Goal: Transaction & Acquisition: Purchase product/service

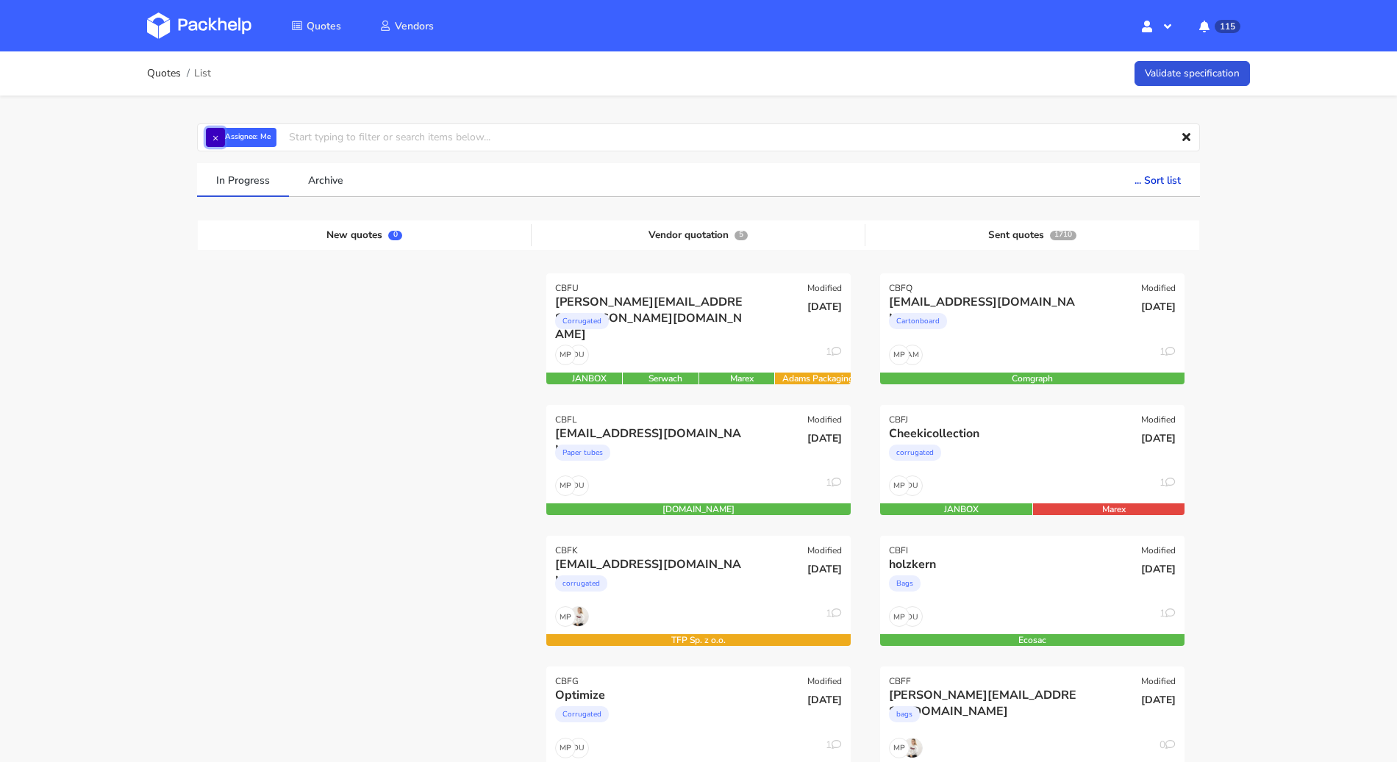
click at [221, 142] on button "×" at bounding box center [215, 137] width 19 height 19
click at [221, 141] on input "text" at bounding box center [698, 138] width 1003 height 28
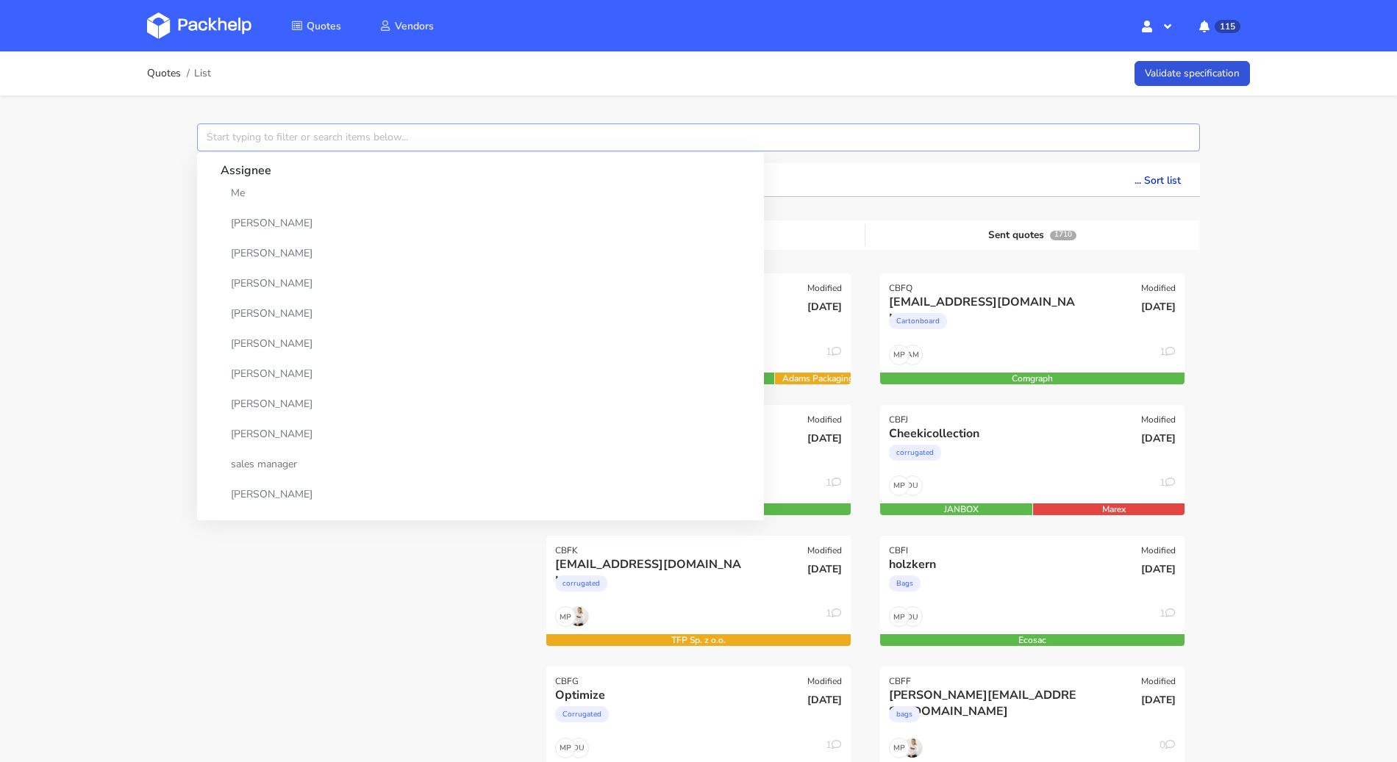
paste input "CBFC"
type input "CBFC"
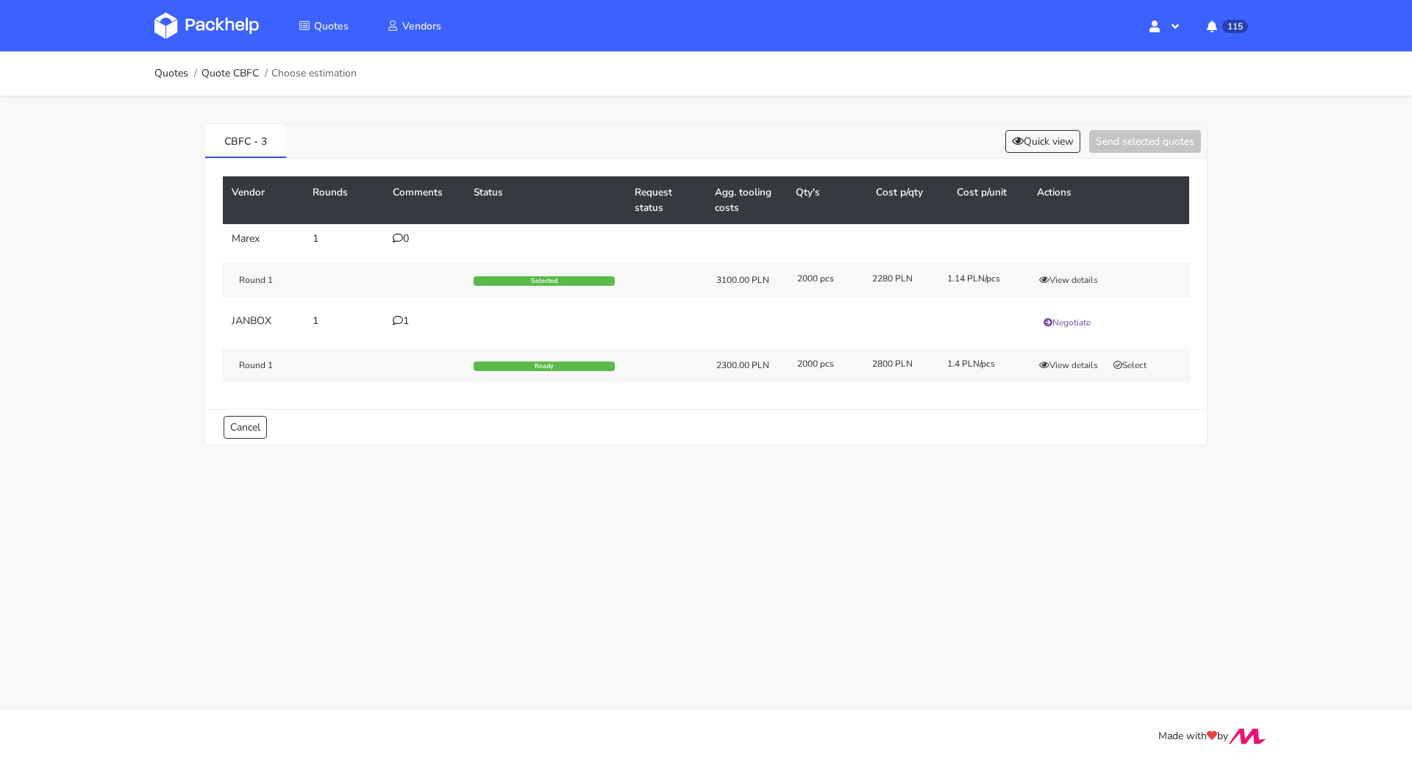
click at [393, 323] on icon at bounding box center [398, 320] width 10 height 10
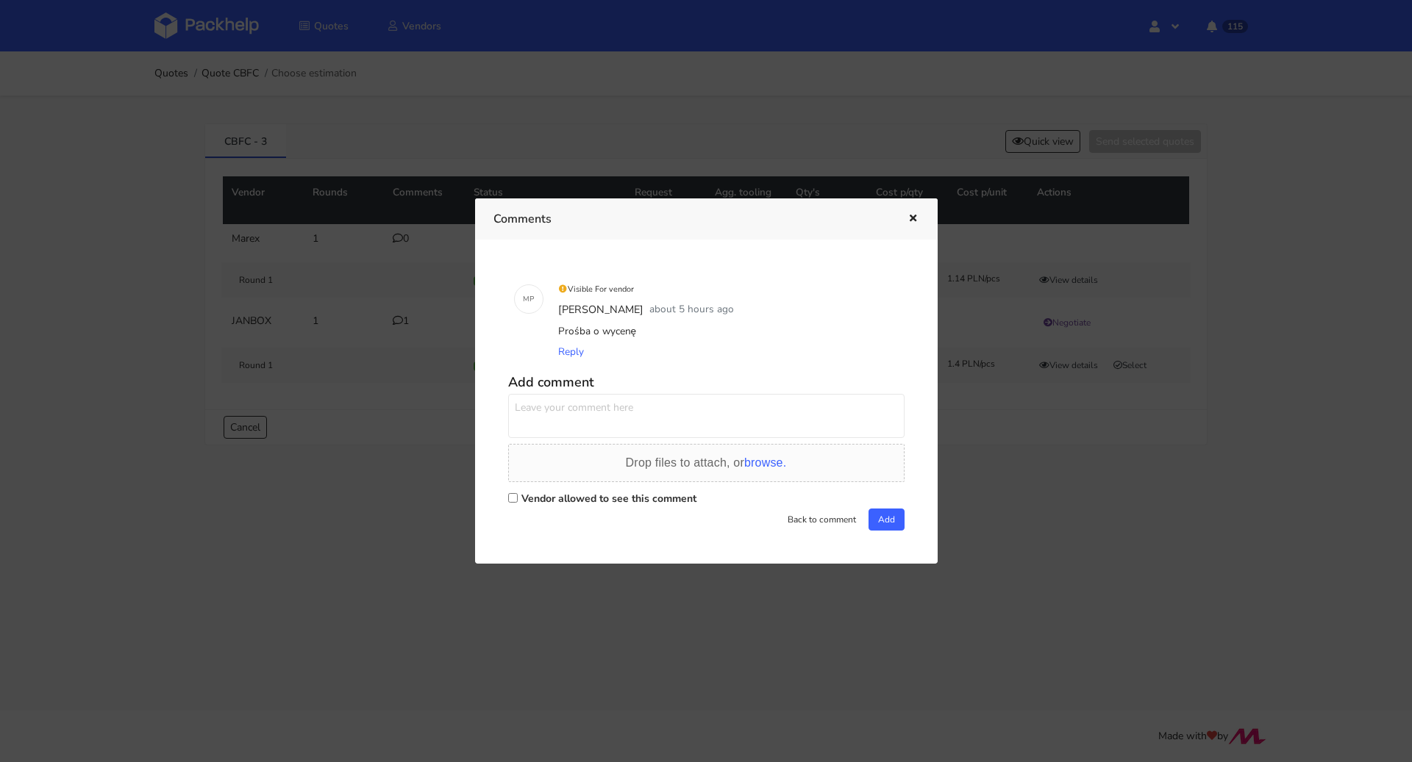
click at [399, 477] on div at bounding box center [706, 381] width 1412 height 762
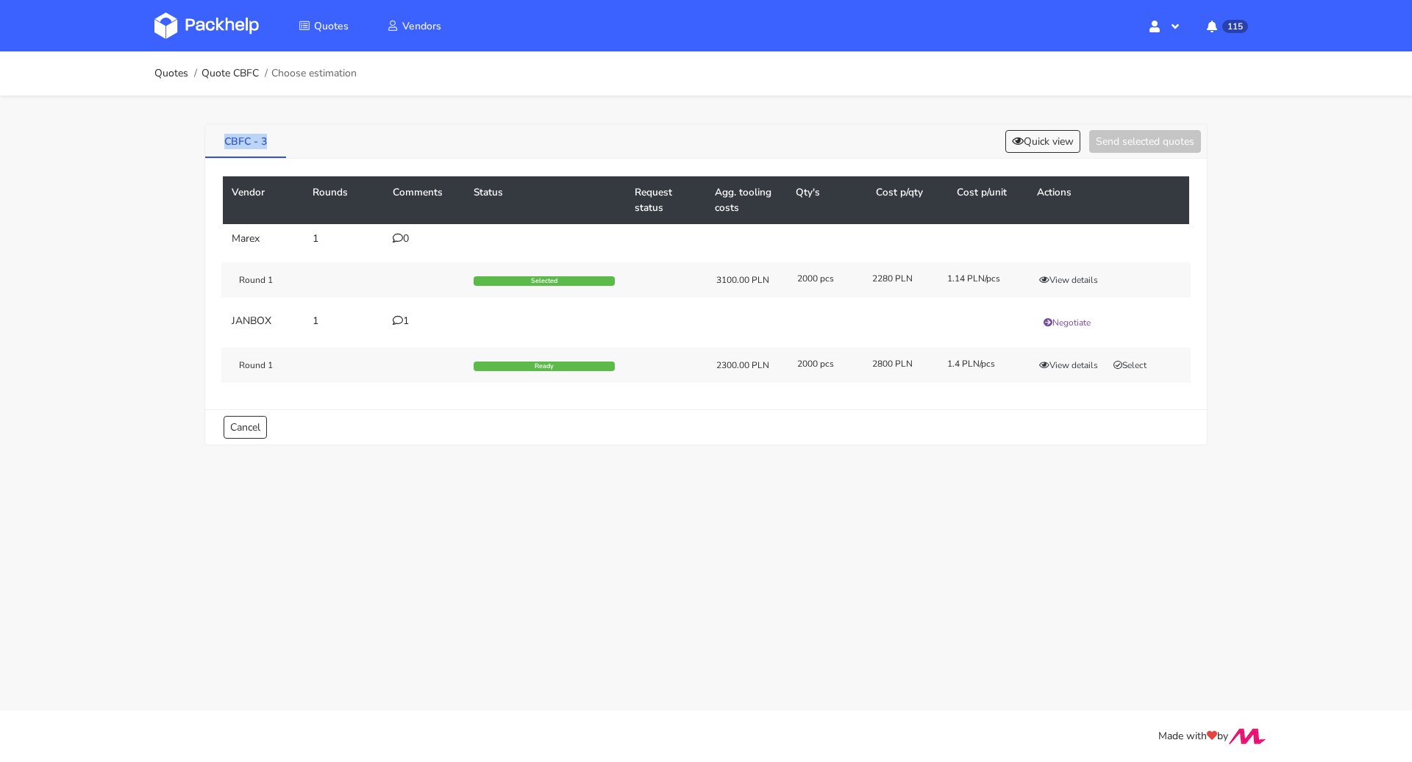
drag, startPoint x: 215, startPoint y: 133, endPoint x: 273, endPoint y: 145, distance: 58.5
click at [273, 145] on link "CBFC - 3" at bounding box center [245, 140] width 81 height 32
copy link "CBFC - 3"
click at [161, 79] on link "Quotes" at bounding box center [171, 74] width 34 height 12
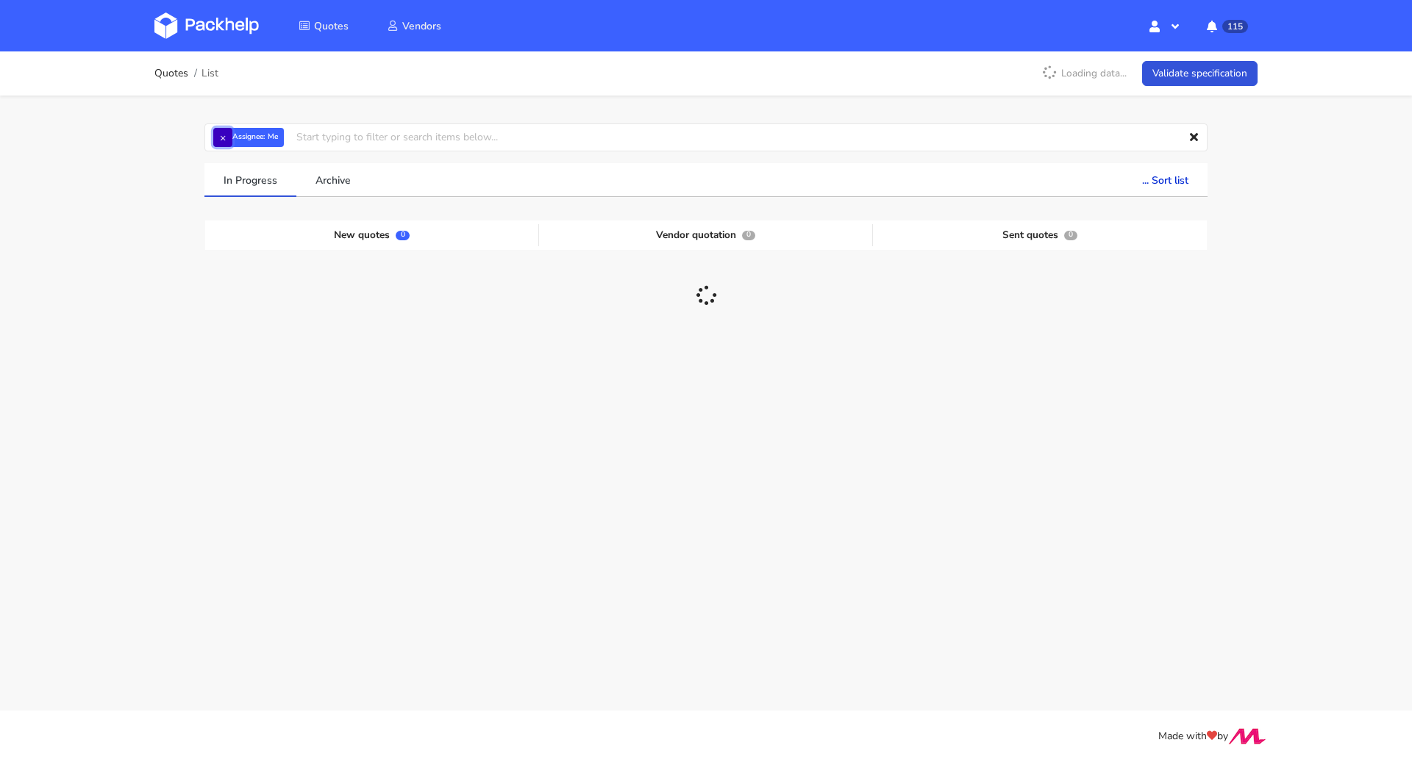
click at [221, 134] on button "×" at bounding box center [222, 137] width 19 height 19
click at [224, 135] on input "text" at bounding box center [705, 138] width 1003 height 28
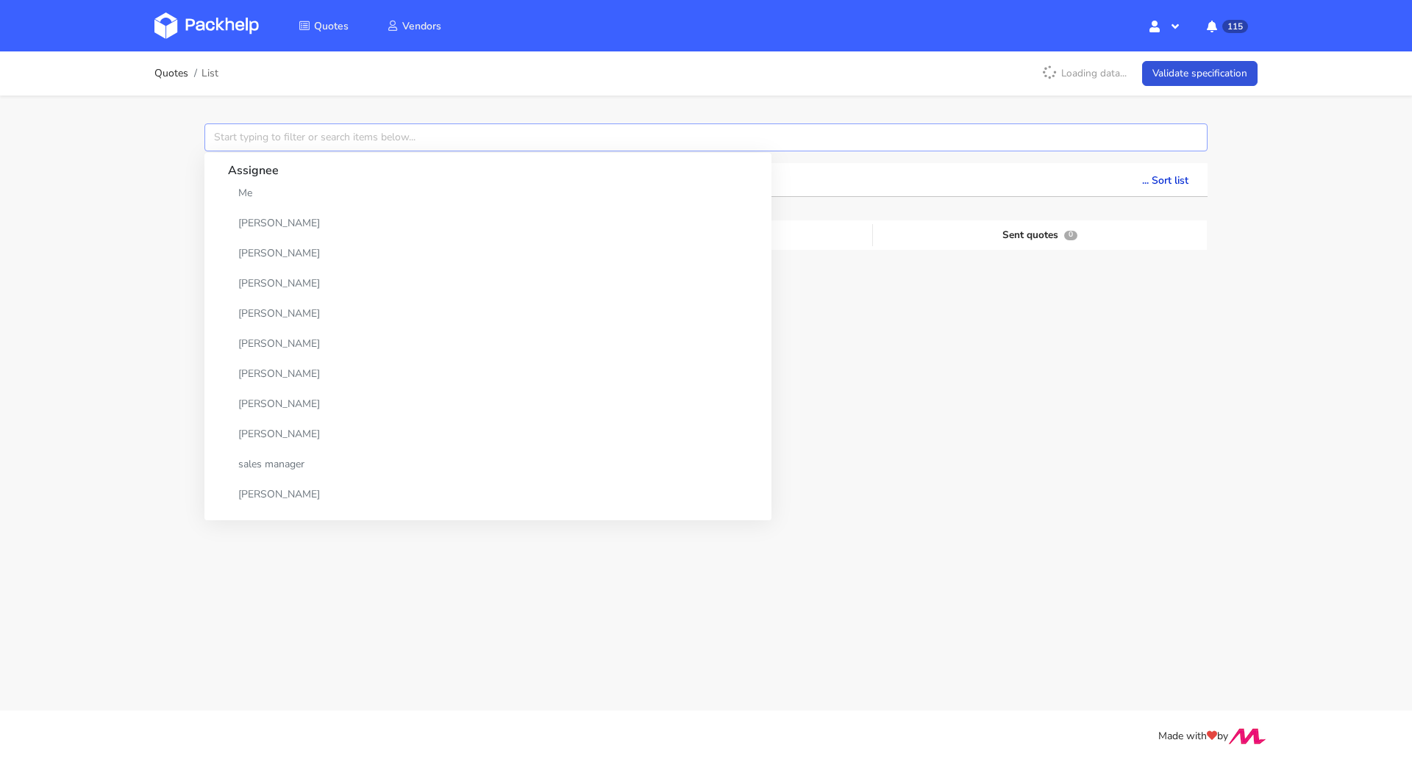
paste input "CBCV"
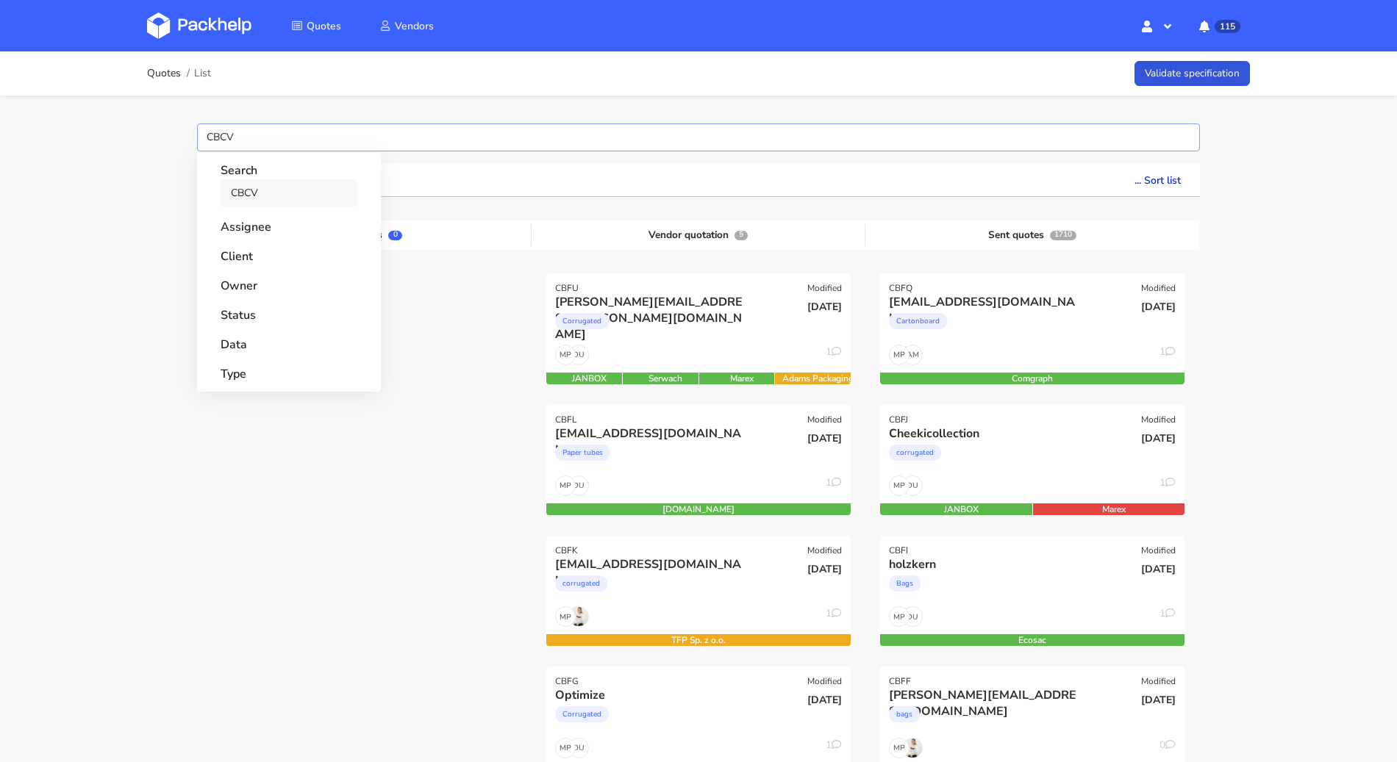
type input "CBCV"
click at [260, 183] on link "CBCV" at bounding box center [289, 192] width 137 height 27
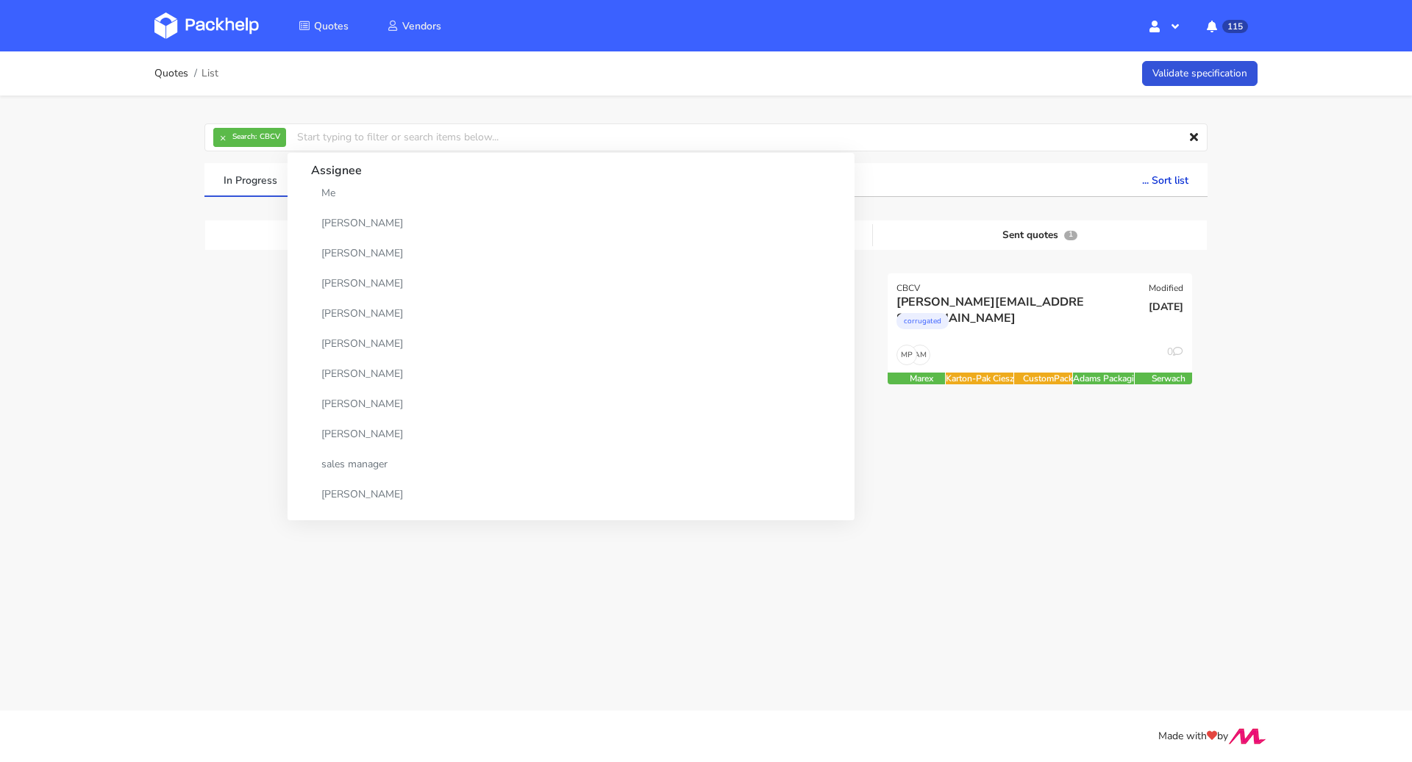
click at [90, 170] on div "Quotes List Validate specification × Search: CBCV Assignee Me Dylan Dewit Natal…" at bounding box center [706, 281] width 1412 height 460
click at [1020, 345] on div "AM MP 0" at bounding box center [1039, 359] width 304 height 28
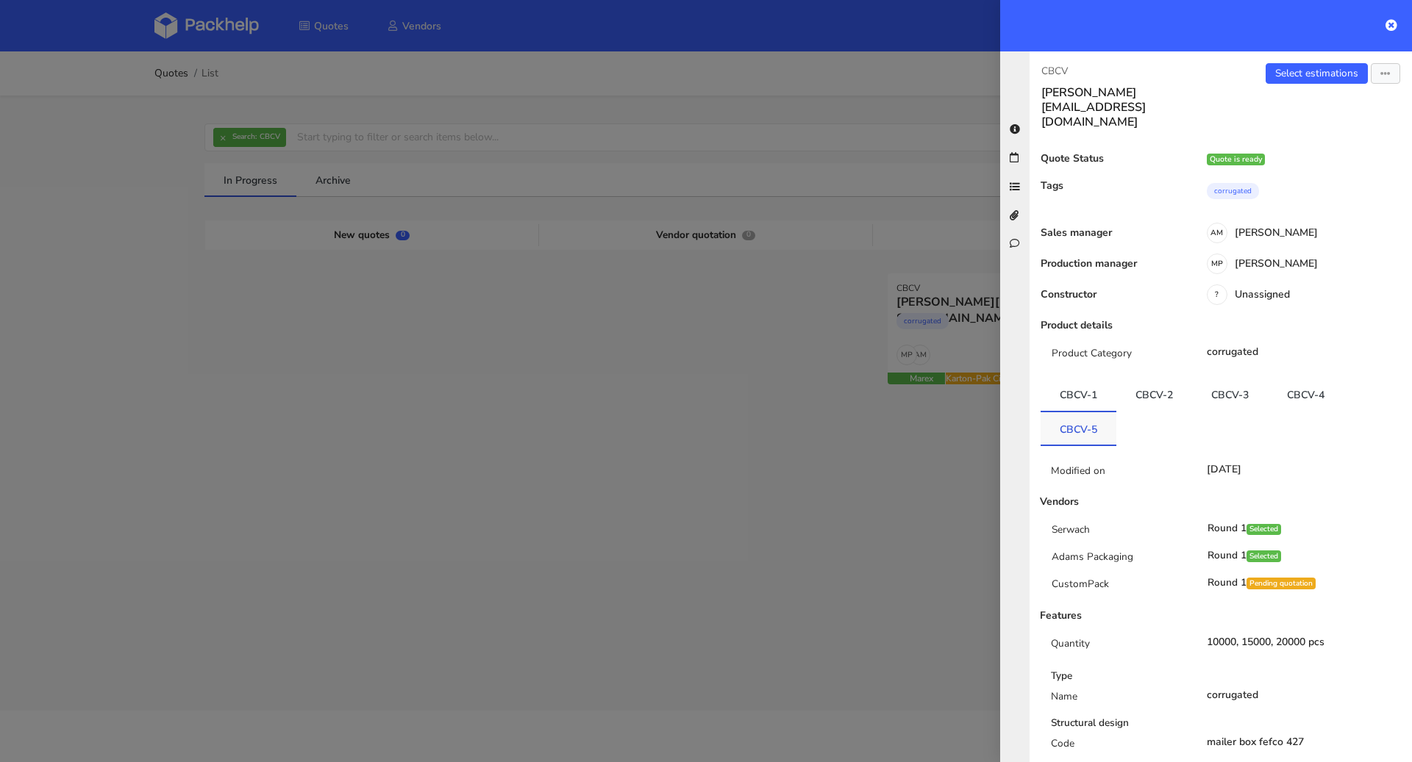
click at [1106, 412] on link "CBCV-5" at bounding box center [1078, 428] width 76 height 32
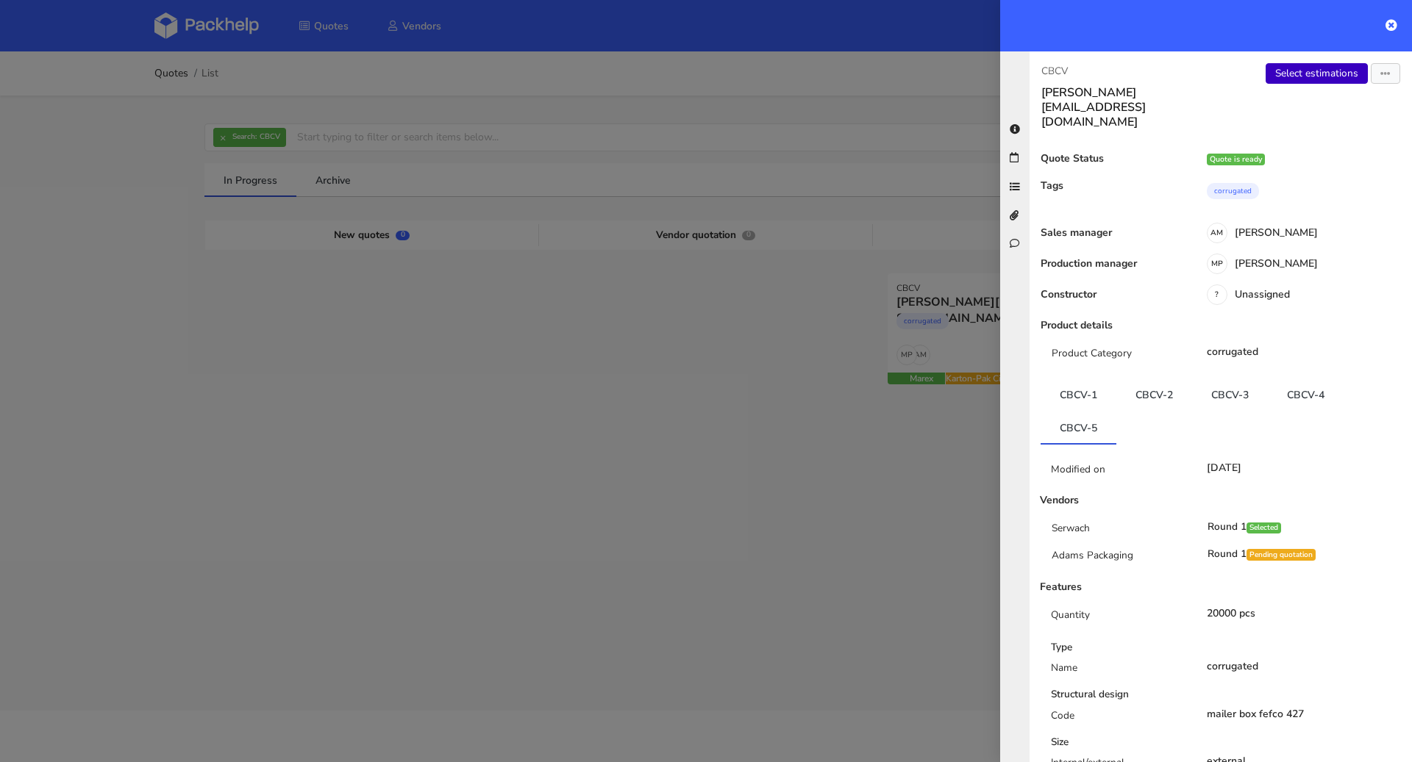
click at [1321, 79] on link "Select estimations" at bounding box center [1316, 73] width 102 height 21
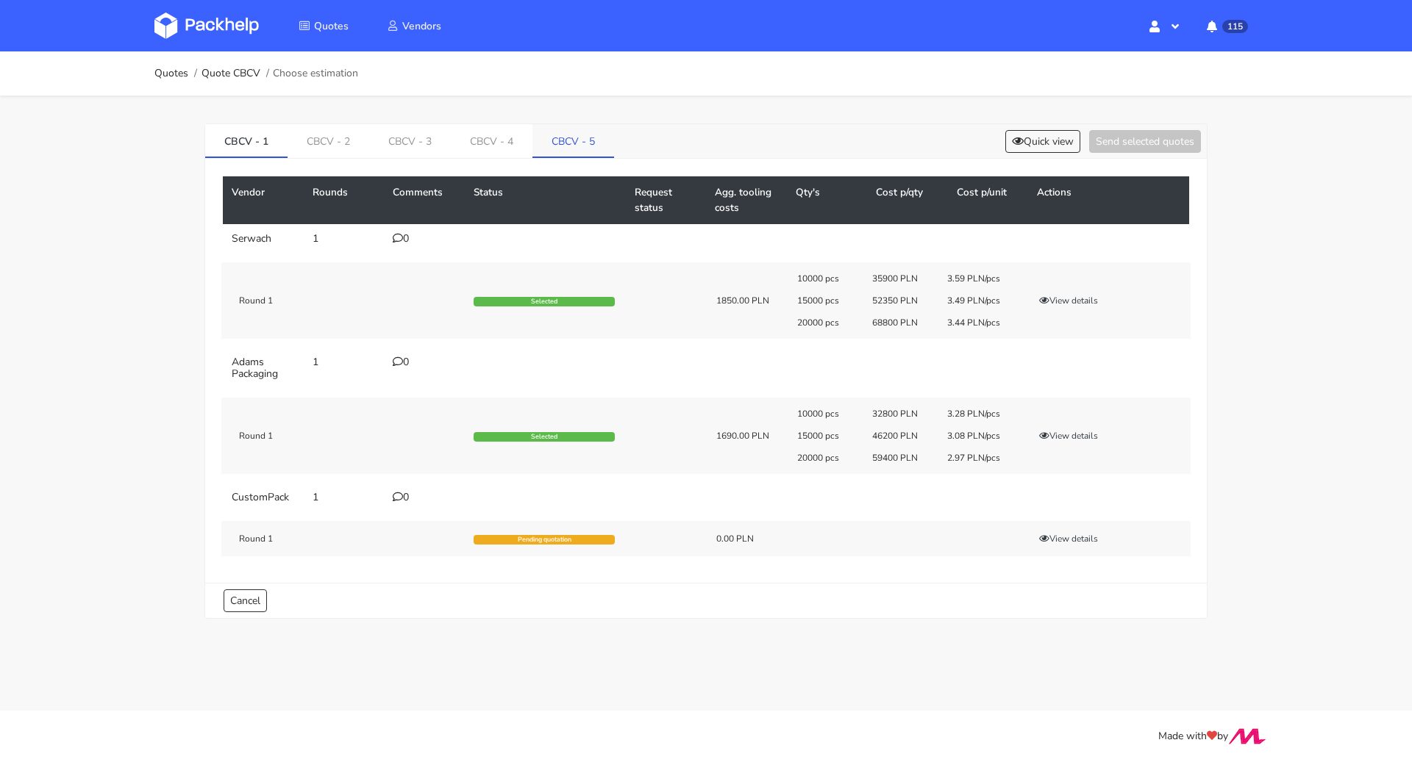
click at [572, 129] on link "CBCV - 5" at bounding box center [573, 140] width 82 height 32
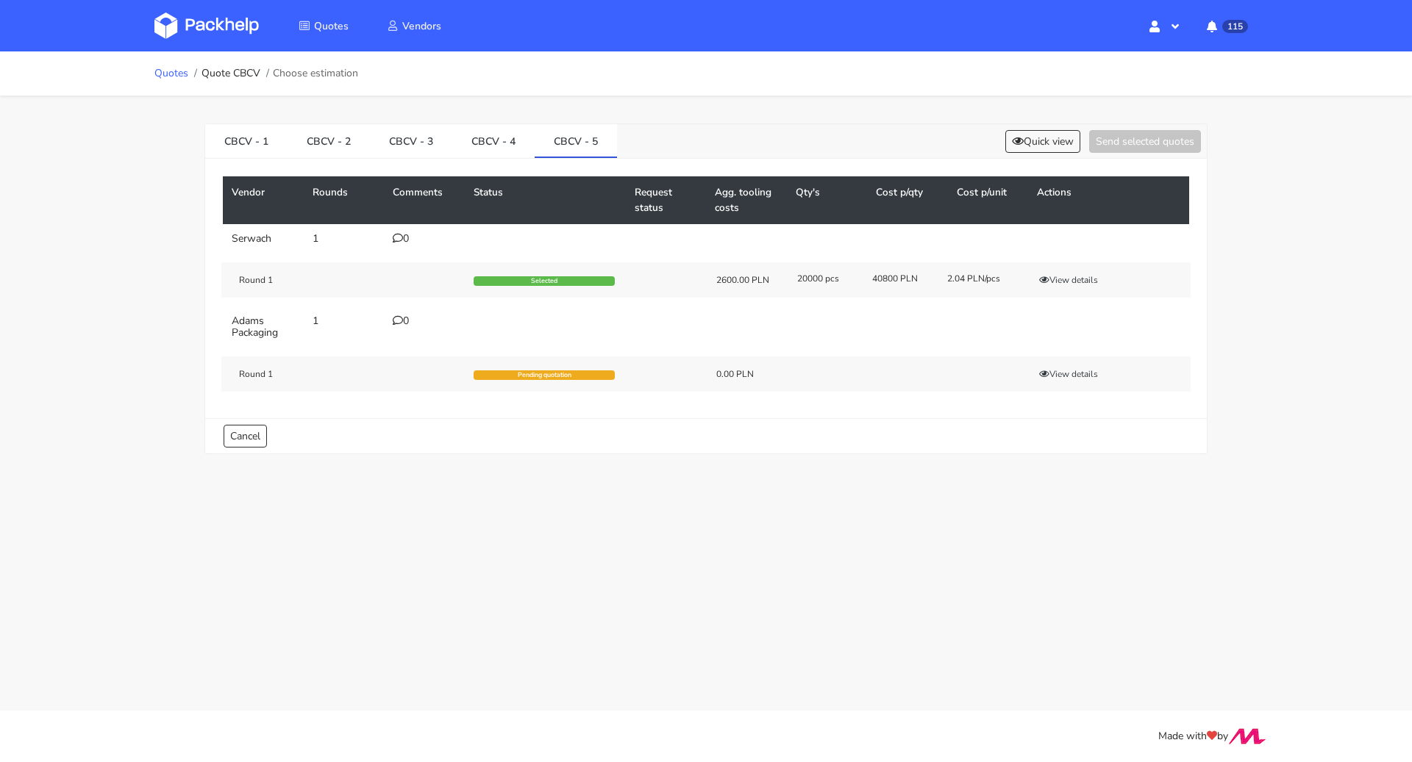
click at [178, 68] on link "Quotes" at bounding box center [171, 74] width 34 height 12
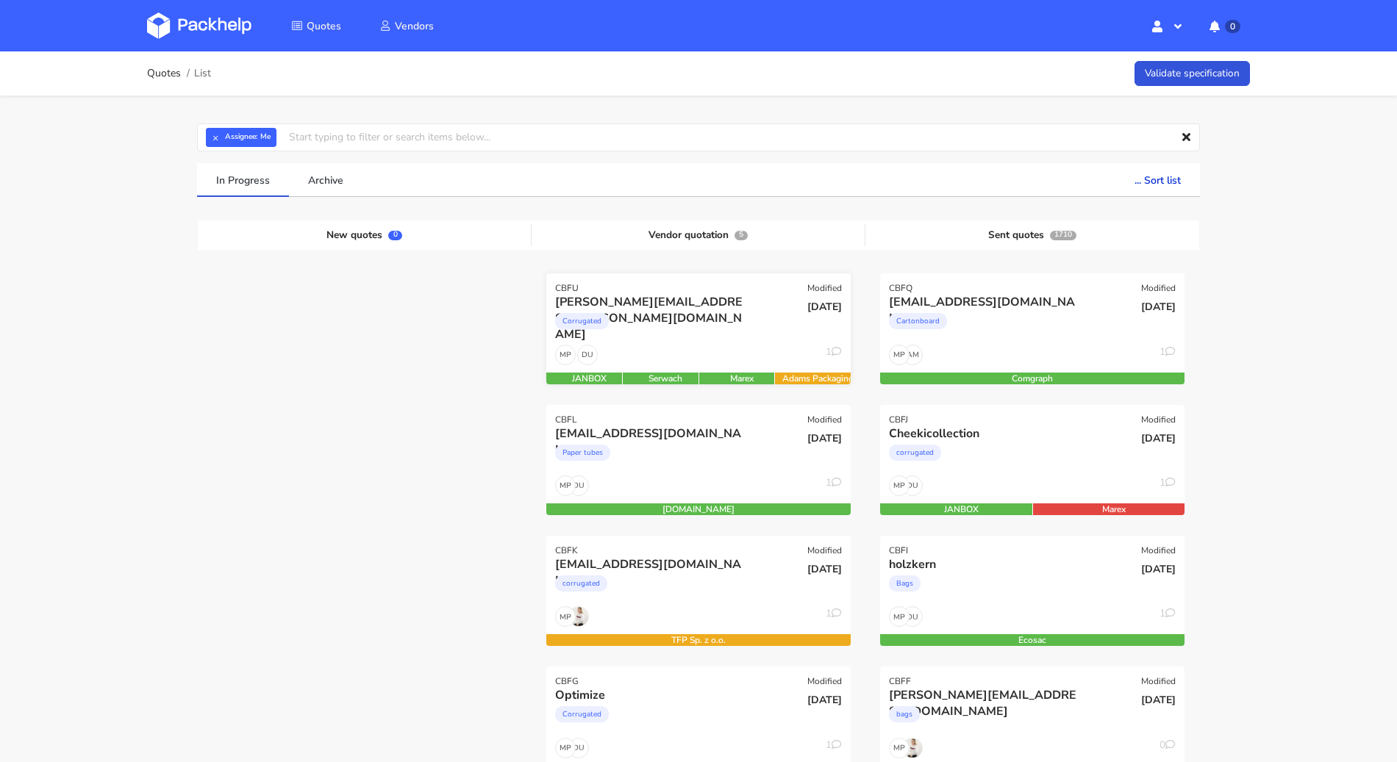
click at [693, 334] on div "Corrugated" at bounding box center [652, 324] width 195 height 29
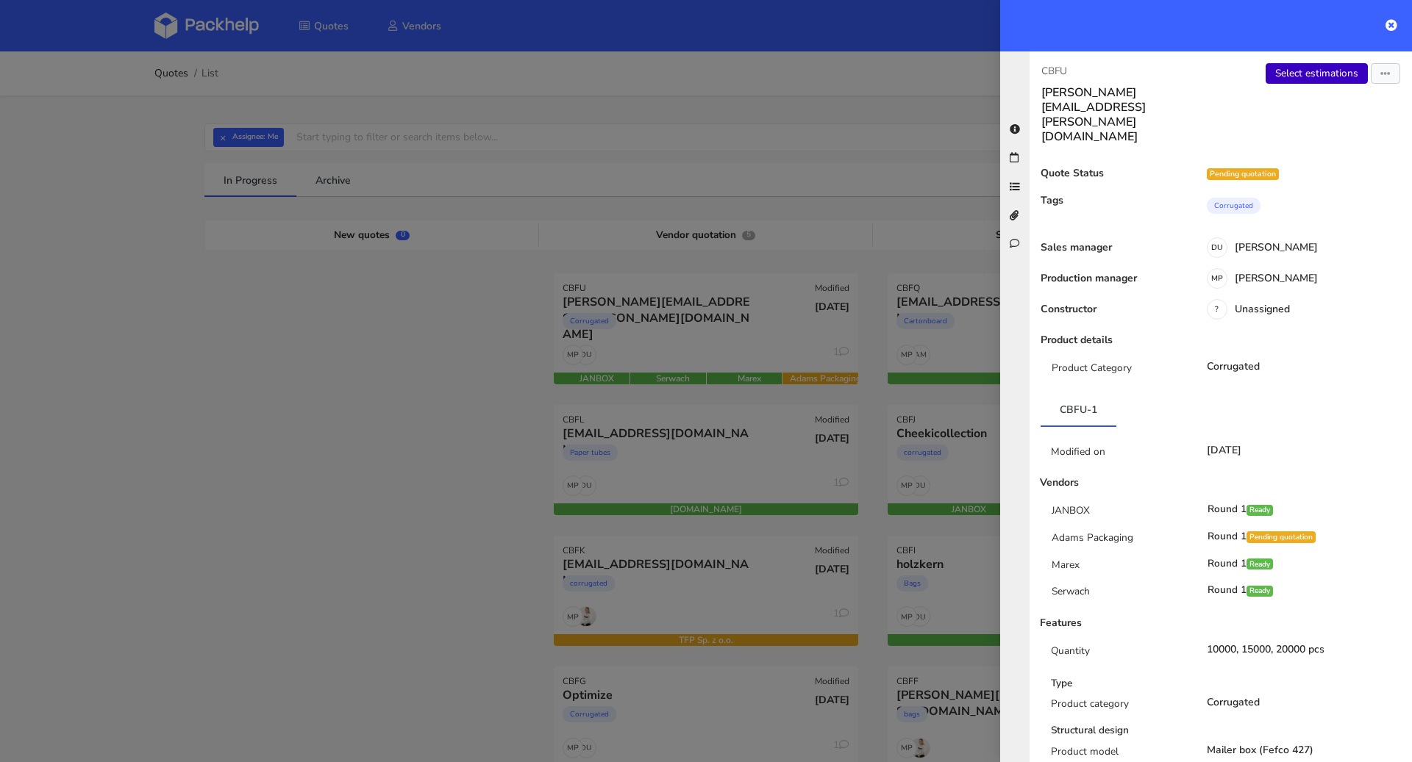
click at [1312, 75] on link "Select estimations" at bounding box center [1316, 73] width 102 height 21
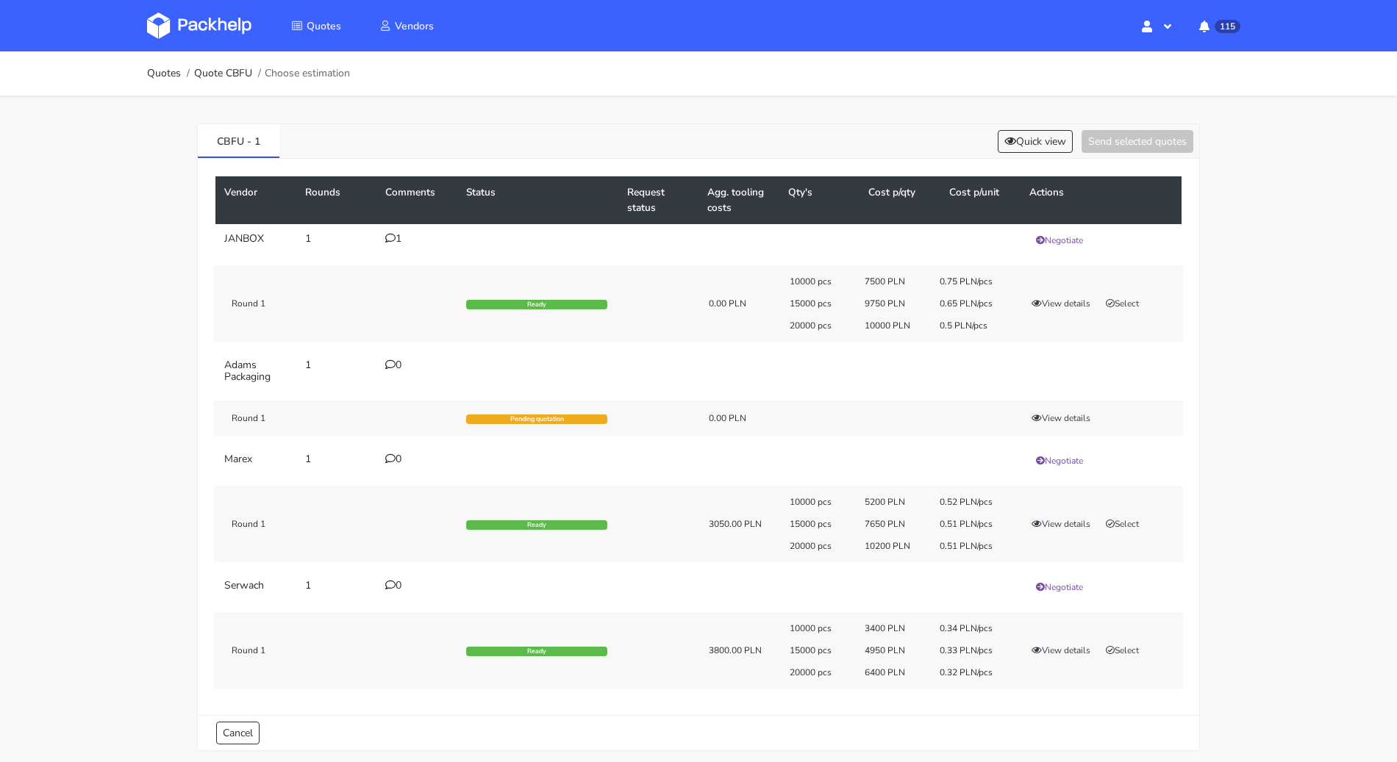
click at [401, 236] on div "1" at bounding box center [416, 239] width 63 height 12
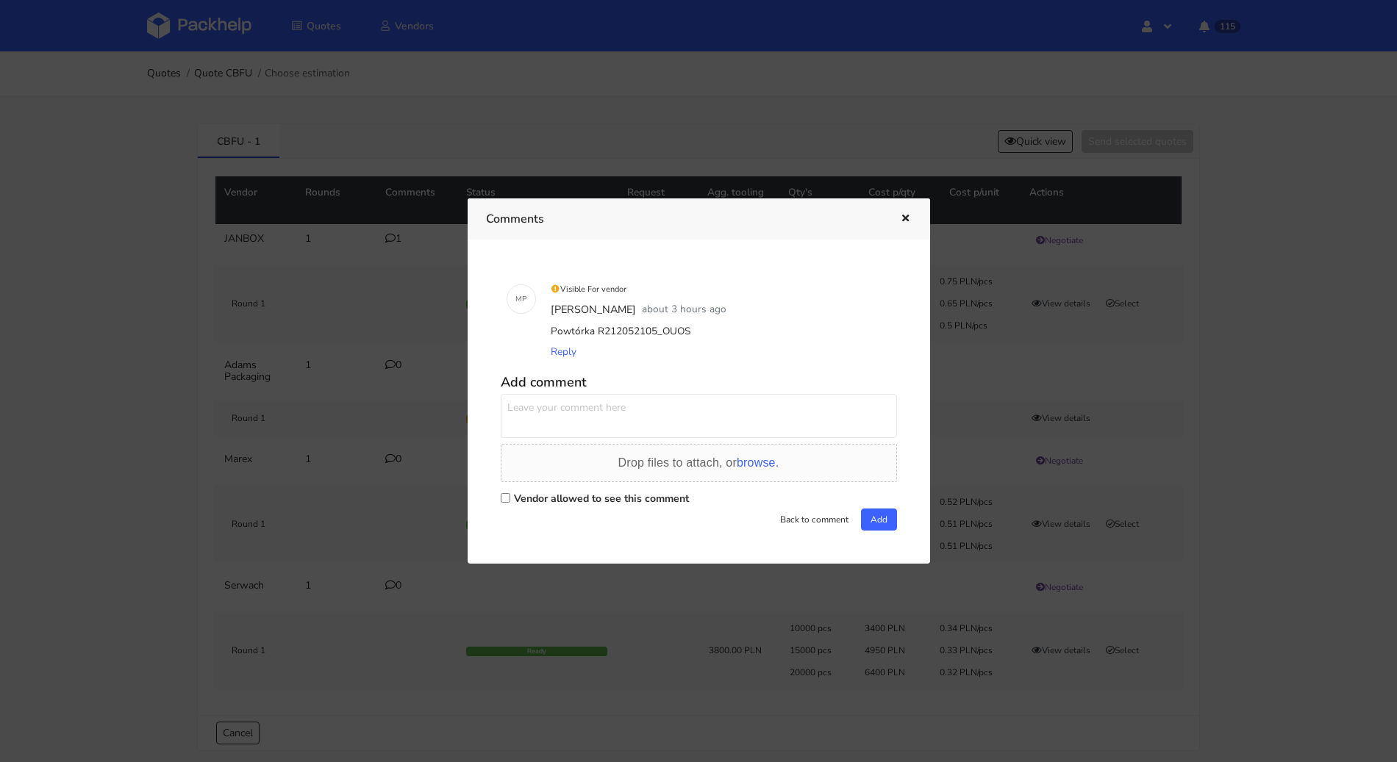
click at [138, 297] on div at bounding box center [698, 381] width 1397 height 762
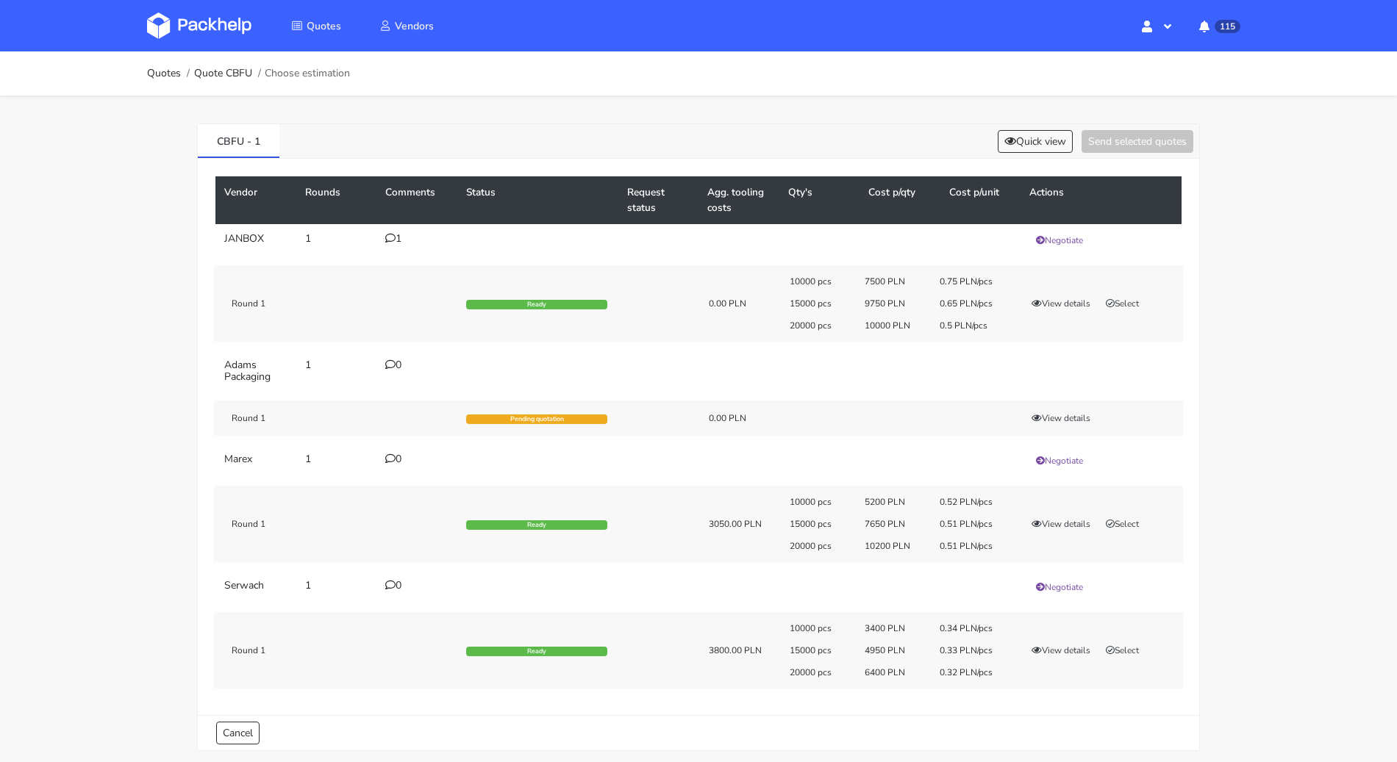
scroll to position [29, 0]
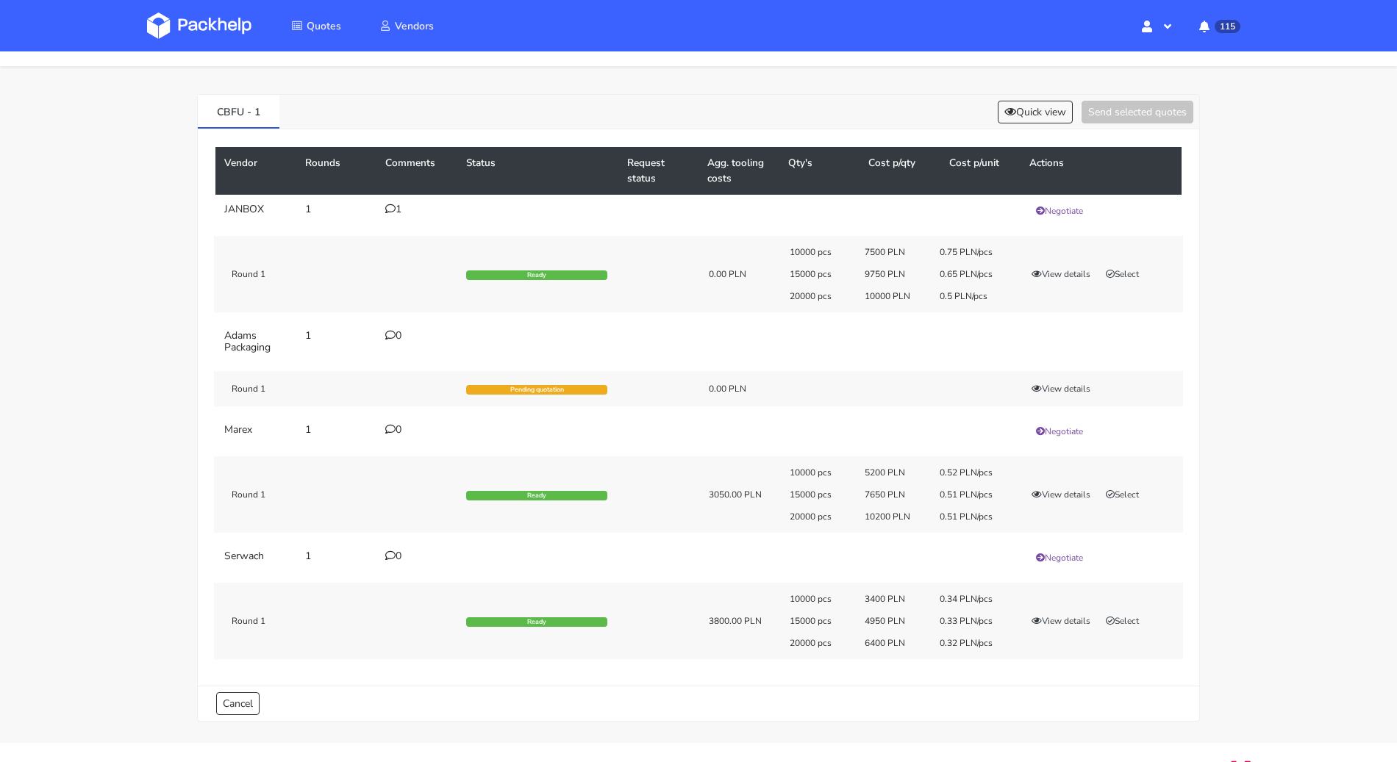
click at [1153, 272] on div "View details Select" at bounding box center [1099, 274] width 168 height 15
click at [1131, 272] on button "Select" at bounding box center [1122, 274] width 46 height 15
click at [1123, 123] on div "CBFU - 1 Quick view Send selected quotes ( 1 )" at bounding box center [698, 112] width 1001 height 35
click at [1129, 108] on button "Send selected quotes ( 1 )" at bounding box center [1127, 112] width 132 height 23
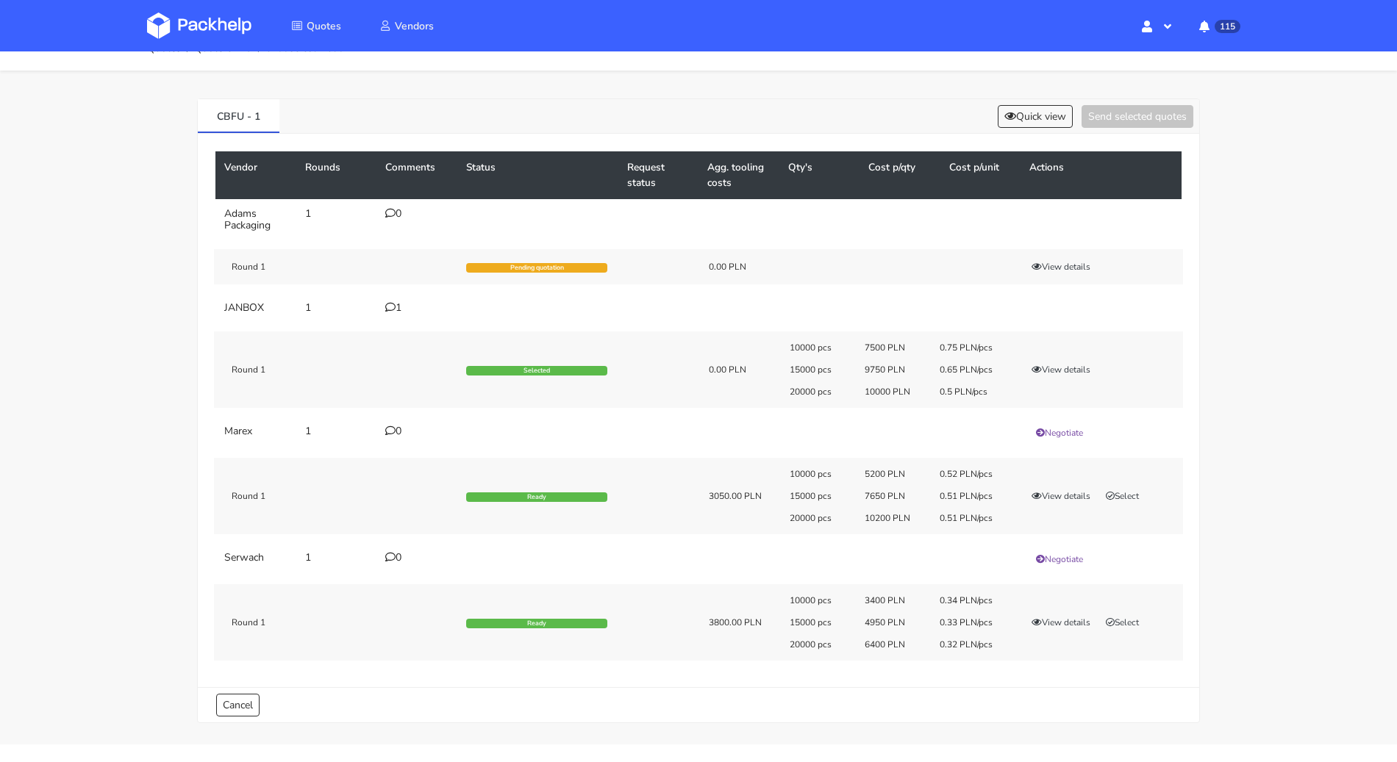
scroll to position [0, 0]
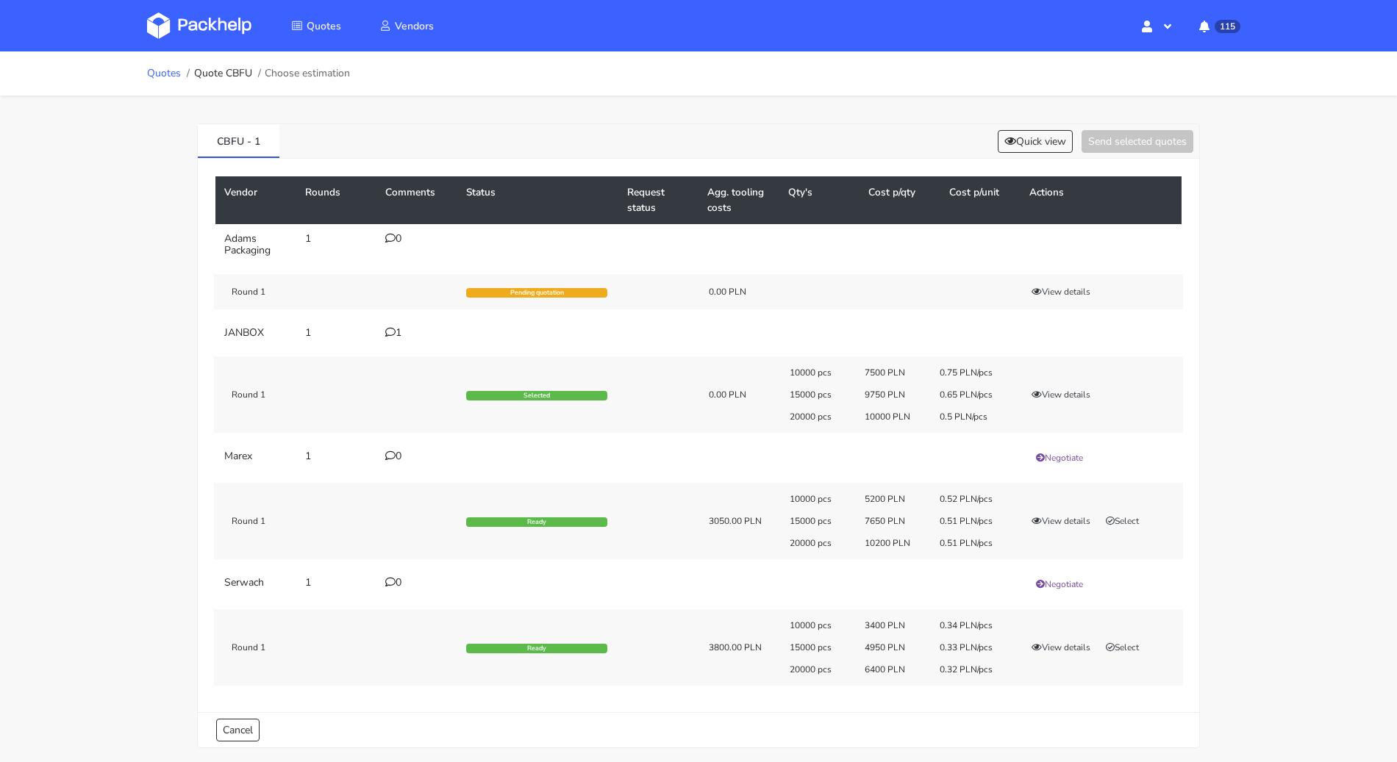
click at [161, 79] on link "Quotes" at bounding box center [164, 74] width 34 height 12
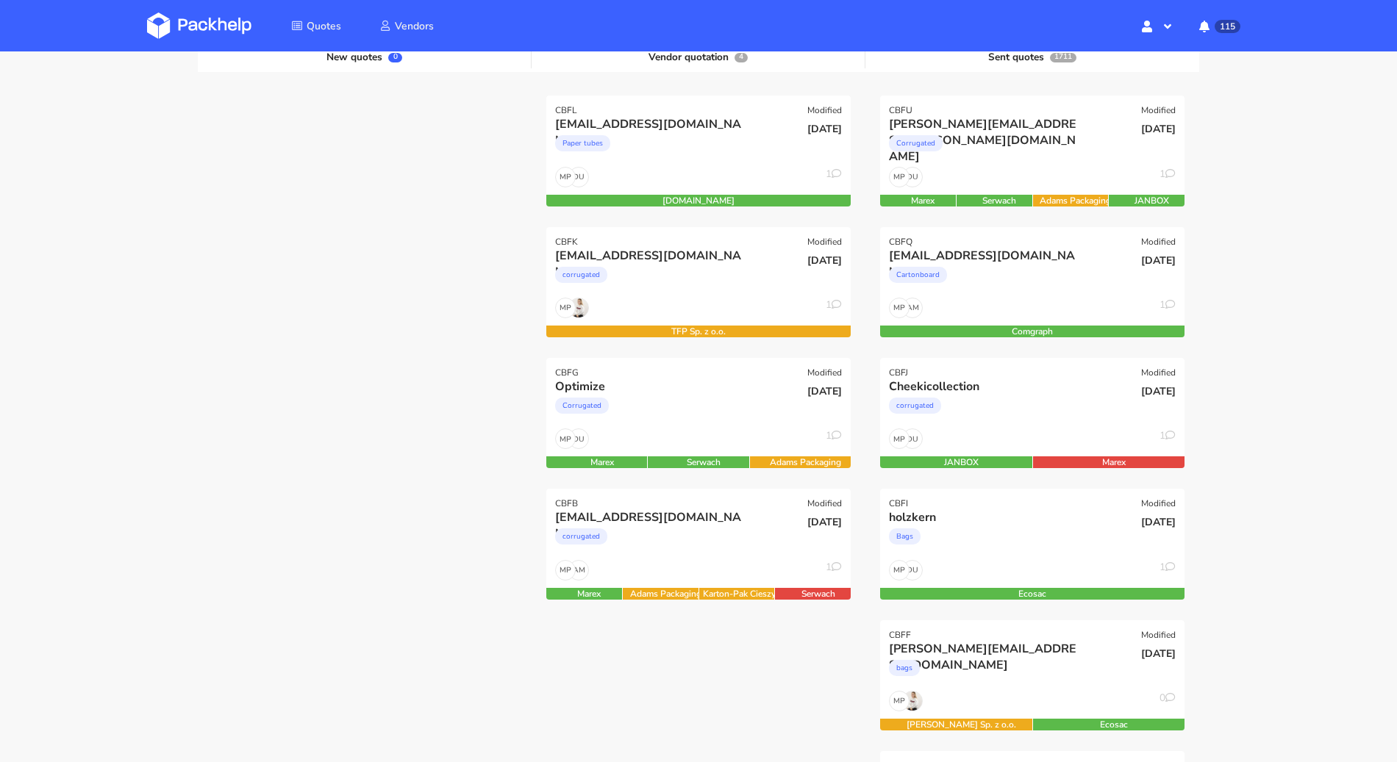
scroll to position [244, 0]
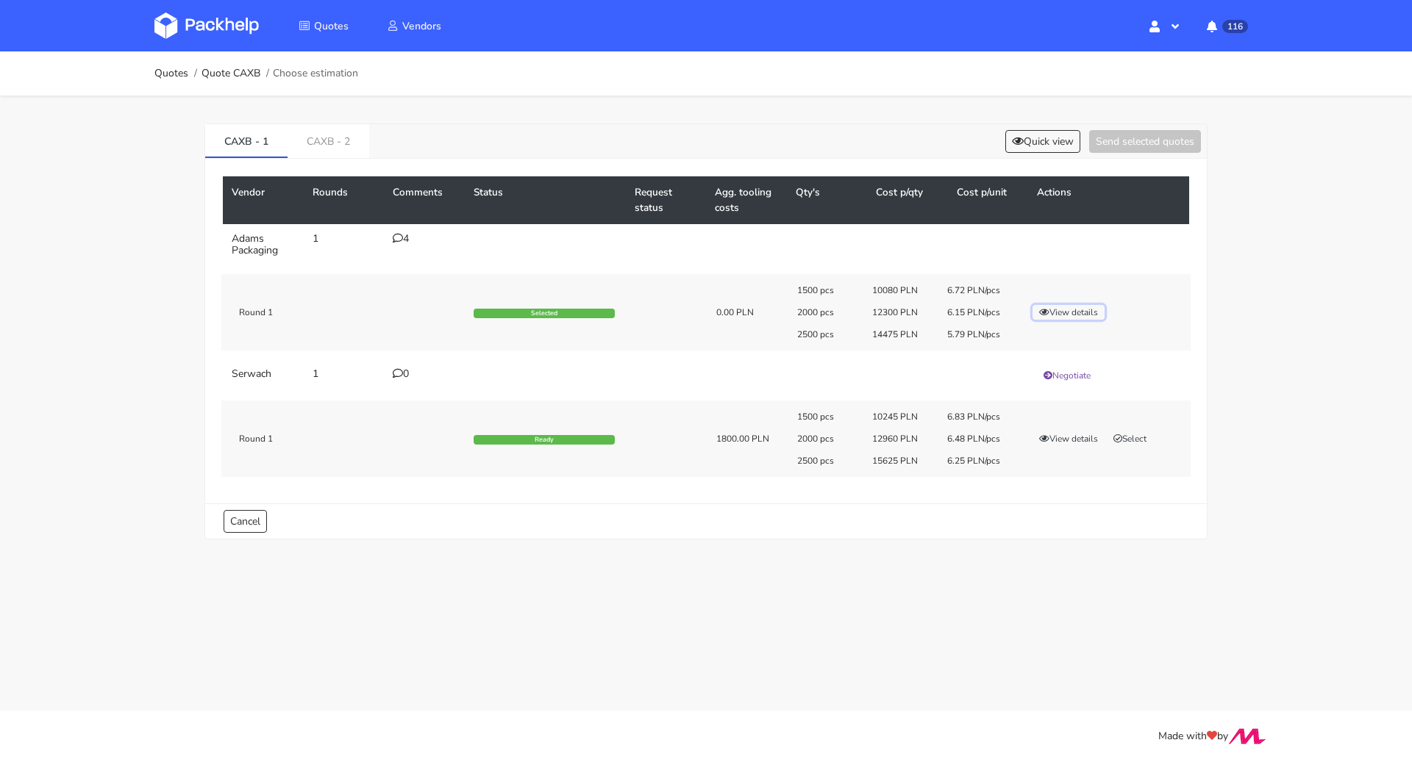
click at [1048, 310] on icon "button" at bounding box center [1044, 312] width 10 height 9
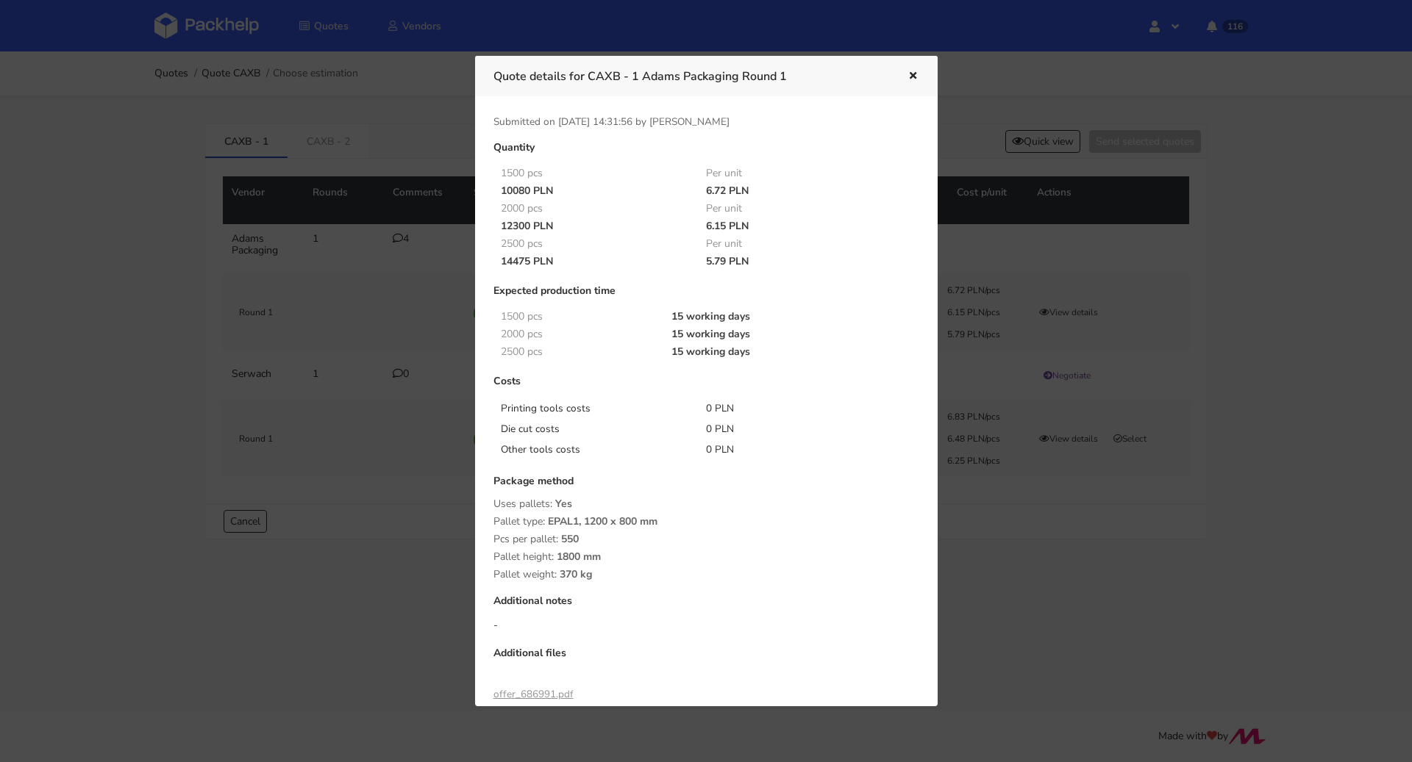
click at [912, 73] on icon "button" at bounding box center [912, 76] width 12 height 10
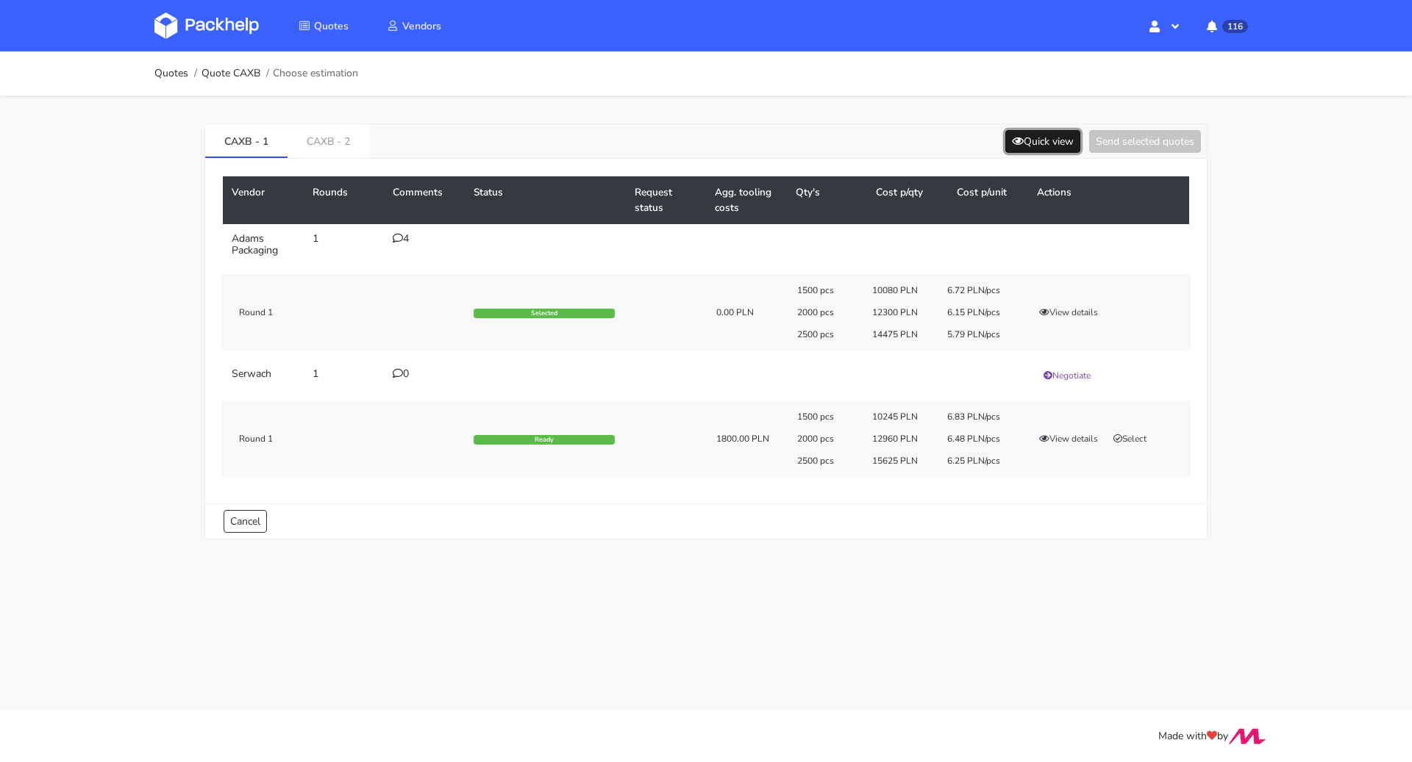
click at [1036, 132] on button "Quick view" at bounding box center [1042, 141] width 75 height 23
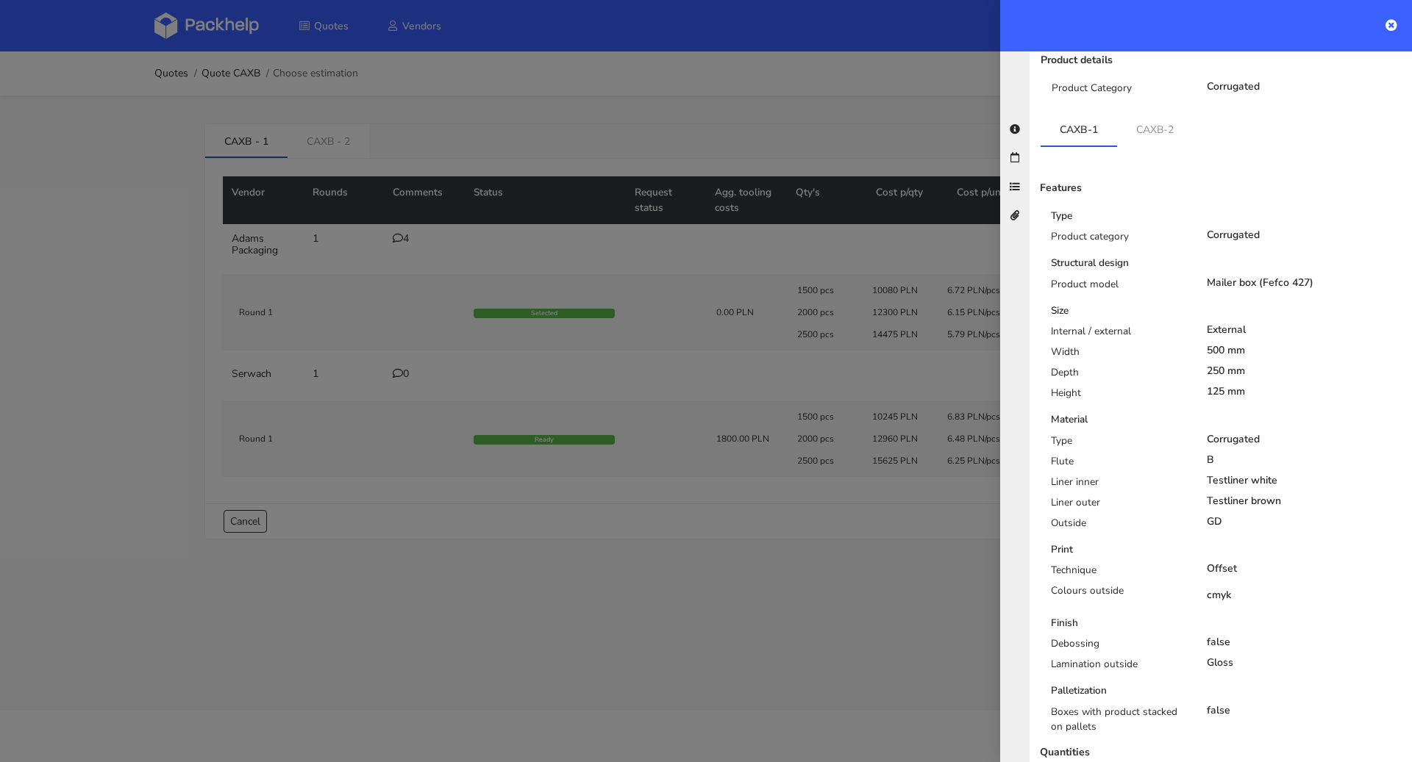
scroll to position [271, 0]
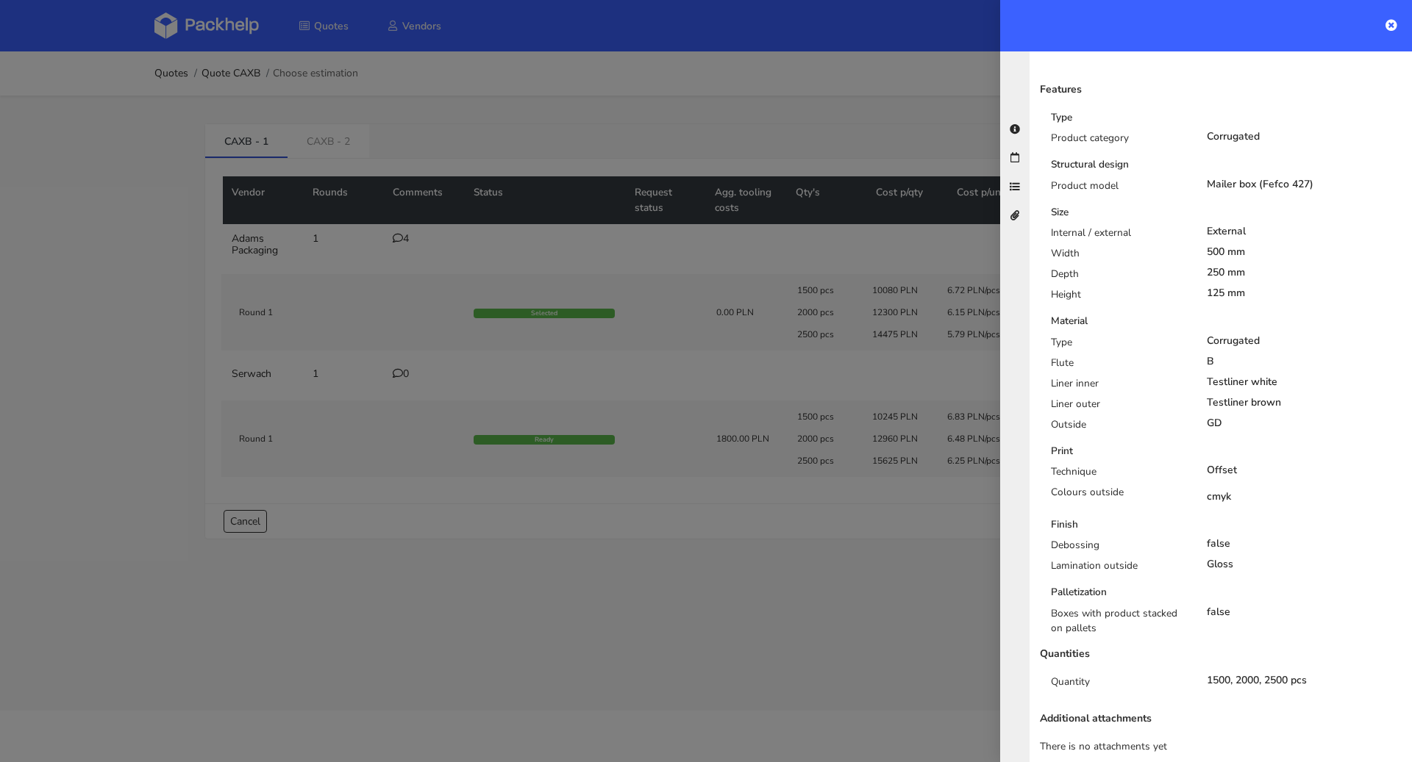
click at [844, 622] on div at bounding box center [706, 381] width 1412 height 762
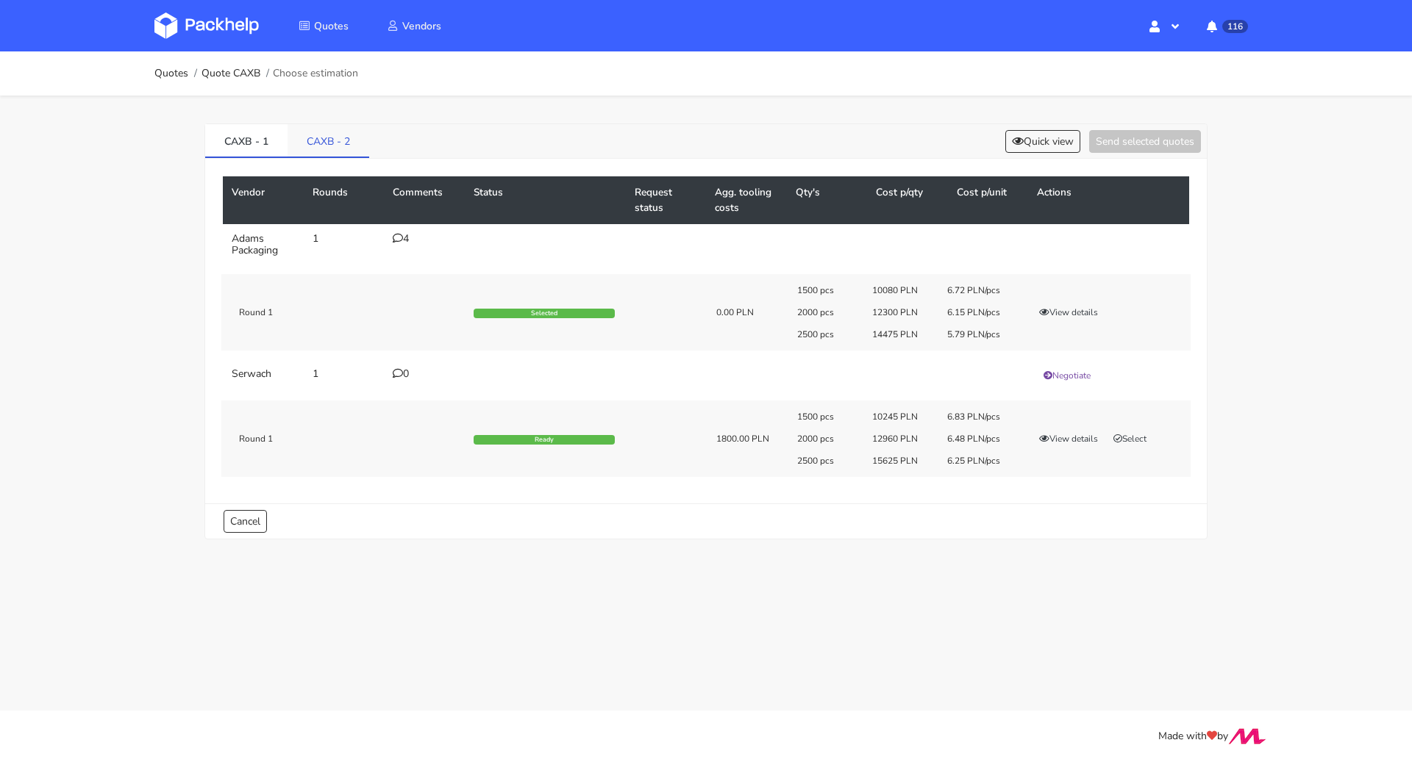
click at [345, 135] on link "CAXB - 2" at bounding box center [328, 140] width 82 height 32
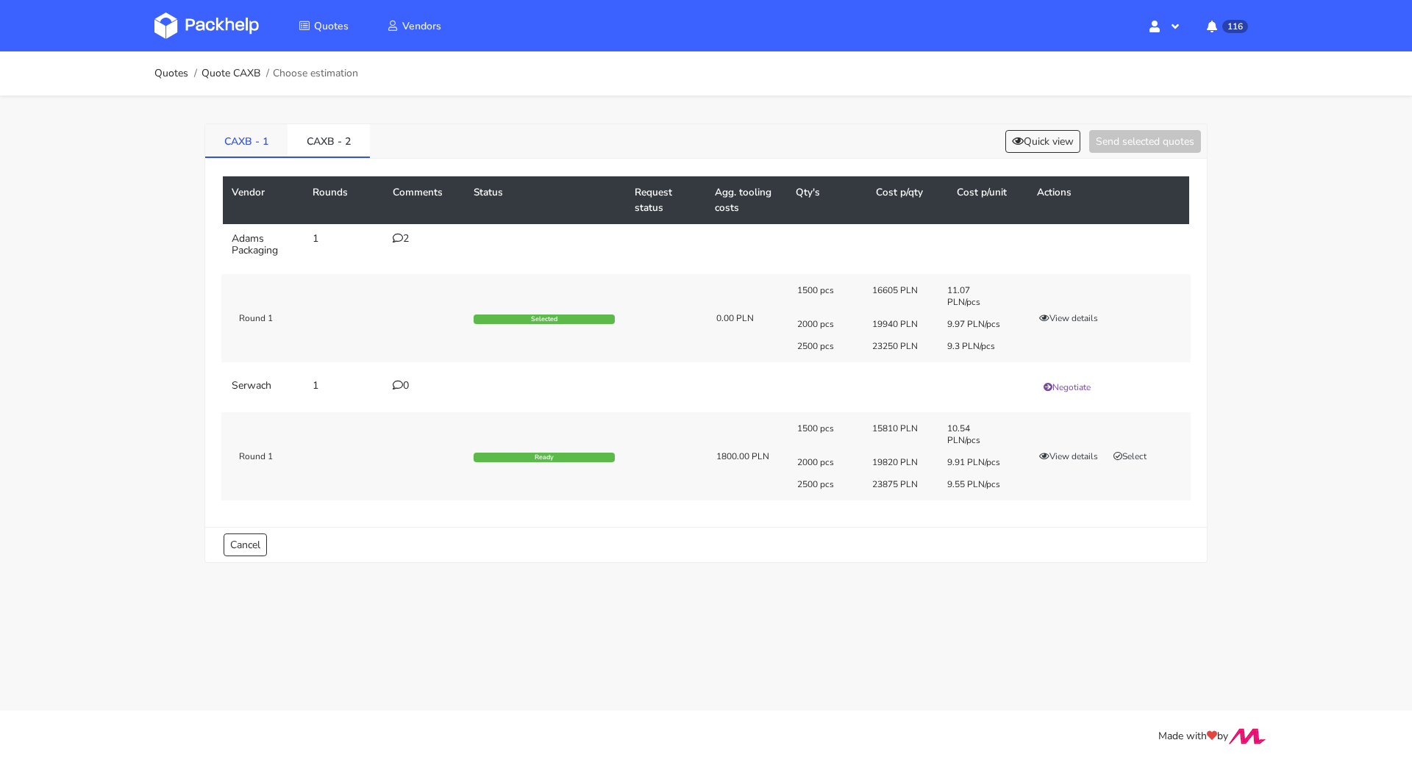
click at [260, 140] on link "CAXB - 1" at bounding box center [246, 140] width 82 height 32
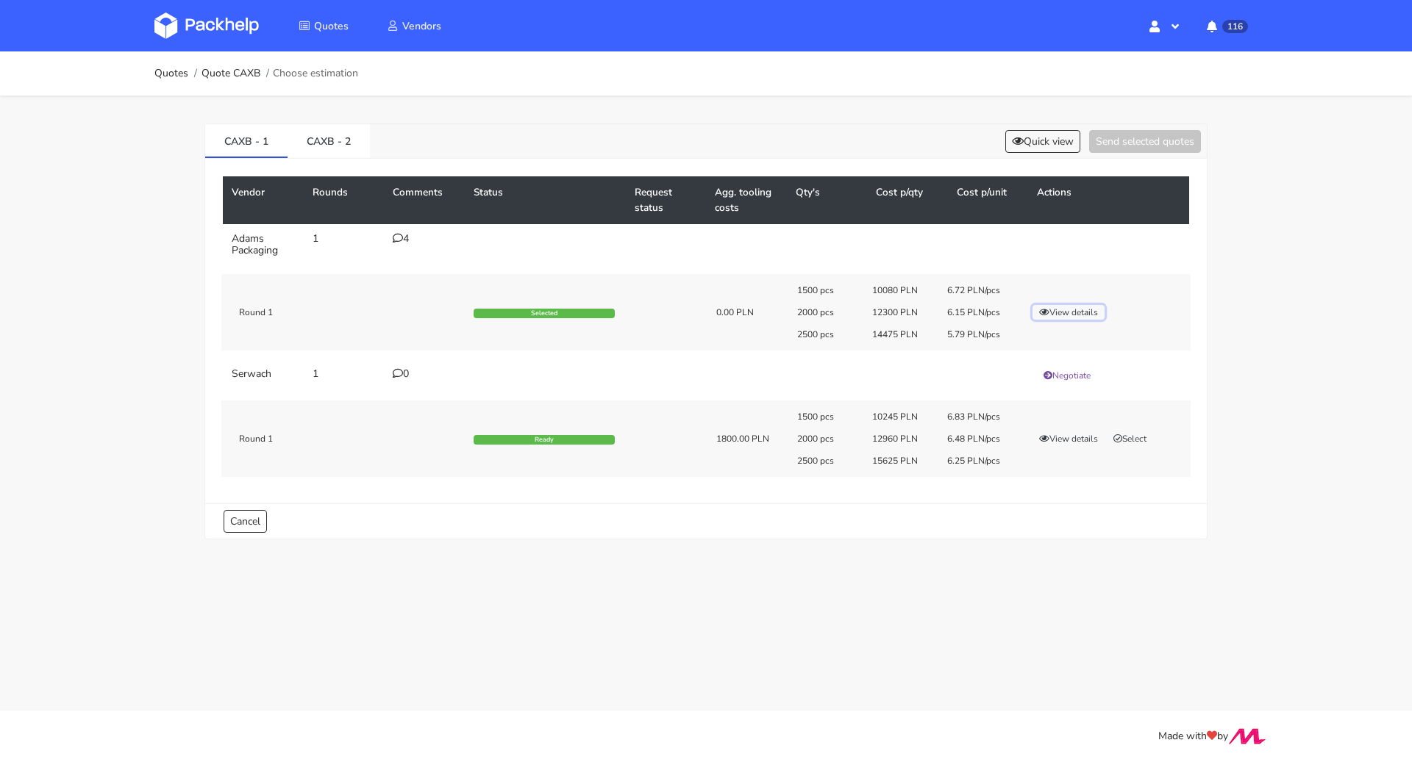
click at [1049, 310] on button "View details" at bounding box center [1068, 312] width 72 height 15
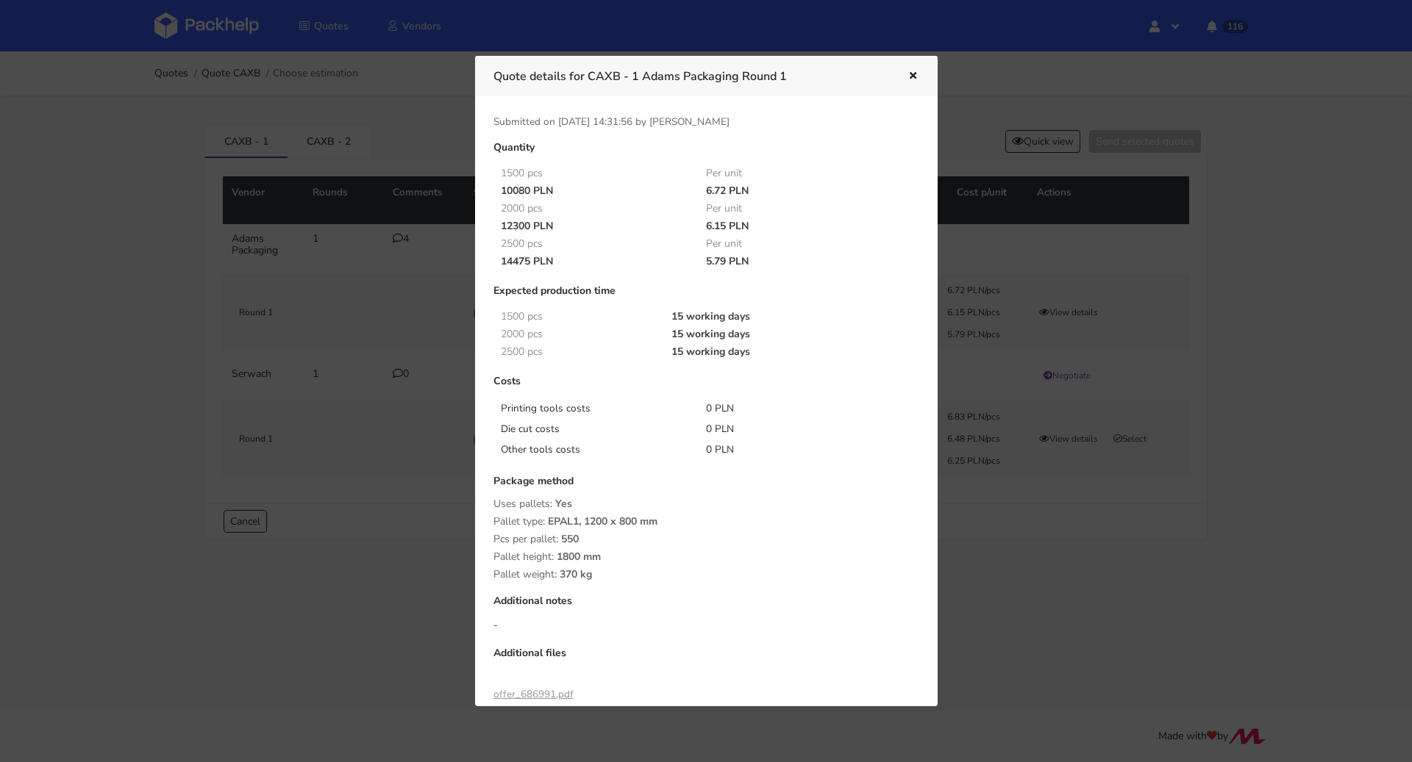
drag, startPoint x: 698, startPoint y: 264, endPoint x: 722, endPoint y: 262, distance: 24.4
click at [722, 262] on div "5.79 PLN" at bounding box center [798, 262] width 206 height 12
copy div "5.79"
drag, startPoint x: 593, startPoint y: 72, endPoint x: 640, endPoint y: 71, distance: 47.1
click at [640, 71] on h3 "Quote details for CAXB - 1 Adams Packaging Round 1" at bounding box center [689, 76] width 392 height 21
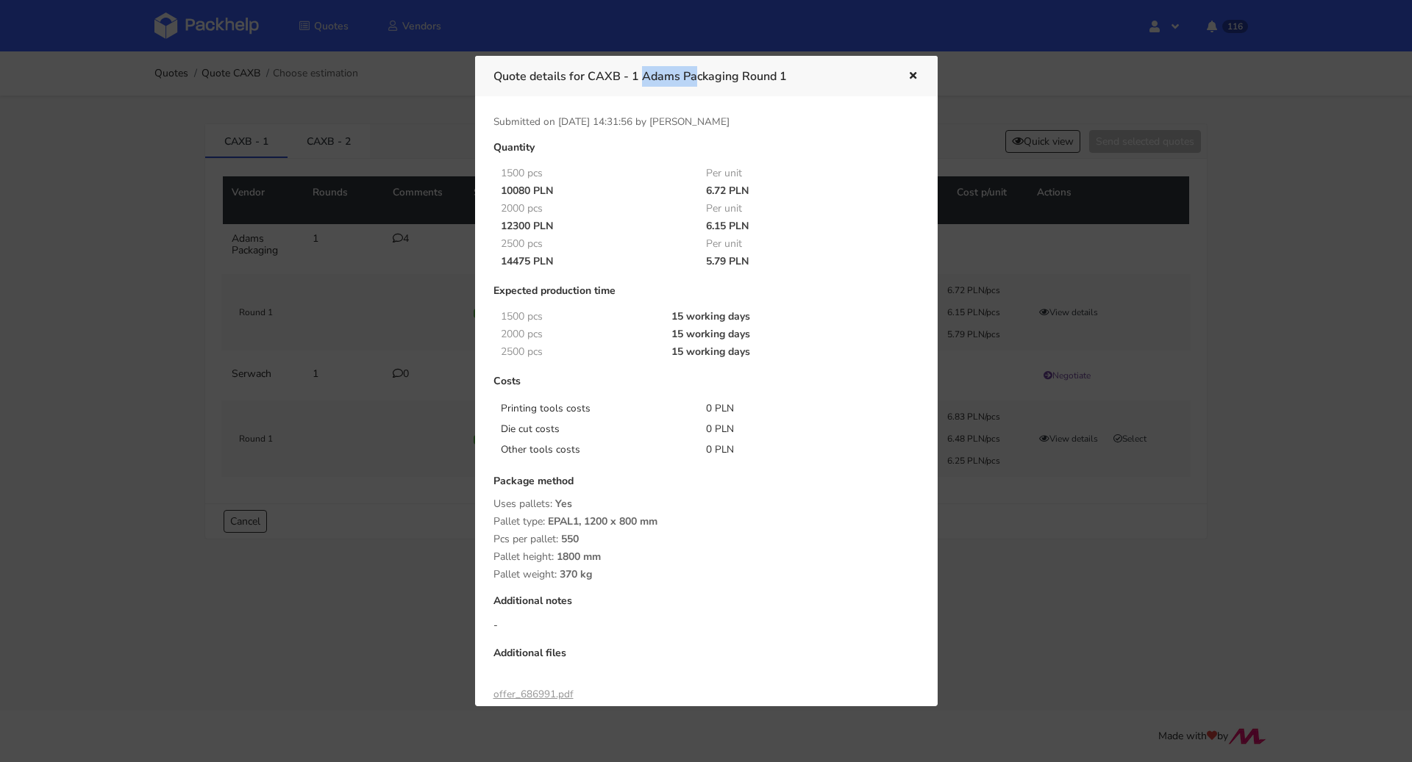
copy h3 "CAXB - 1"
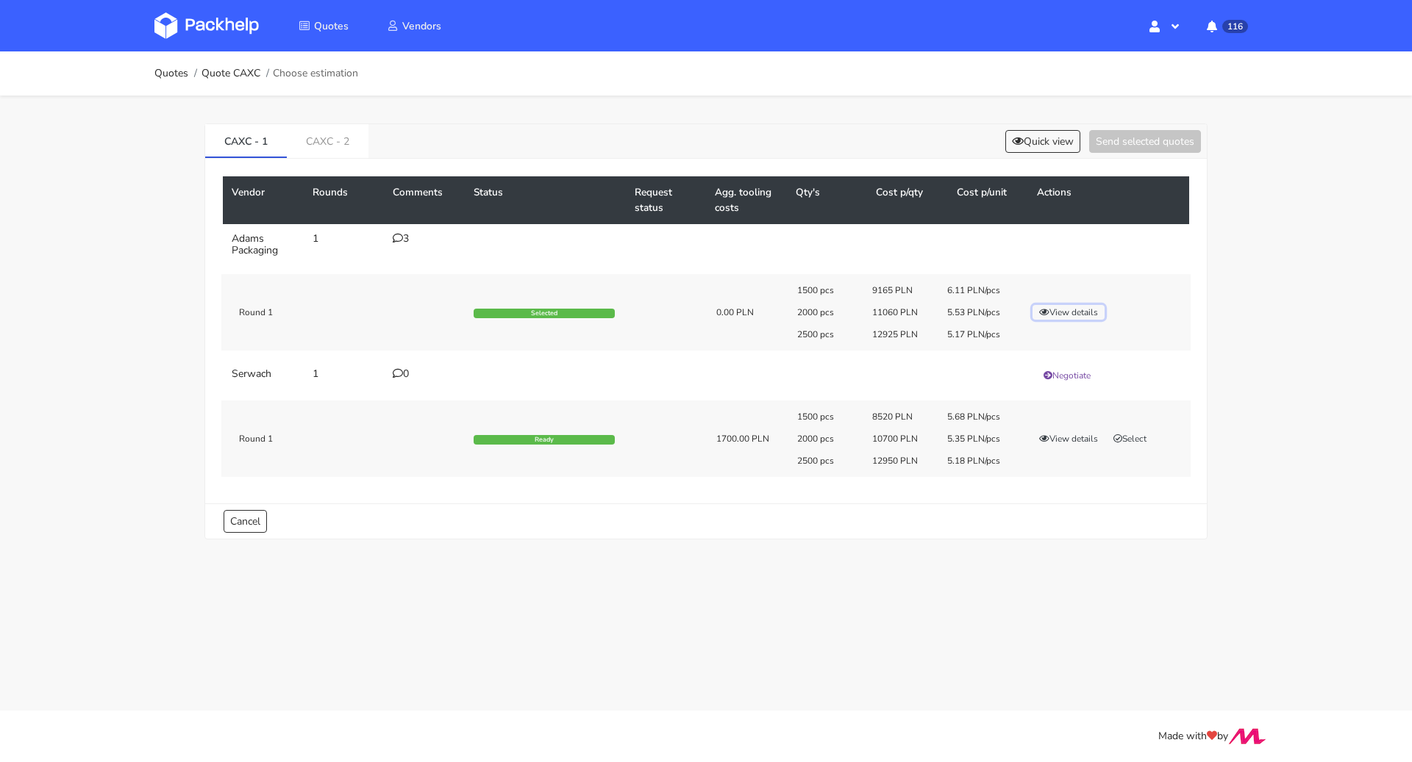
click at [1065, 312] on button "View details" at bounding box center [1068, 312] width 72 height 15
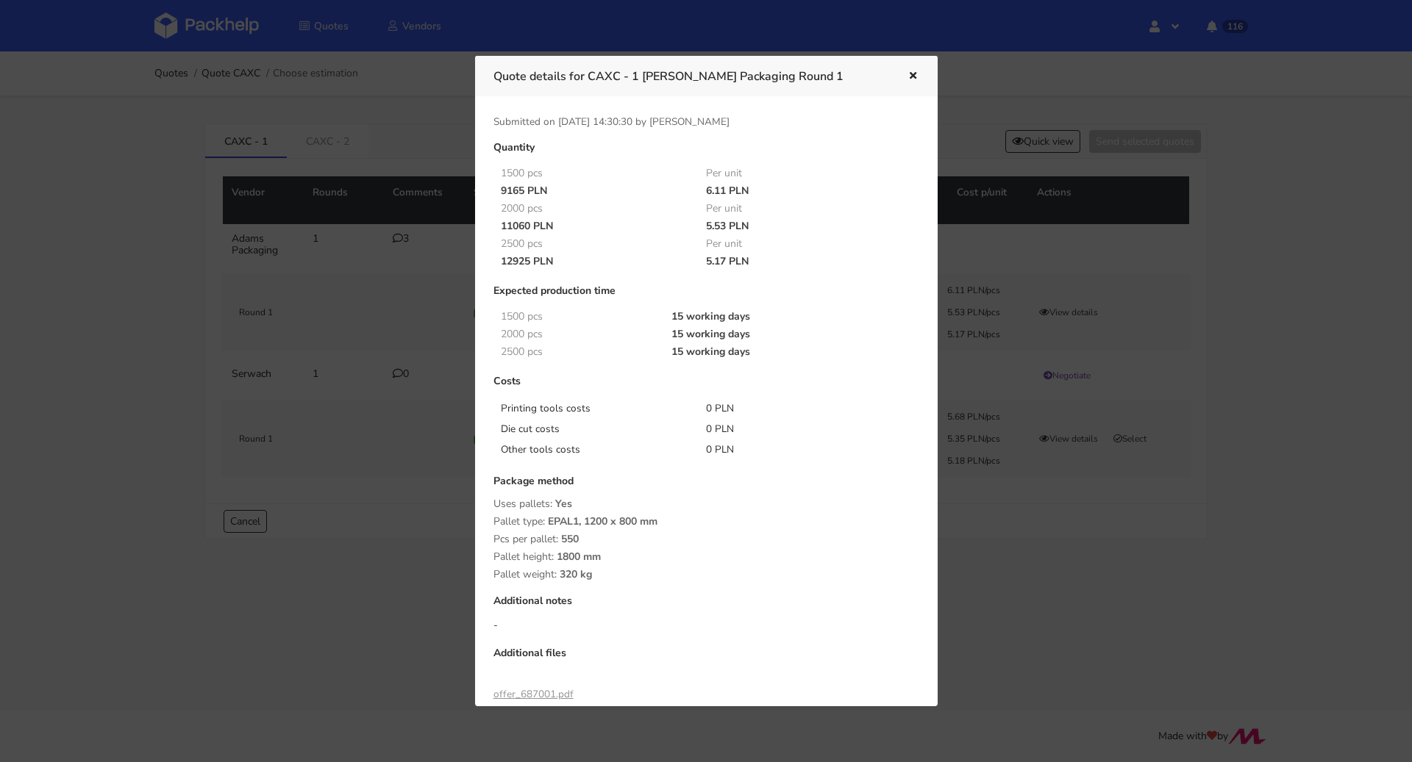
drag, startPoint x: 701, startPoint y: 259, endPoint x: 722, endPoint y: 260, distance: 20.6
click at [722, 260] on div "5.17 PLN" at bounding box center [798, 262] width 206 height 12
copy div "5.17"
drag, startPoint x: 593, startPoint y: 74, endPoint x: 640, endPoint y: 74, distance: 47.8
click at [640, 74] on h3 "Quote details for CAXC - 1 Adams Packaging Round 1" at bounding box center [689, 76] width 392 height 21
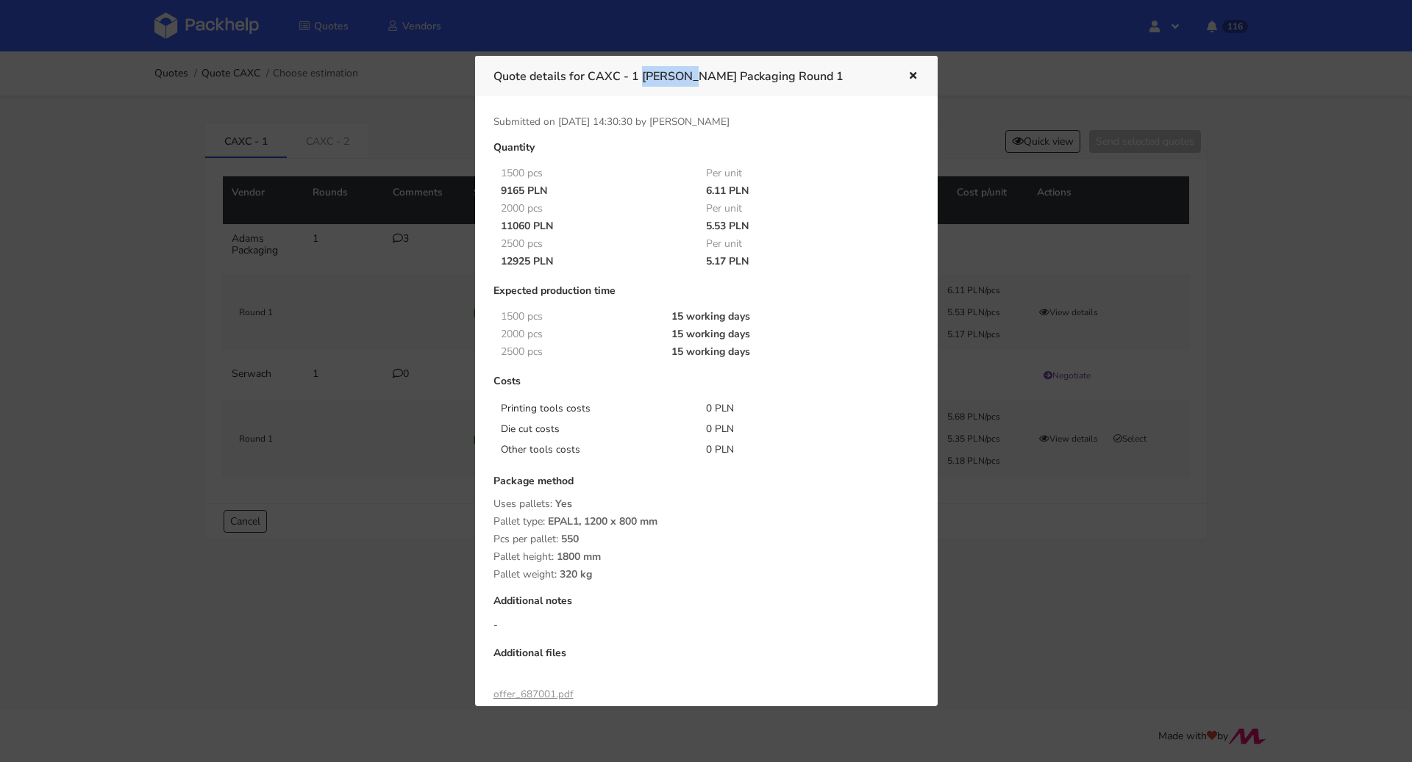
copy h3 "CAXC - 1"
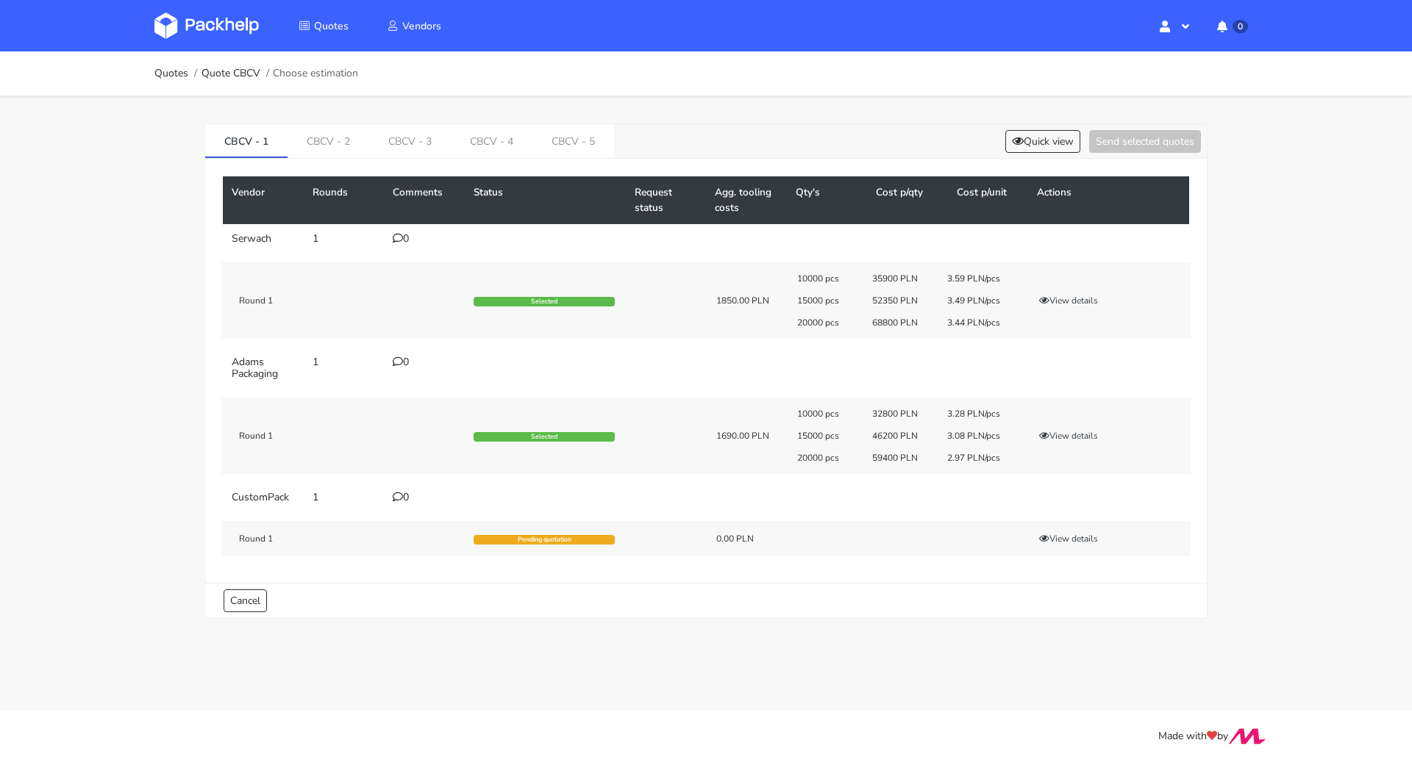
click at [568, 159] on div "Vendor Rounds Comments Status Request status Agg. tooling costs Qty's Cost p/qt…" at bounding box center [705, 371] width 1001 height 424
click at [569, 137] on link "CBCV - 5" at bounding box center [573, 140] width 82 height 32
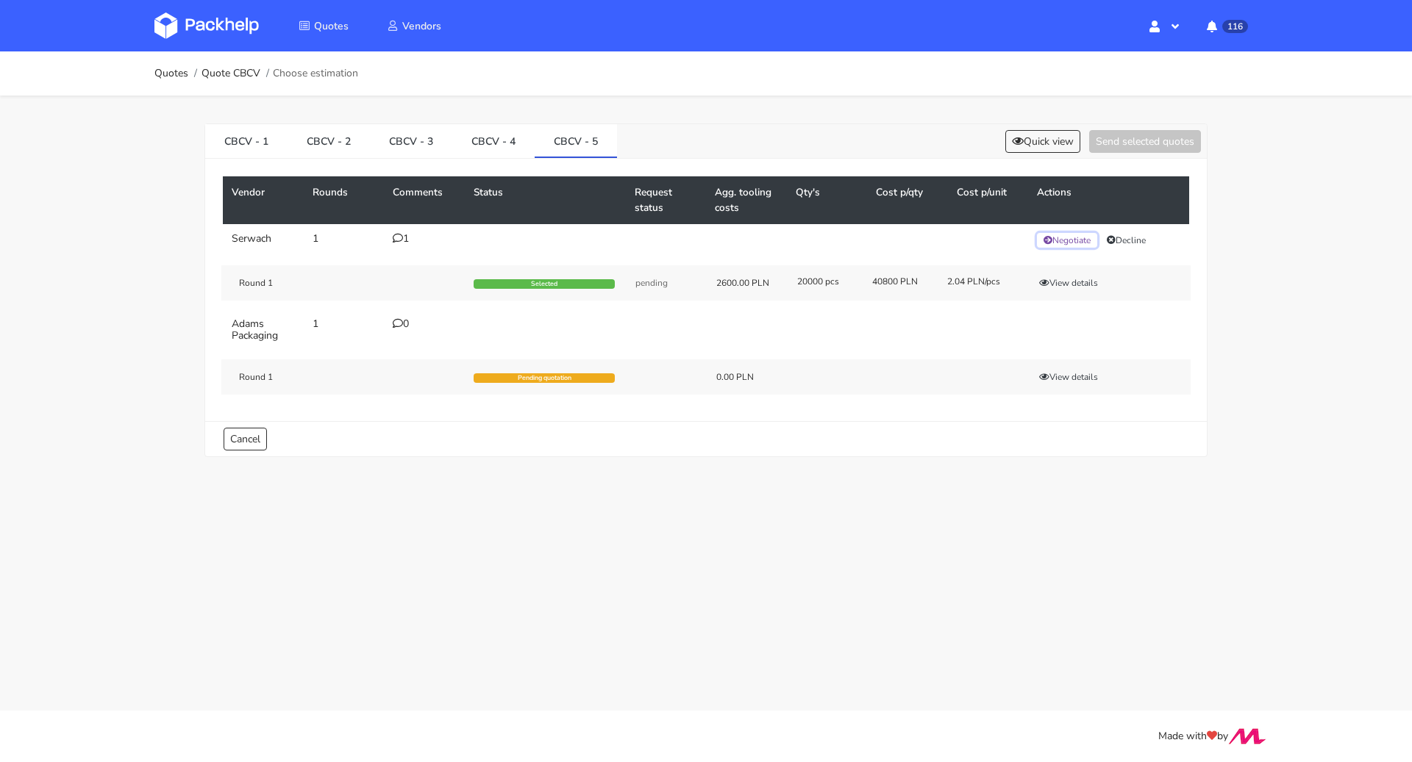
click at [1076, 243] on button "Negotiate" at bounding box center [1067, 240] width 60 height 15
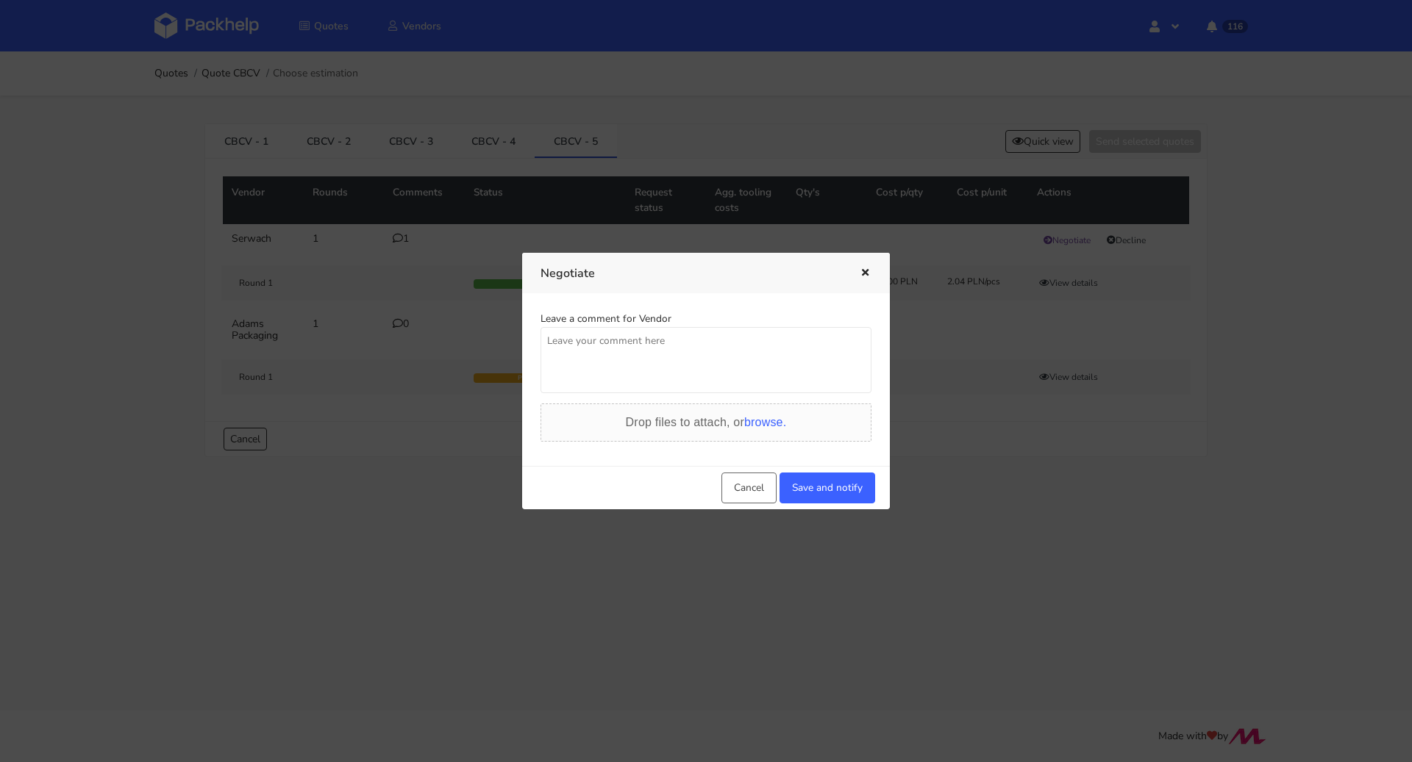
click at [656, 360] on textarea at bounding box center [705, 360] width 331 height 66
type textarea "Panie Łukaszu potrzebujemy niższej ceny"
click at [822, 493] on button "Save and notify" at bounding box center [827, 488] width 96 height 31
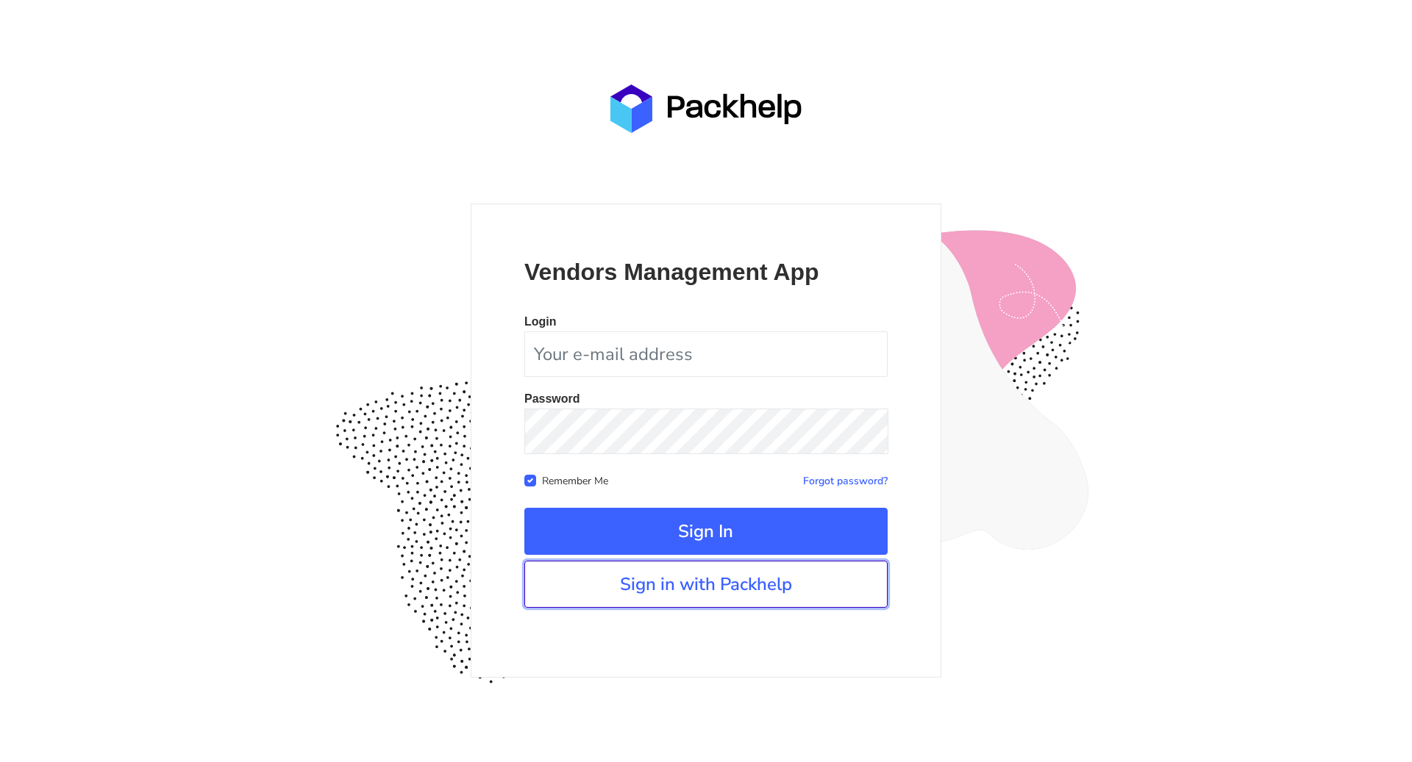
click at [718, 567] on link "Sign in with Packhelp" at bounding box center [705, 584] width 363 height 47
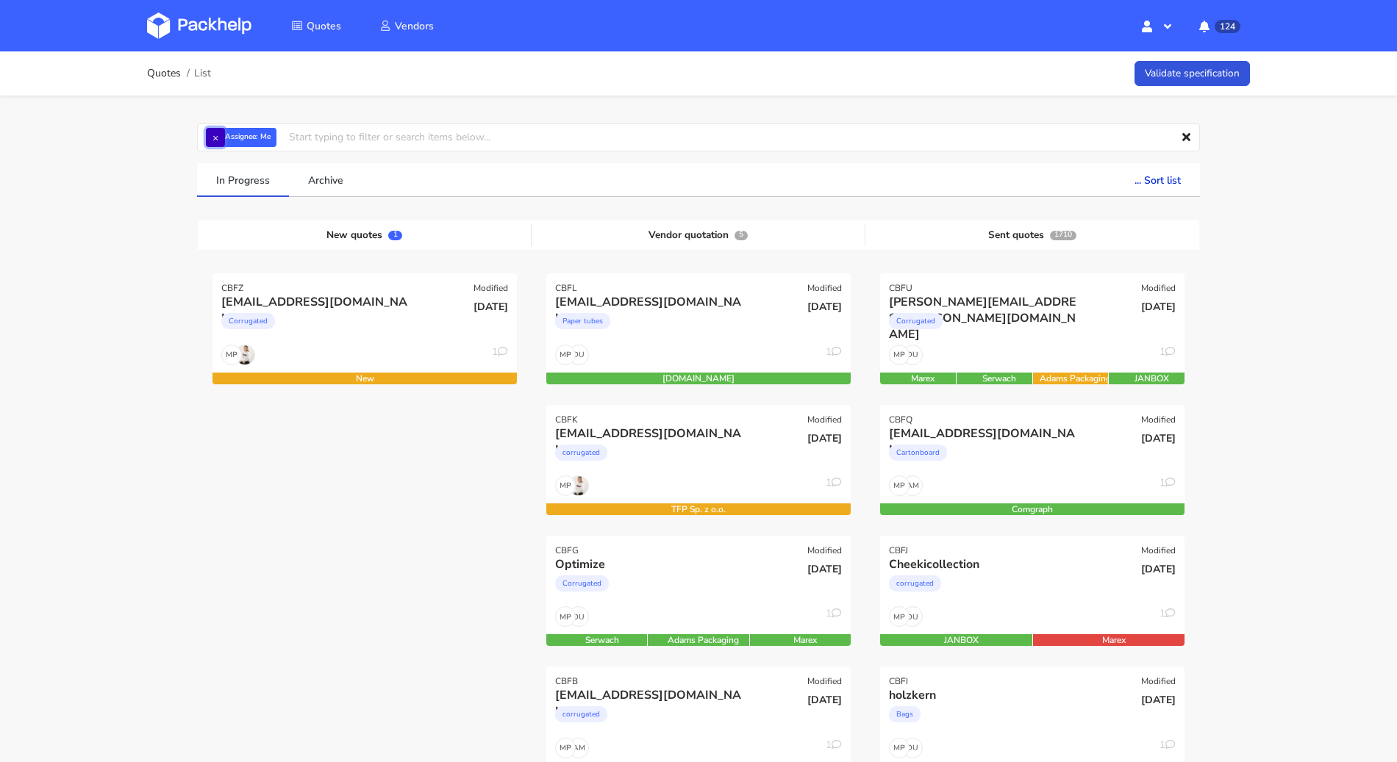
click at [219, 145] on button "×" at bounding box center [215, 137] width 19 height 19
click at [223, 143] on input "text" at bounding box center [698, 138] width 1003 height 28
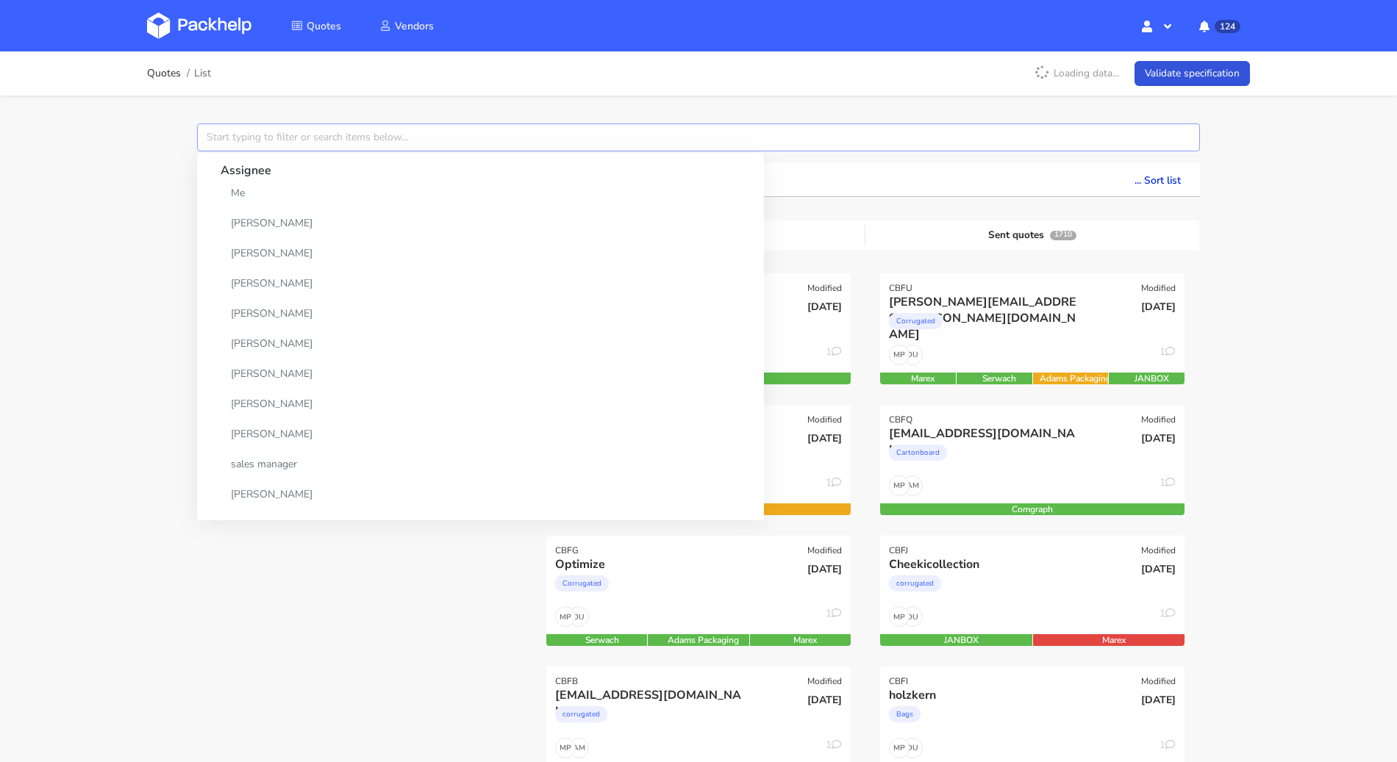
paste input "CAVA"
type input "CAVA"
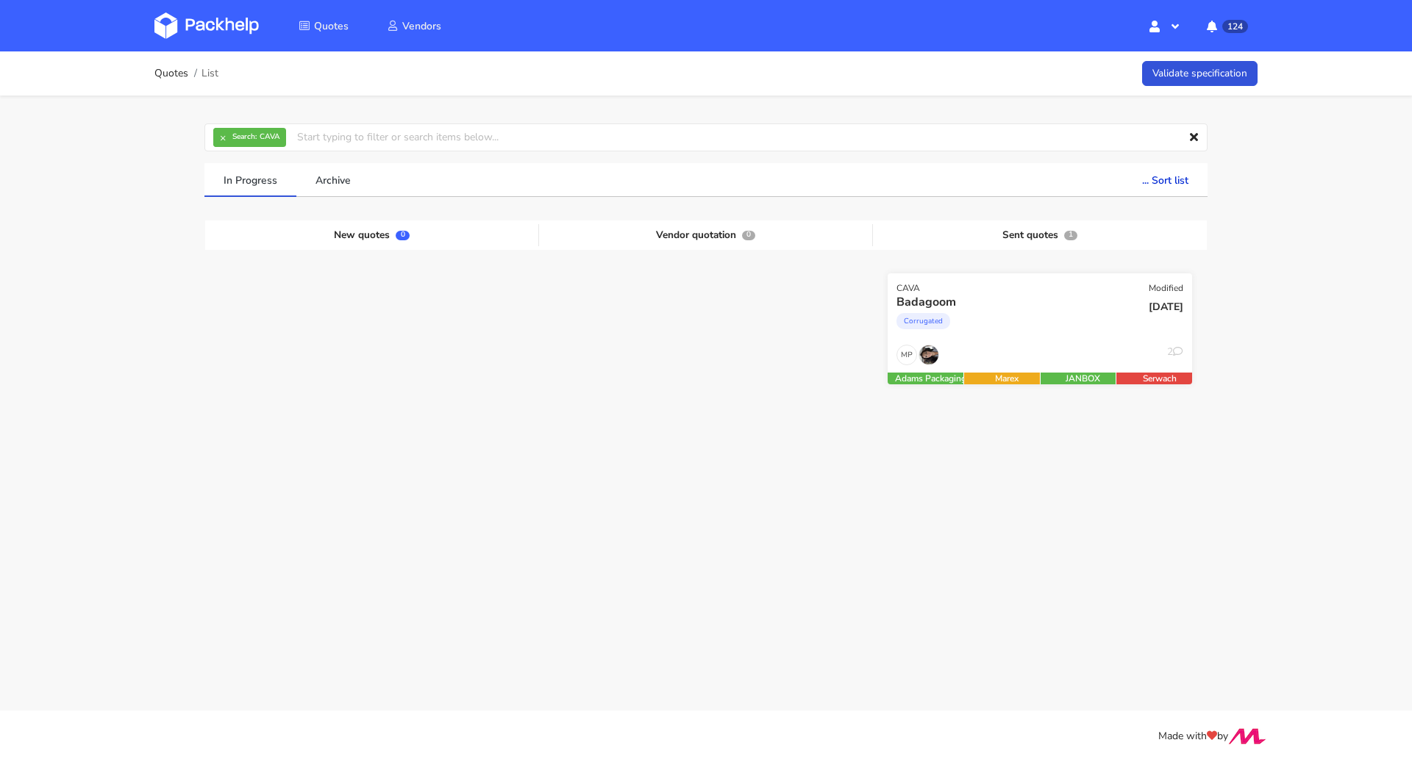
click at [987, 317] on div "Corrugated" at bounding box center [993, 324] width 195 height 29
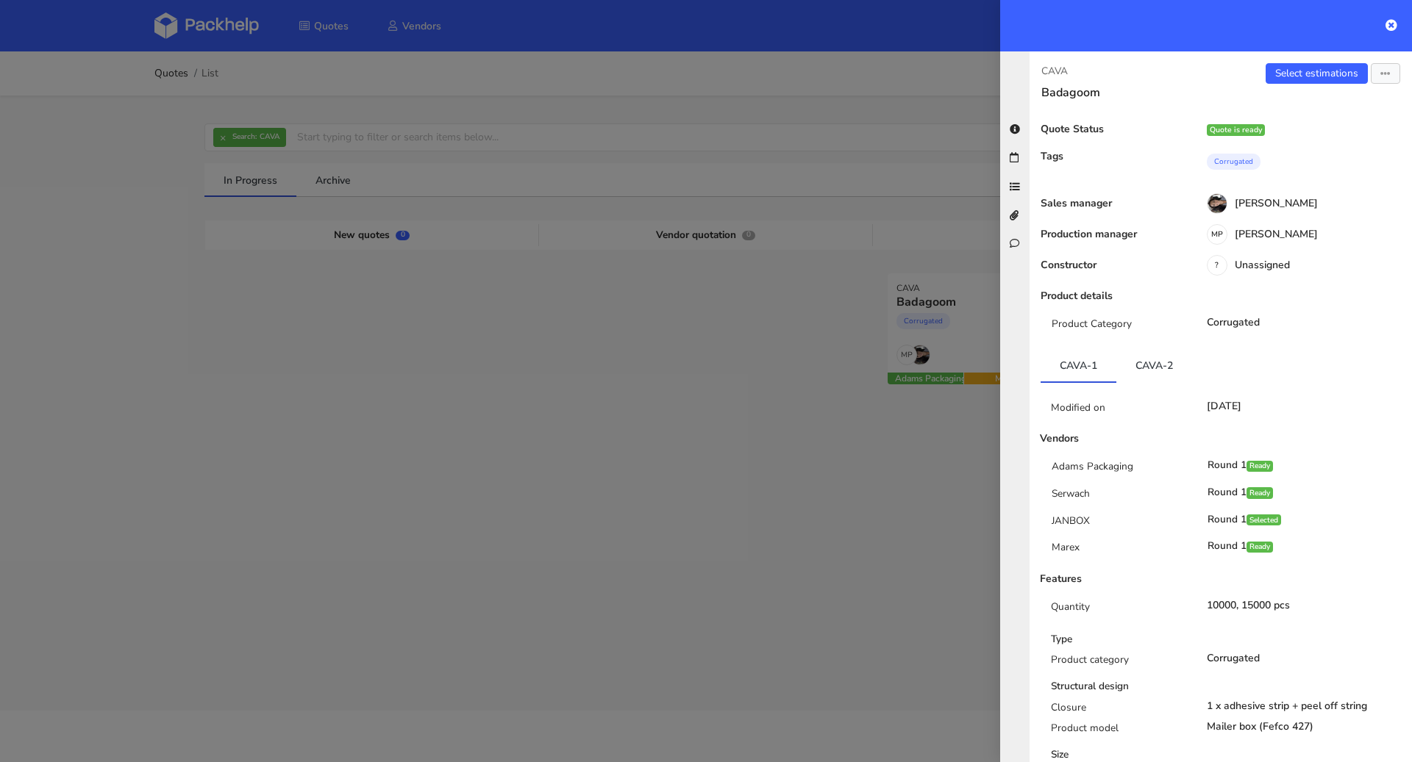
click at [813, 232] on div at bounding box center [706, 381] width 1412 height 762
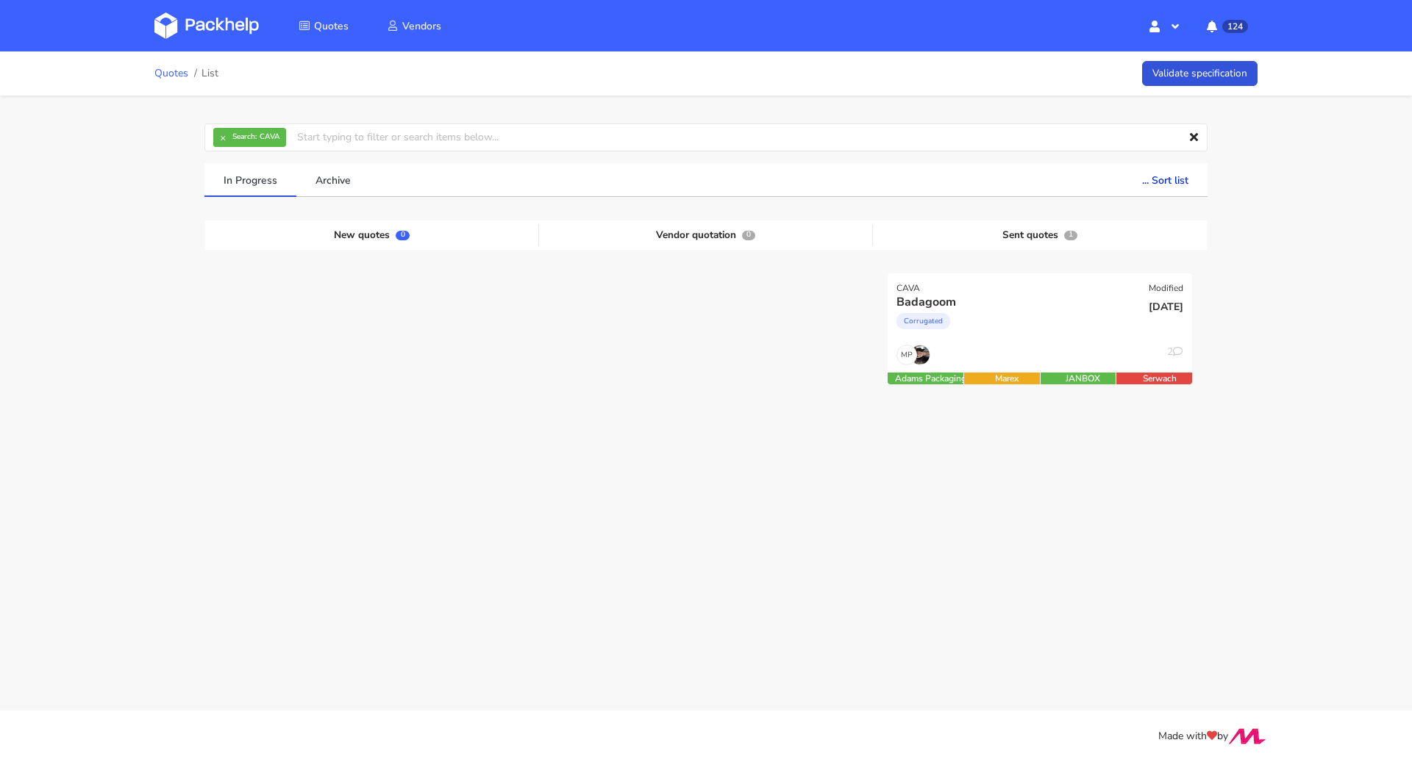
click at [175, 68] on link "Quotes" at bounding box center [171, 74] width 34 height 12
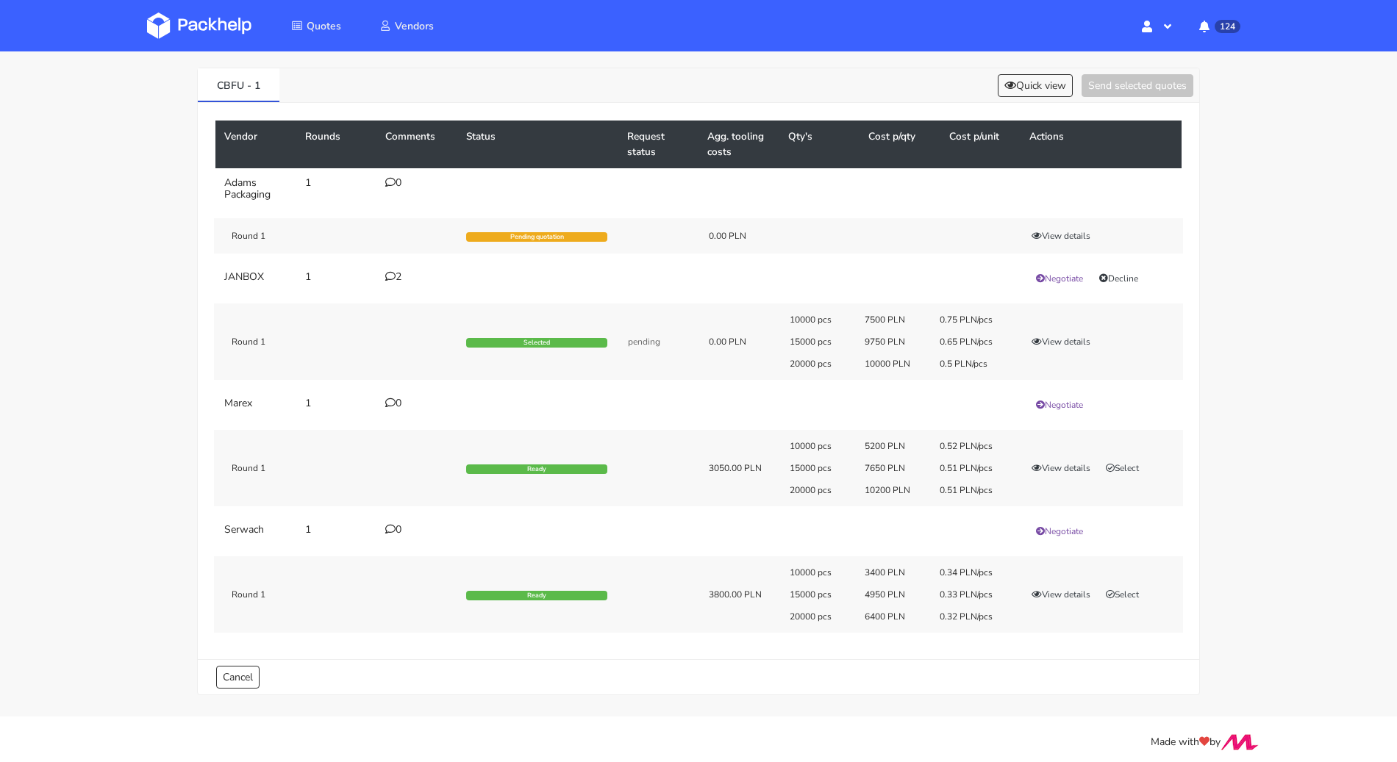
scroll to position [57, 0]
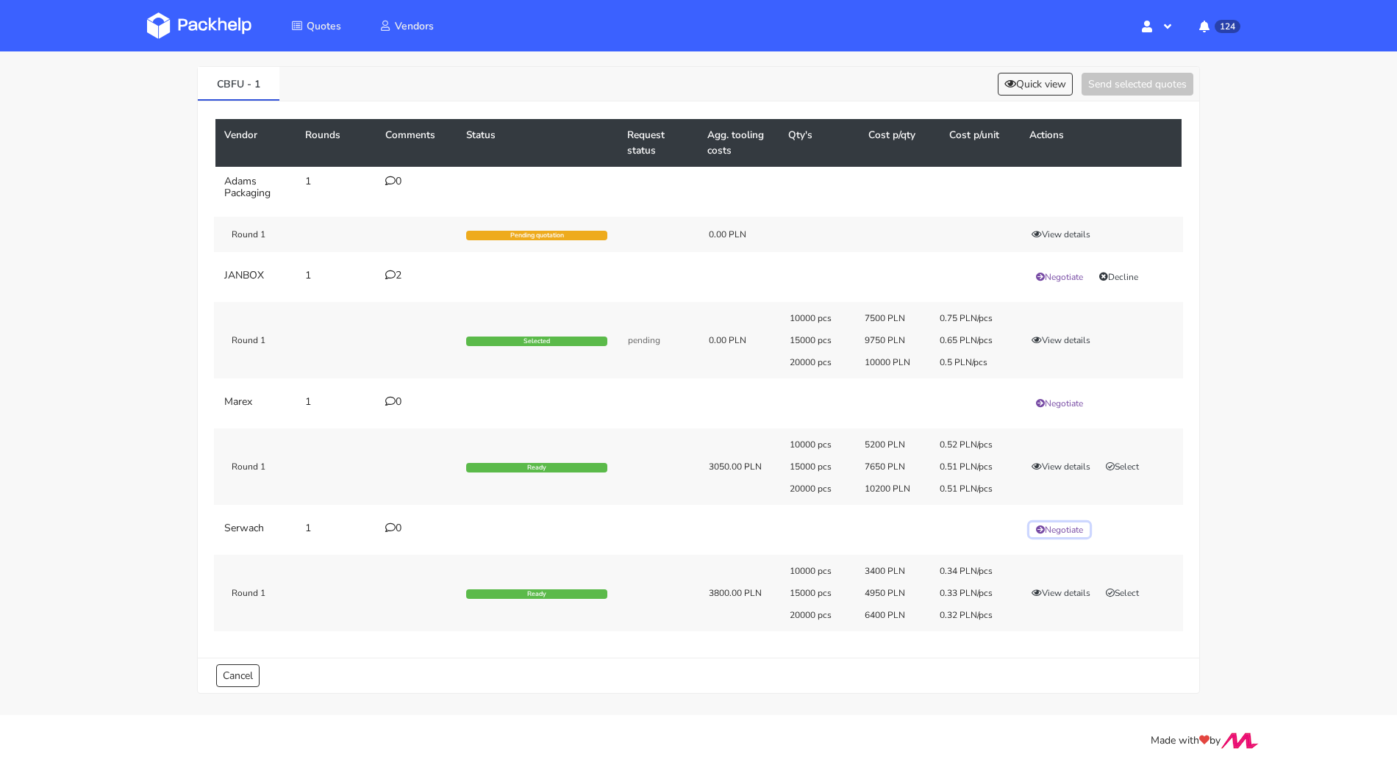
click at [1070, 523] on button "Negotiate" at bounding box center [1059, 530] width 60 height 15
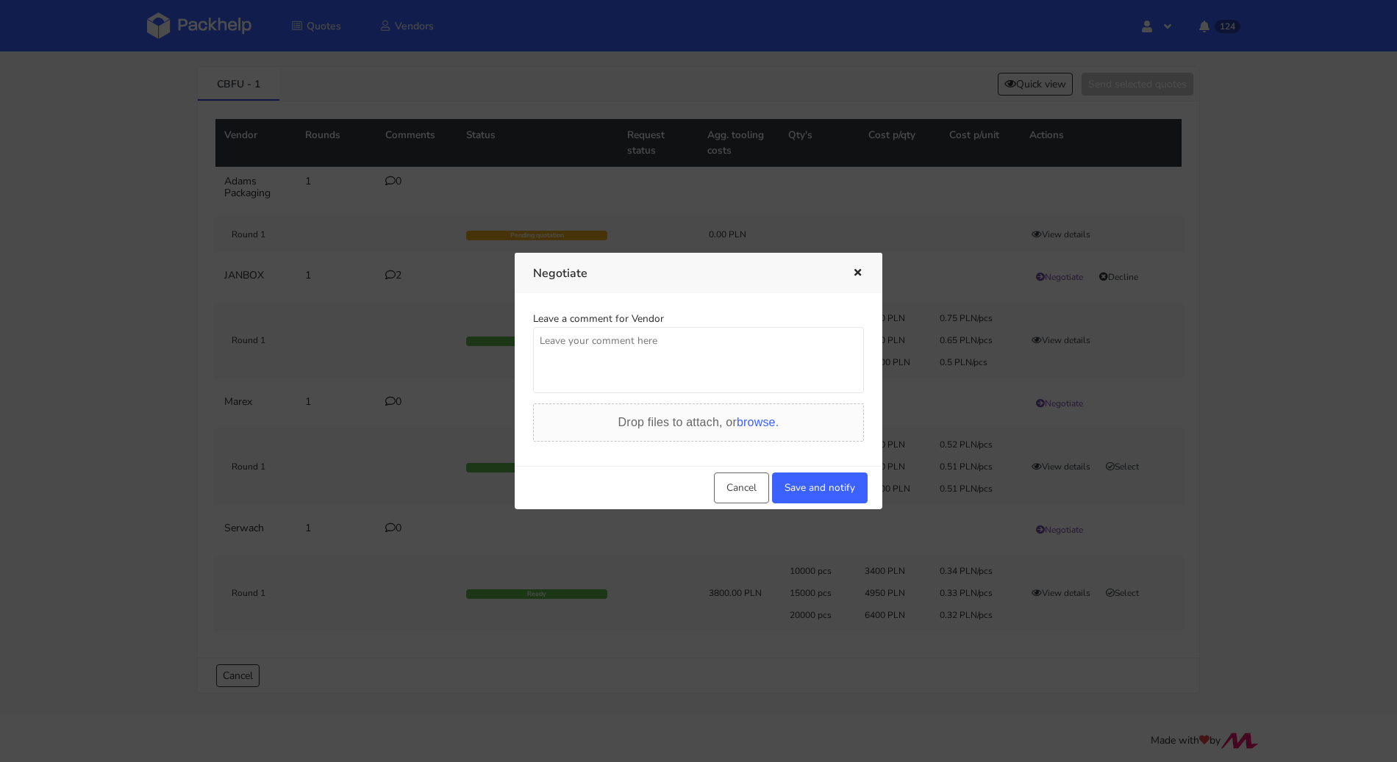
click at [677, 376] on textarea at bounding box center [698, 360] width 331 height 66
type textarea "Panie Łukaszu potrzebujemy lepszej ceny dla tej produkcji"
click at [859, 489] on button "Save and notify" at bounding box center [820, 488] width 96 height 31
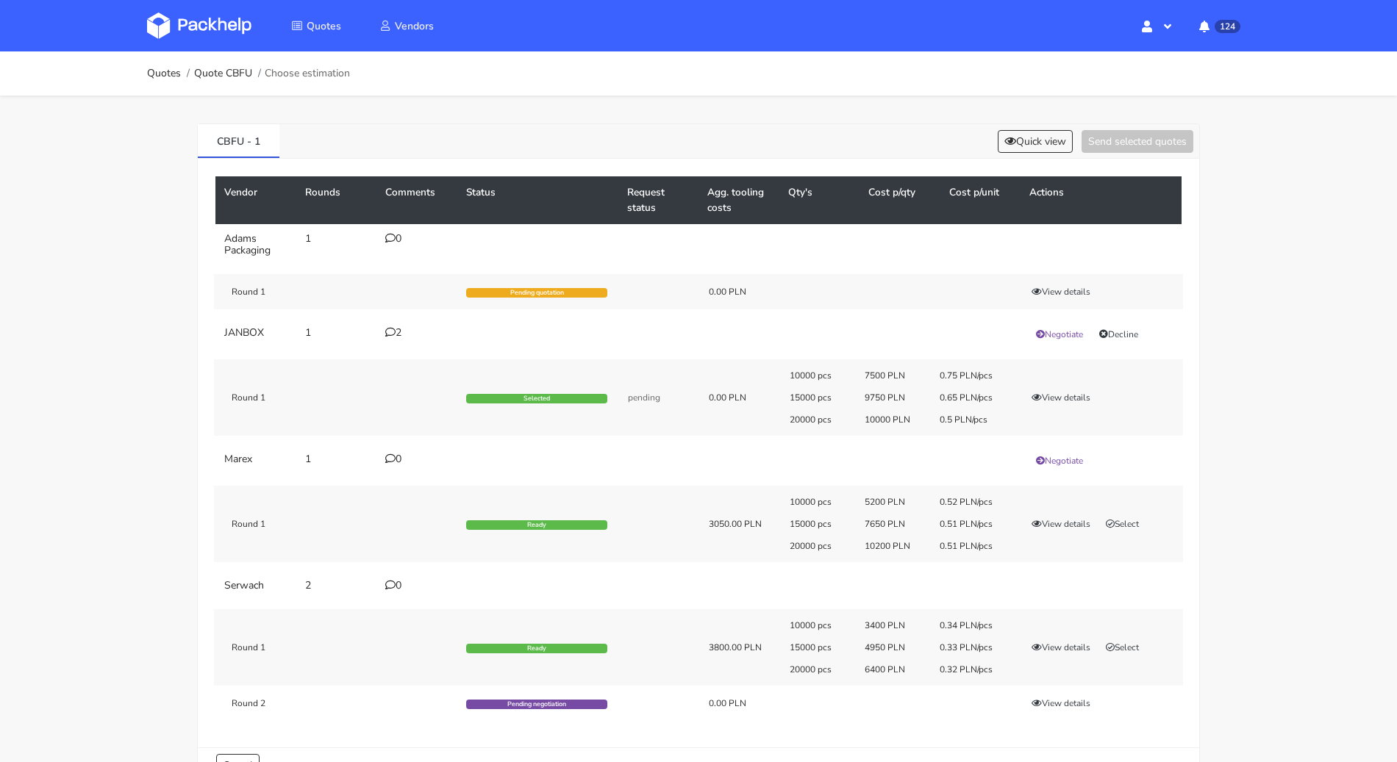
scroll to position [0, 0]
click at [177, 76] on link "Quotes" at bounding box center [164, 74] width 34 height 12
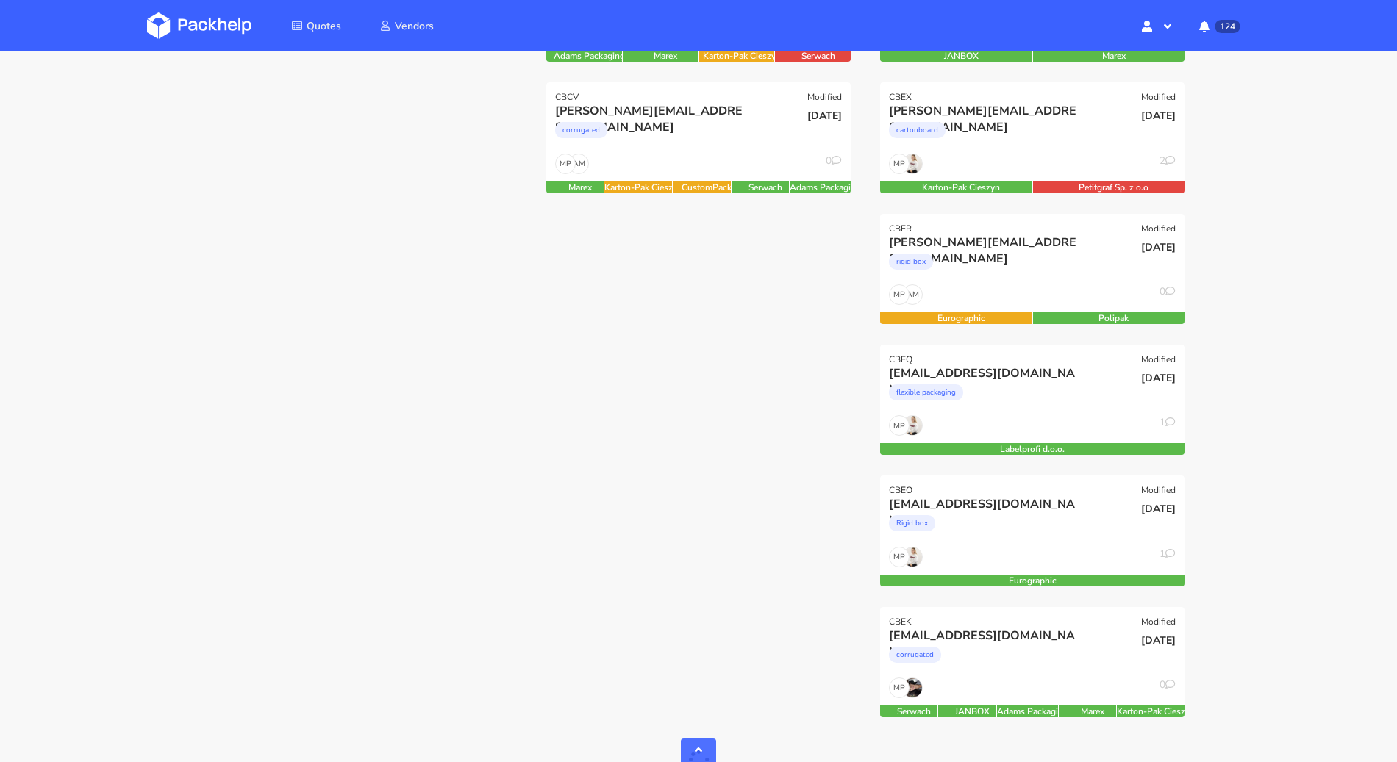
scroll to position [644, 0]
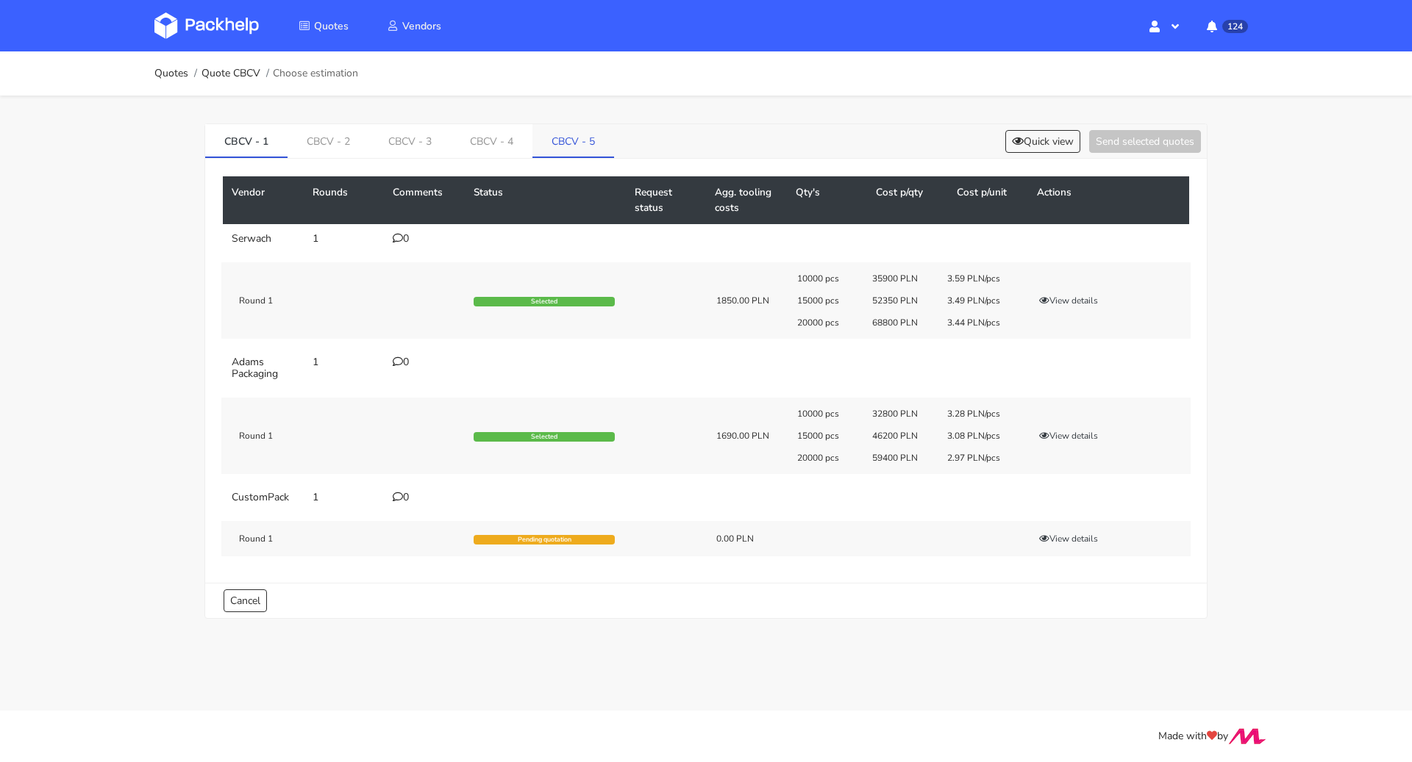
click at [556, 145] on link "CBCV - 5" at bounding box center [573, 140] width 82 height 32
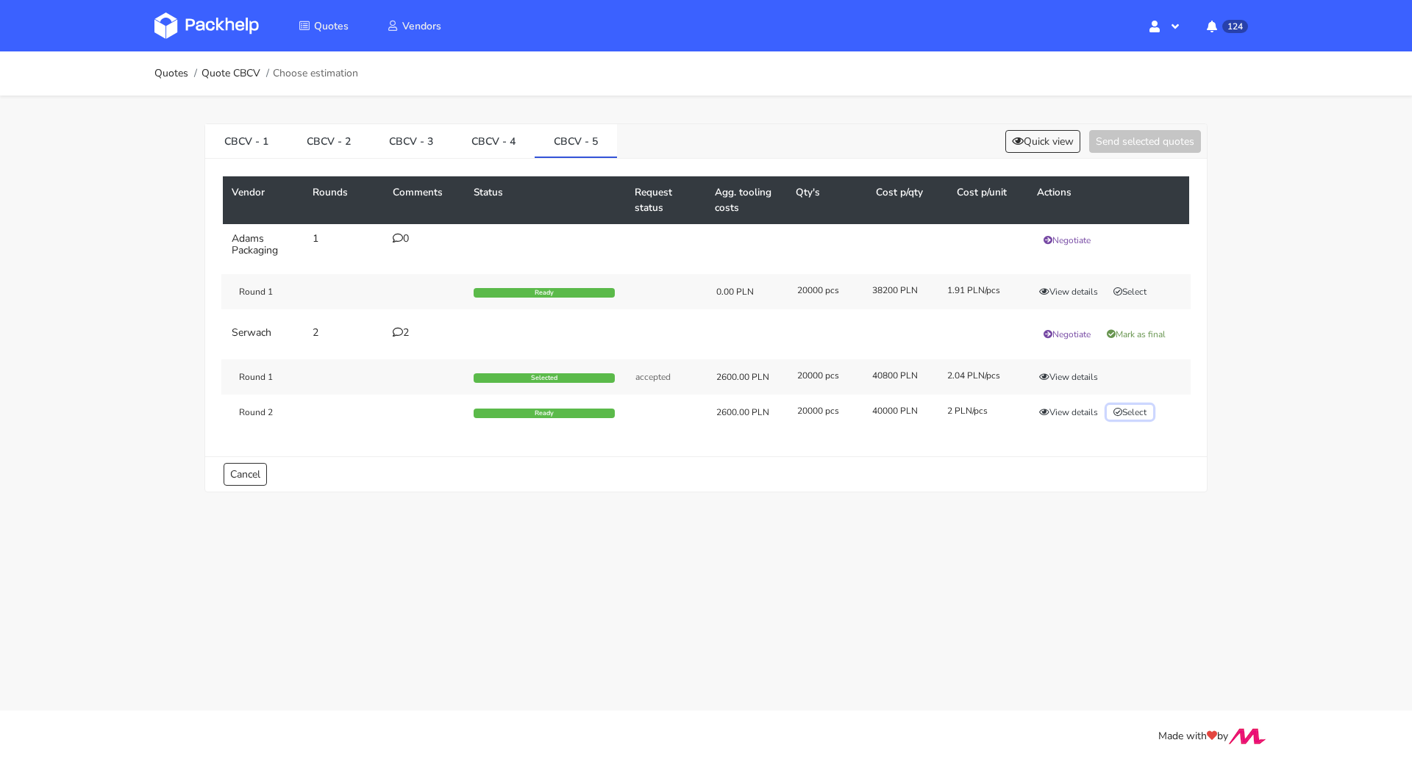
click at [1142, 413] on button "Select" at bounding box center [1129, 412] width 46 height 15
click at [1114, 149] on button "Send selected quotes ( 1 )" at bounding box center [1134, 141] width 132 height 23
click at [163, 82] on ol "Quotes Quote CBCV Choose estimation" at bounding box center [256, 73] width 204 height 29
click at [163, 75] on link "Quotes" at bounding box center [171, 74] width 34 height 12
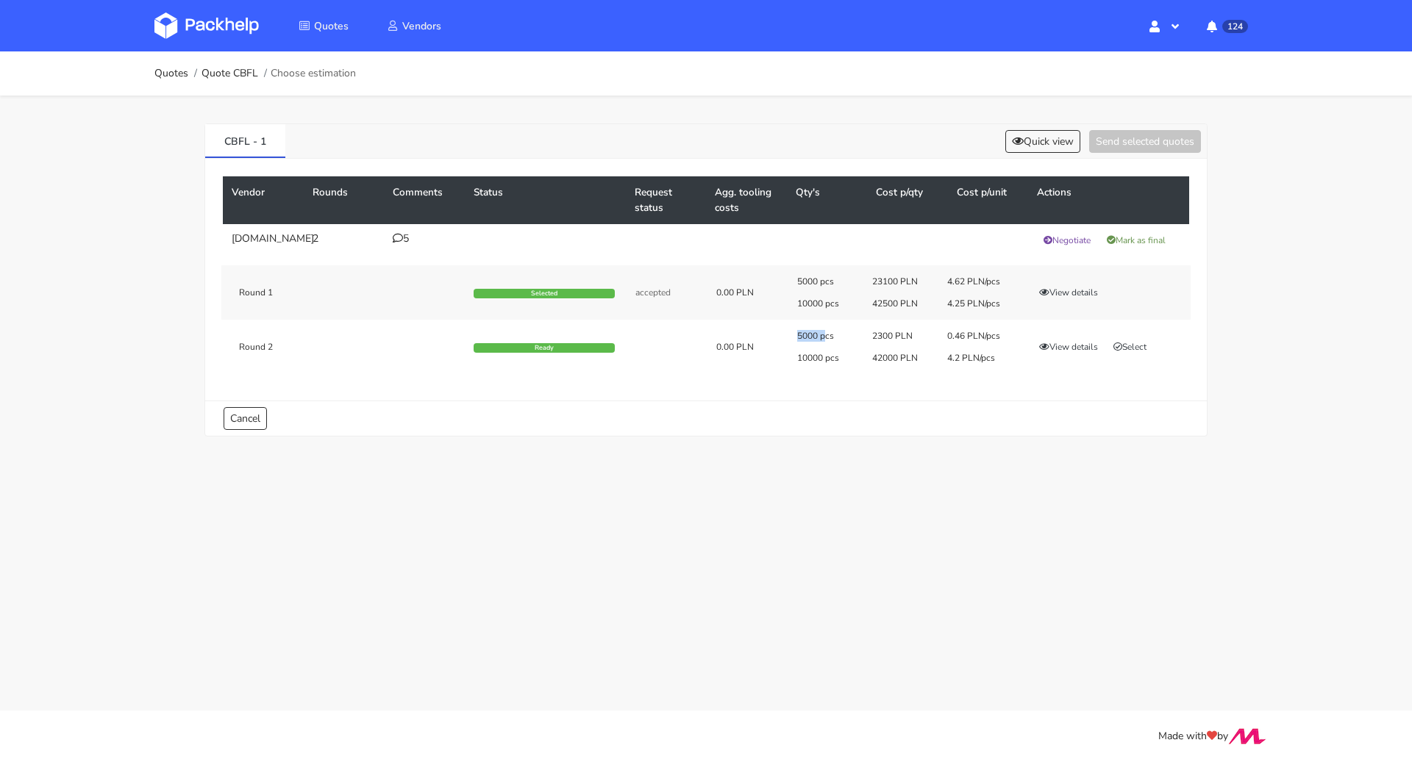
drag, startPoint x: 791, startPoint y: 332, endPoint x: 823, endPoint y: 335, distance: 32.5
click at [823, 335] on div "5000 pcs" at bounding box center [824, 336] width 75 height 12
click at [1056, 349] on button "View details" at bounding box center [1068, 347] width 72 height 15
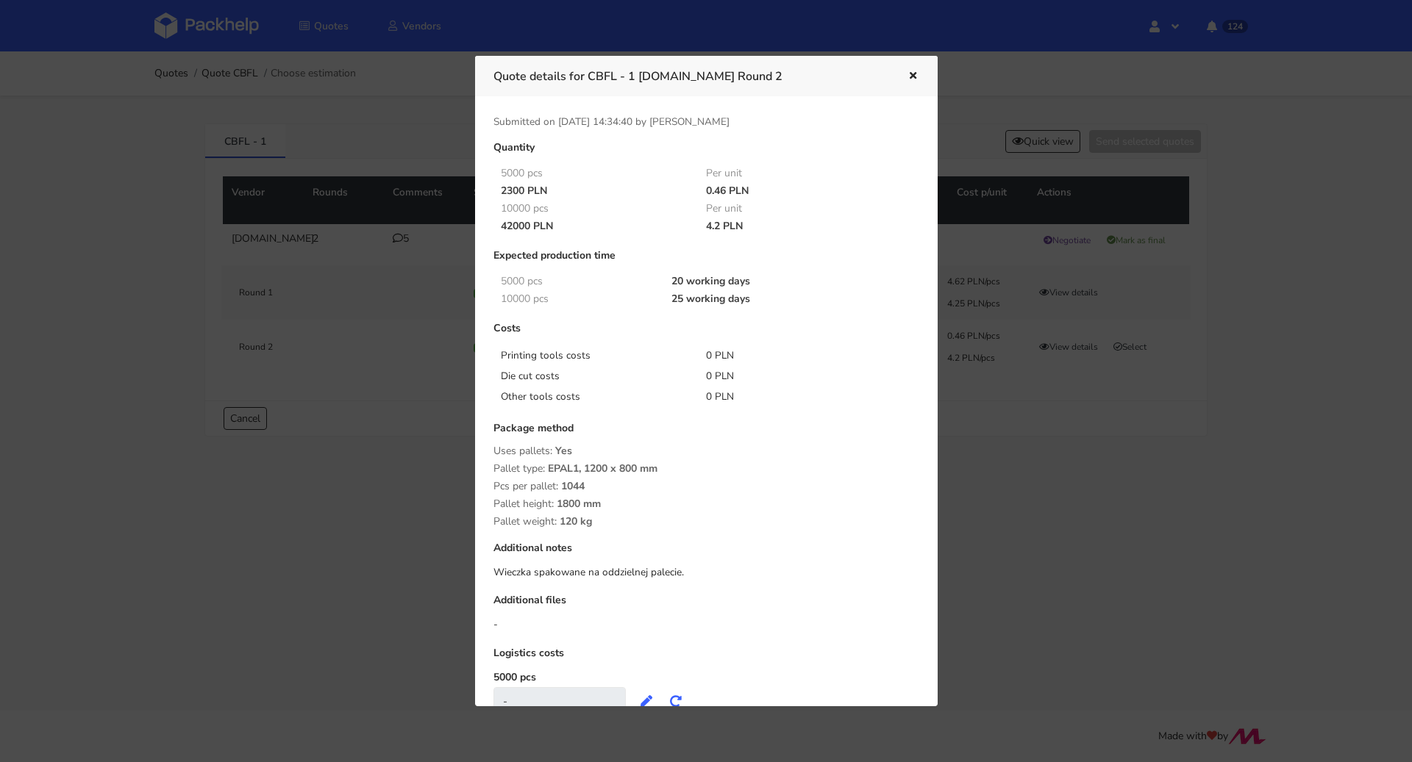
click at [920, 69] on div "Quote details for CBFL - 1 [DOMAIN_NAME] Round 2" at bounding box center [706, 76] width 462 height 40
click at [918, 71] on icon "button" at bounding box center [912, 76] width 12 height 10
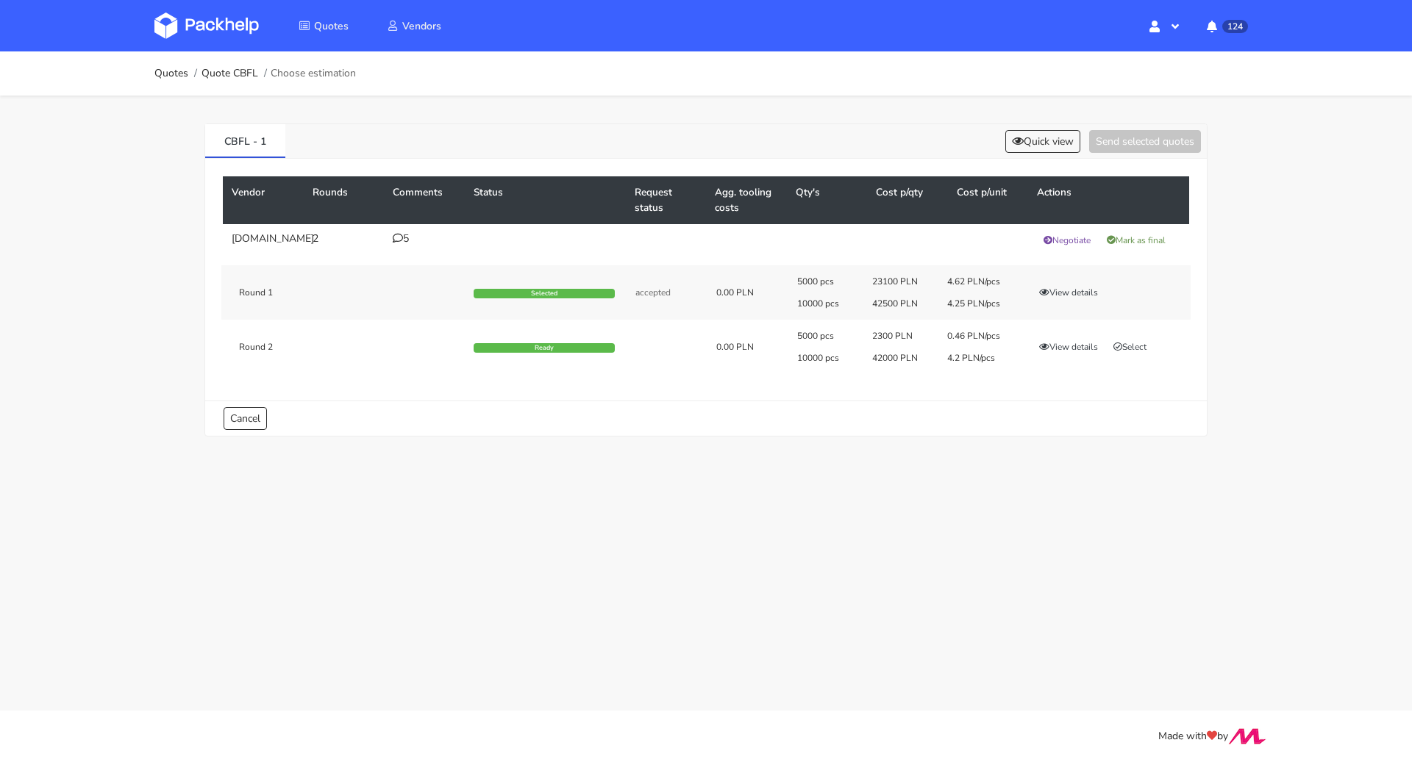
click at [869, 331] on div "2300 PLN" at bounding box center [899, 336] width 75 height 12
drag, startPoint x: 790, startPoint y: 331, endPoint x: 817, endPoint y: 333, distance: 26.6
click at [817, 333] on div "5000 pcs" at bounding box center [824, 336] width 75 height 12
copy div "5000"
click at [1065, 243] on button "Negotiate" at bounding box center [1067, 240] width 60 height 15
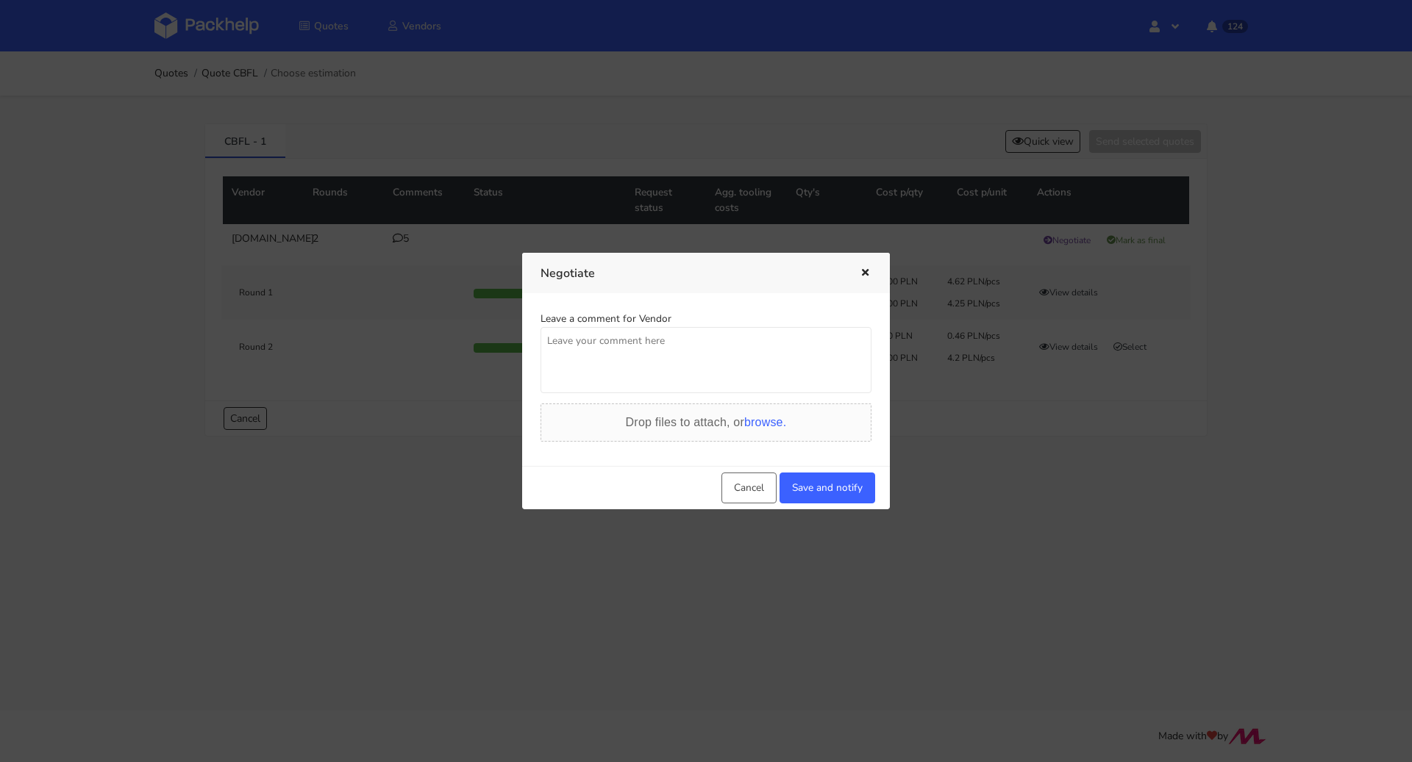
click at [704, 331] on textarea at bounding box center [705, 360] width 331 height 66
paste textarea "5000"
type textarea "Pani Ewo cena dla 5000 sztuk jest chyba błędna"
click at [838, 494] on button "Save and notify" at bounding box center [827, 488] width 96 height 31
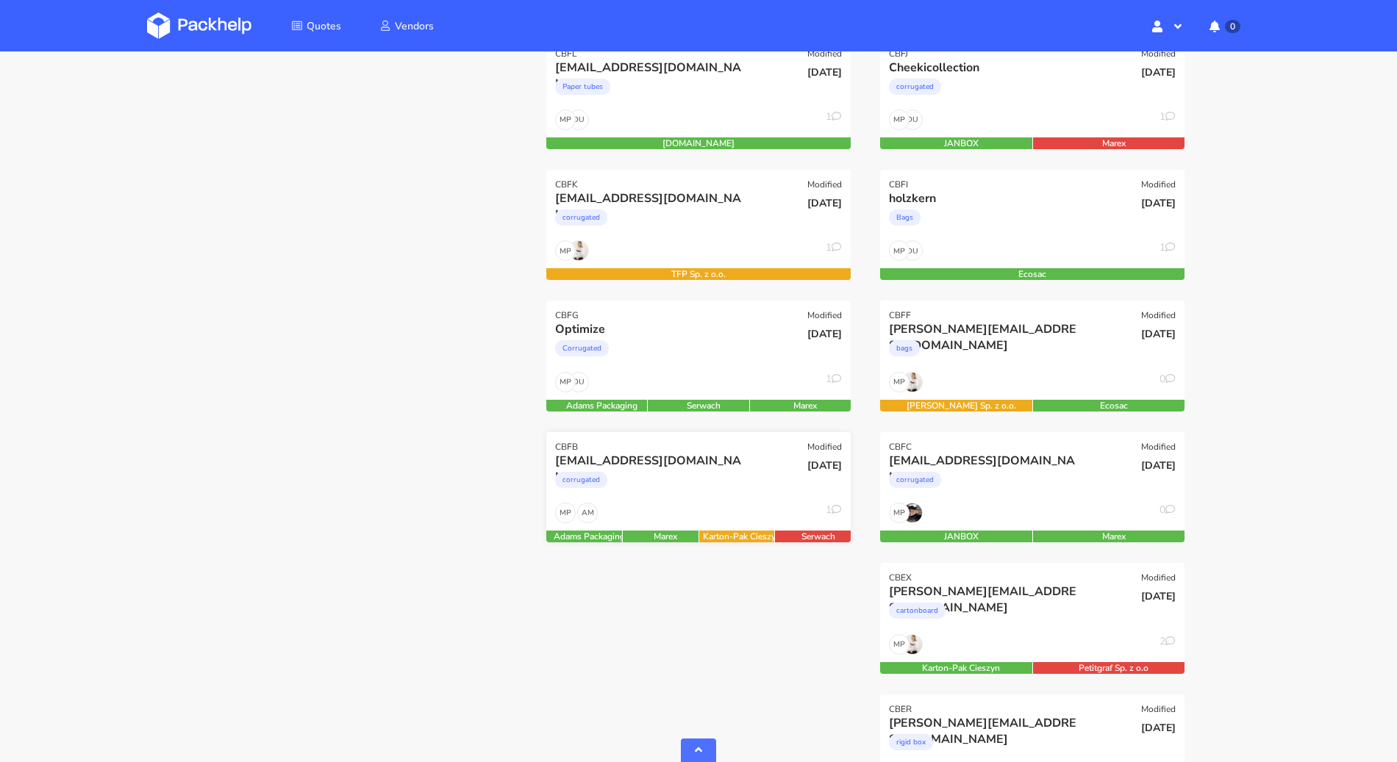
scroll to position [360, 0]
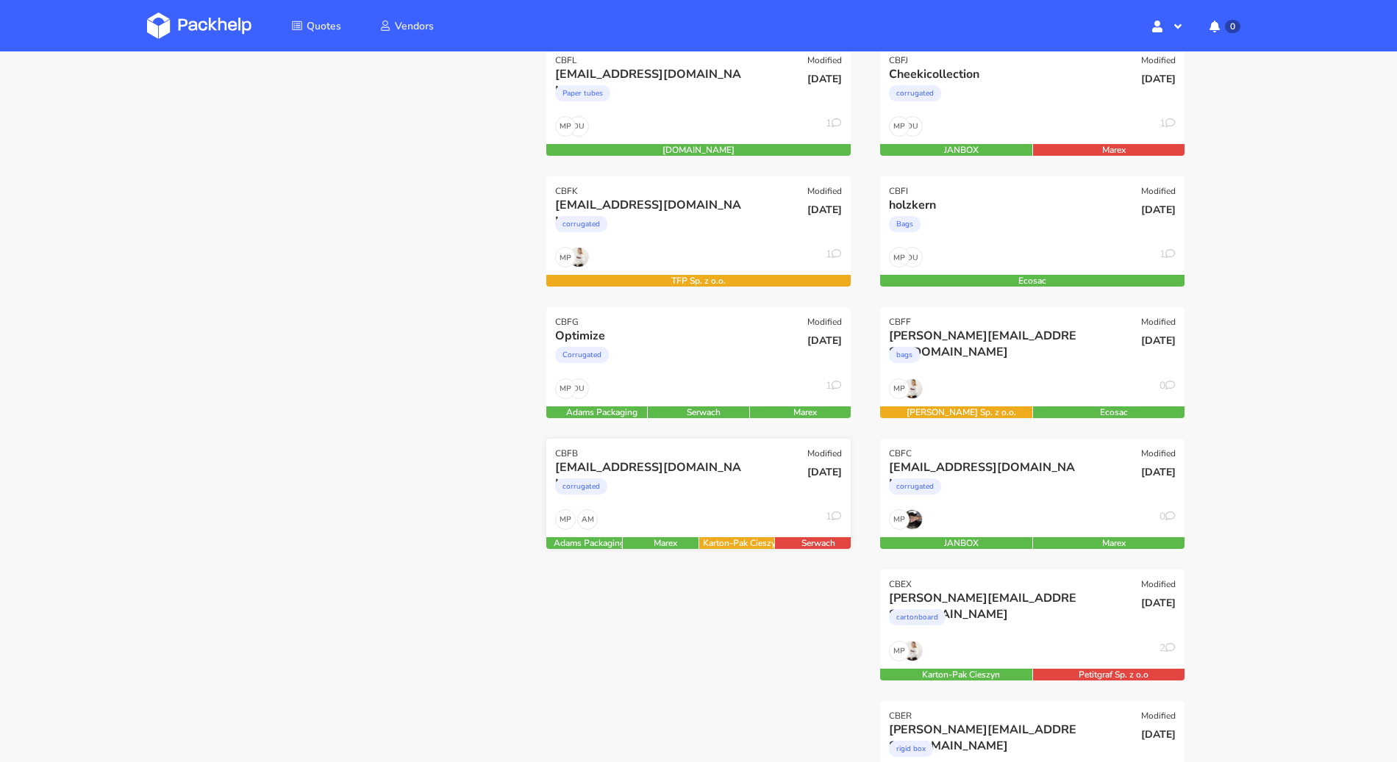
click at [682, 487] on div "corrugated" at bounding box center [652, 490] width 195 height 29
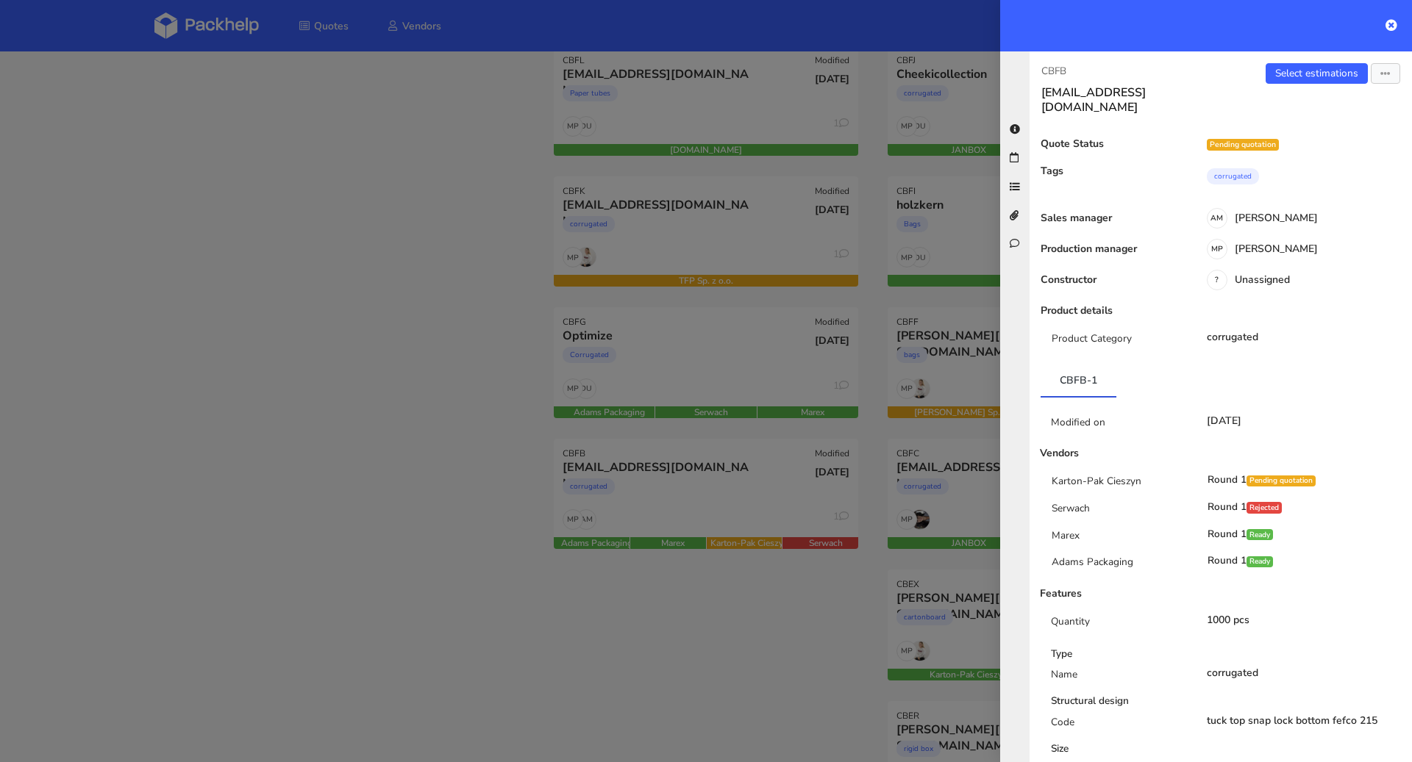
click at [488, 502] on div at bounding box center [706, 381] width 1412 height 762
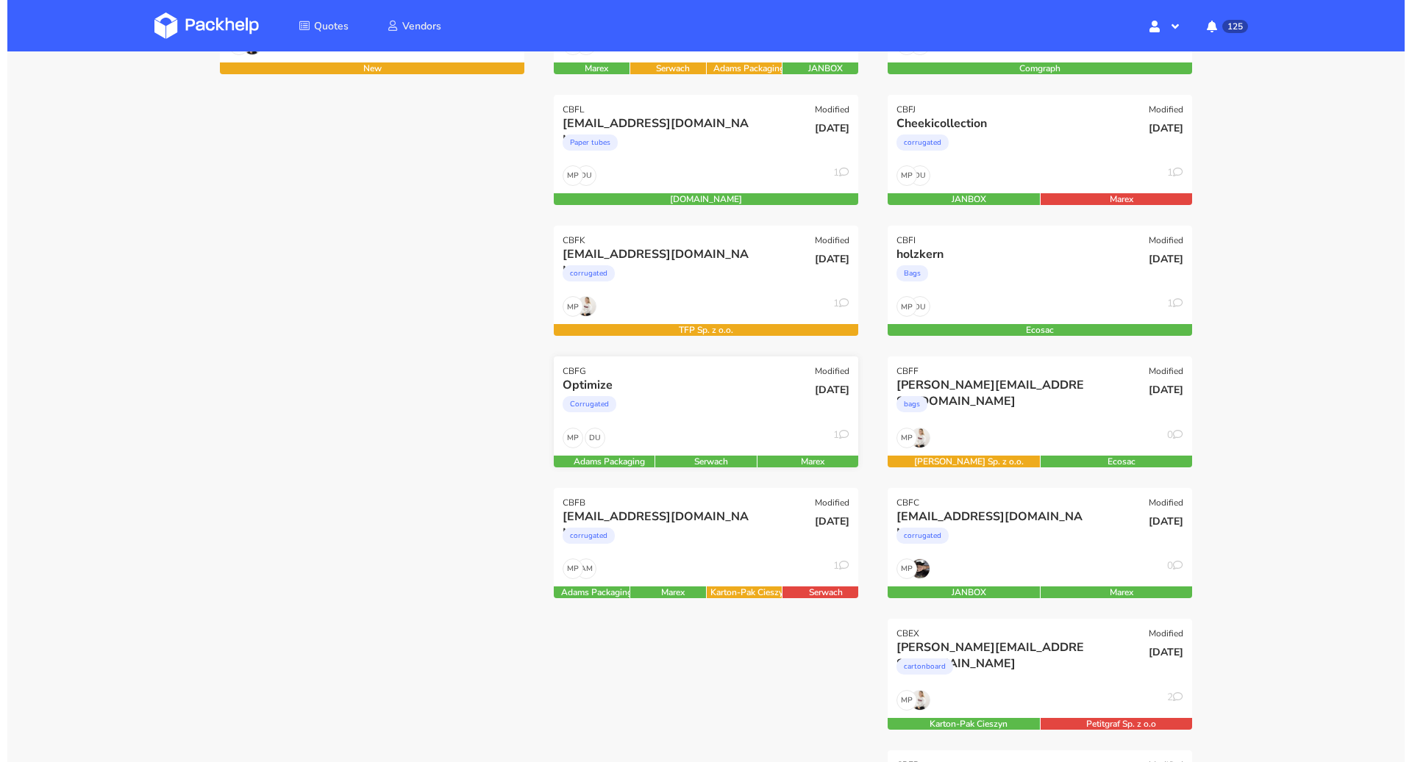
scroll to position [211, 0]
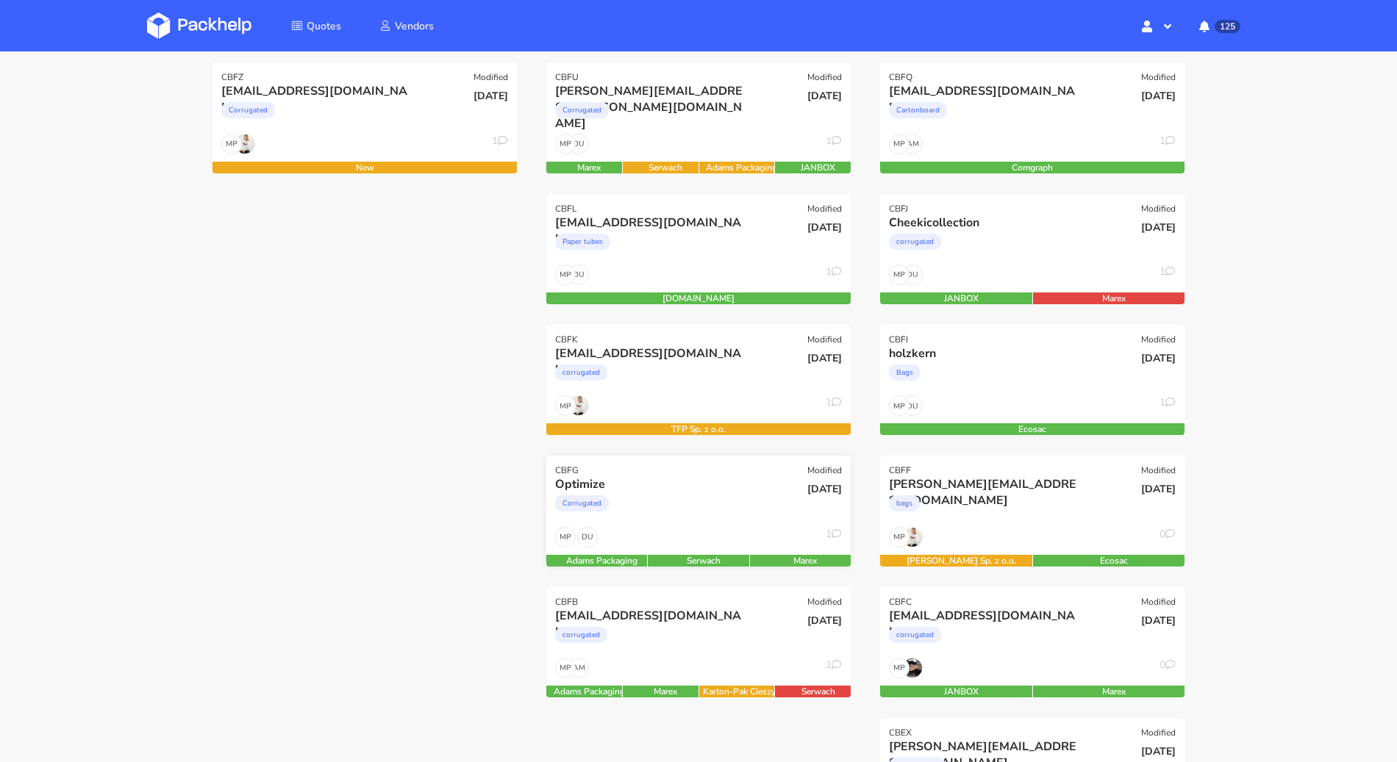
click at [646, 493] on div "Corrugated" at bounding box center [652, 507] width 195 height 29
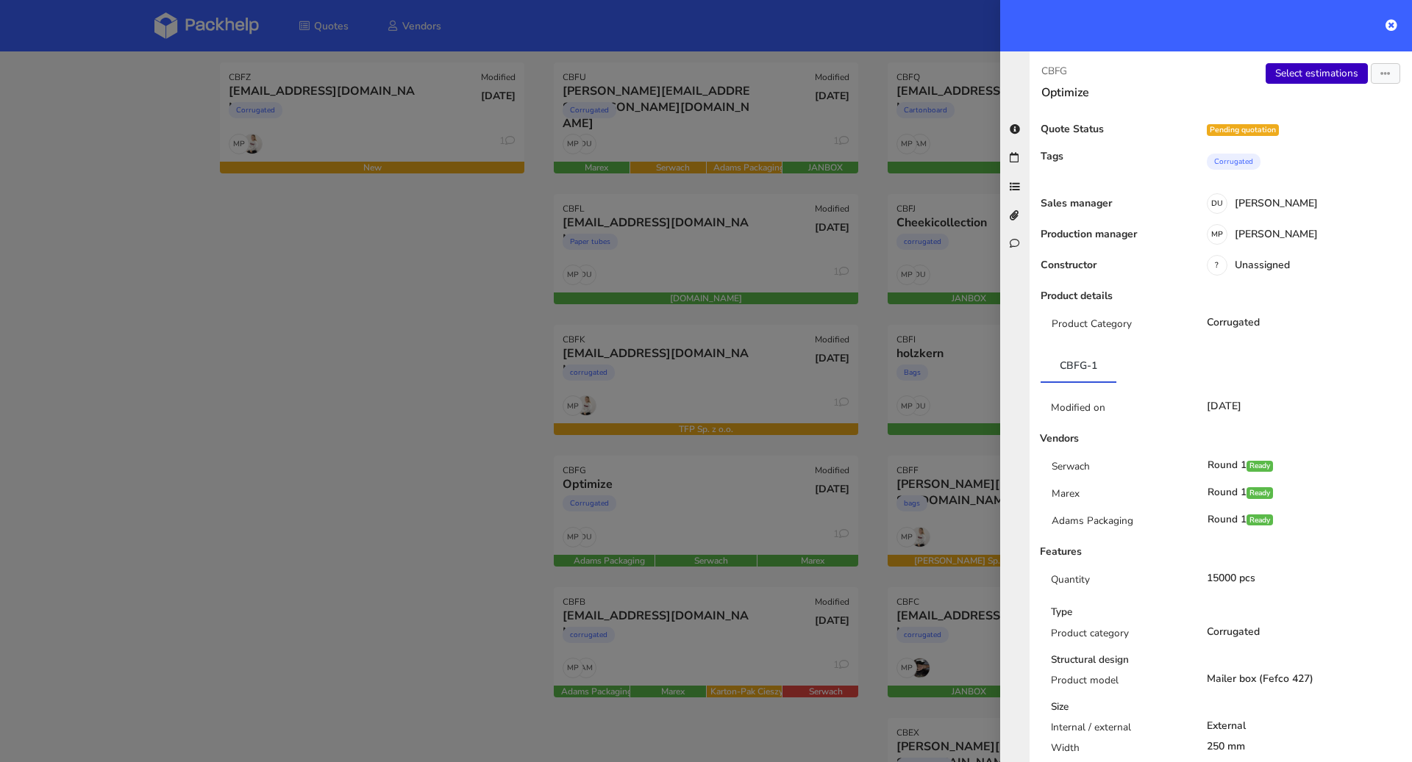
click at [1304, 76] on link "Select estimations" at bounding box center [1316, 73] width 102 height 21
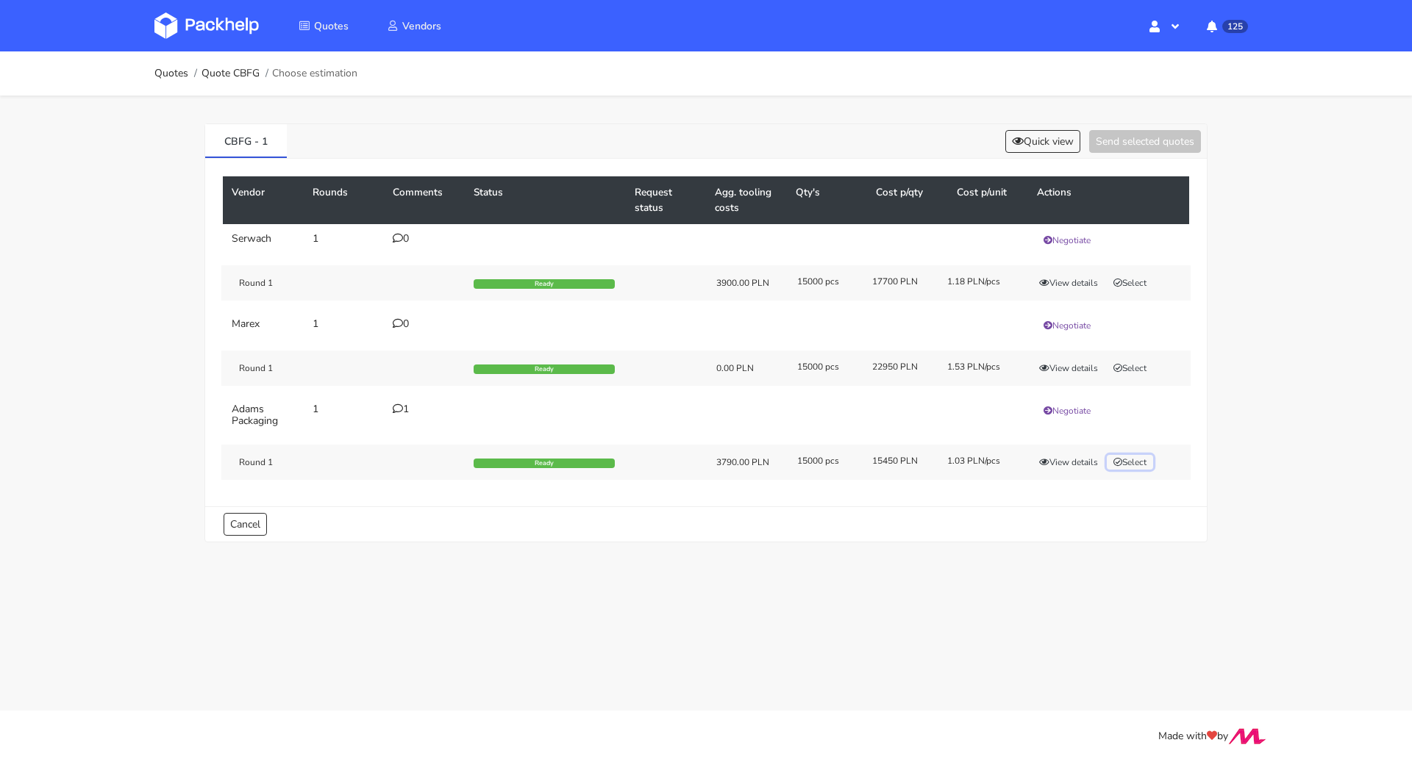
click at [1128, 457] on button "Select" at bounding box center [1129, 462] width 46 height 15
click at [1122, 149] on button "Send selected quotes ( 1 )" at bounding box center [1134, 141] width 132 height 23
click at [170, 75] on link "Quotes" at bounding box center [171, 74] width 34 height 12
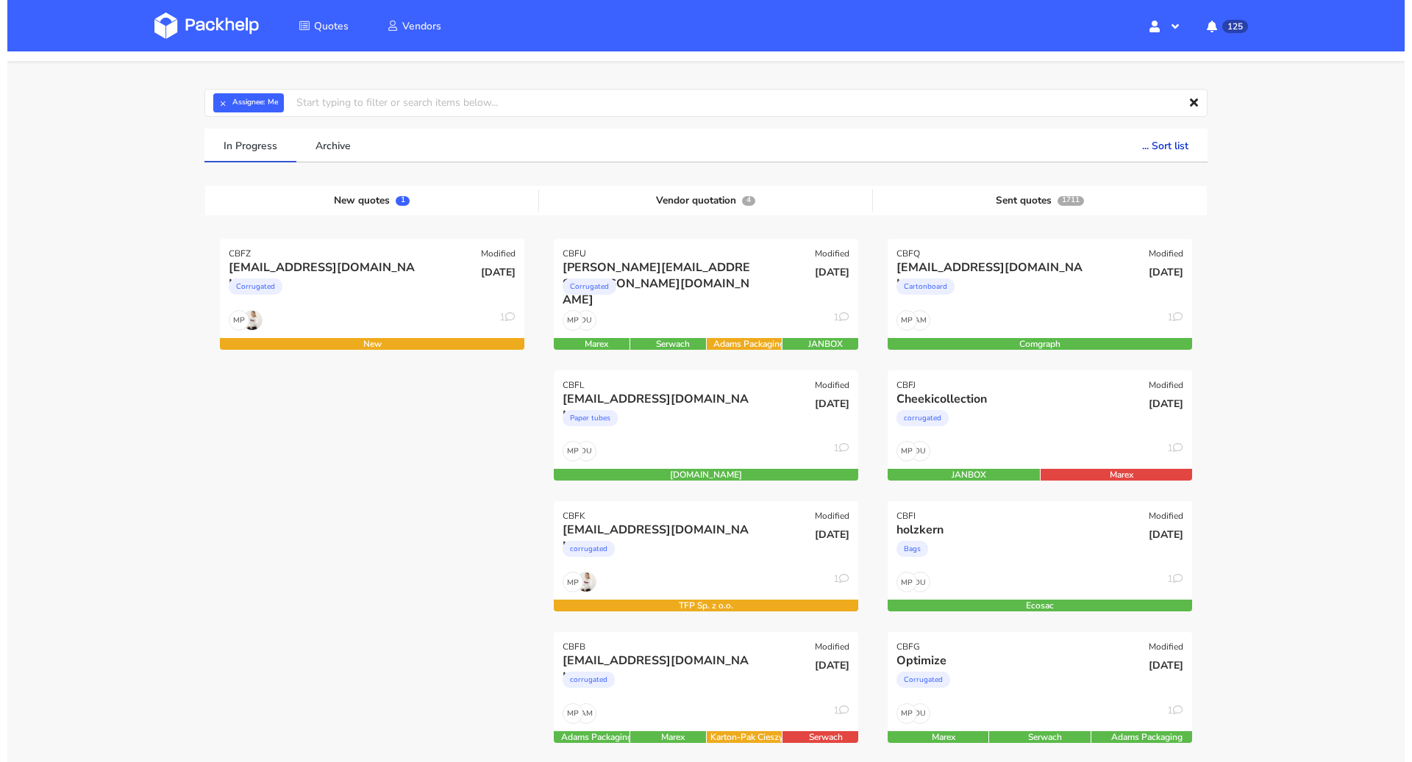
scroll to position [15, 0]
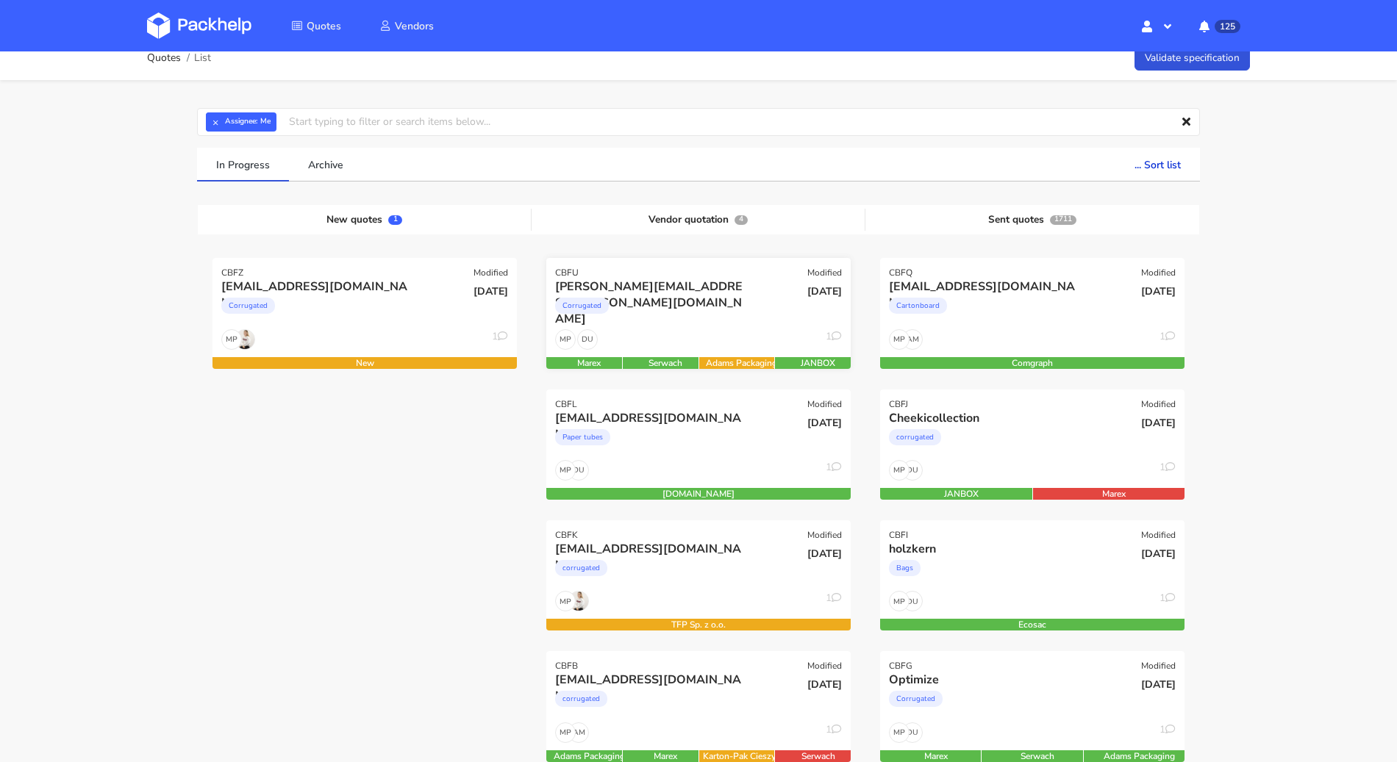
click at [629, 318] on div "Corrugated" at bounding box center [652, 309] width 195 height 29
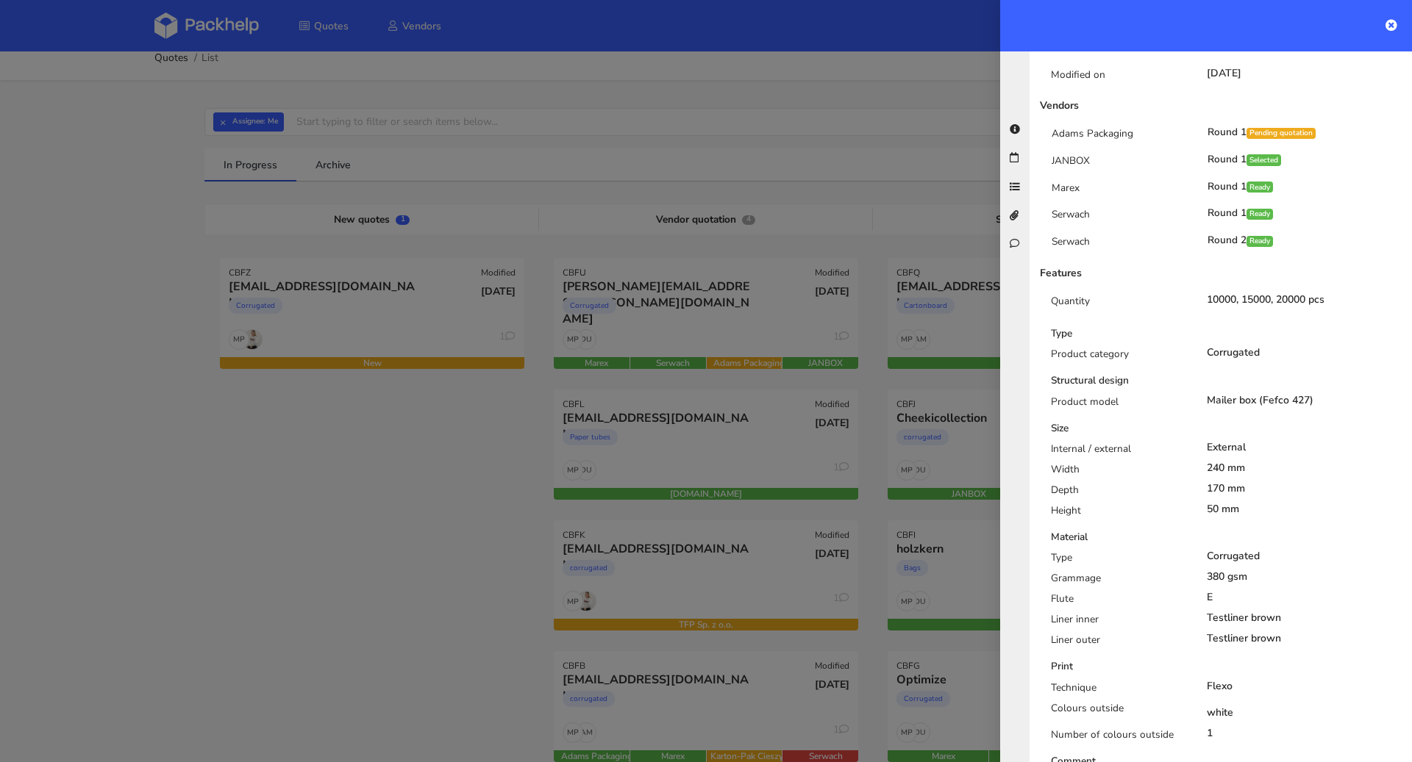
scroll to position [0, 0]
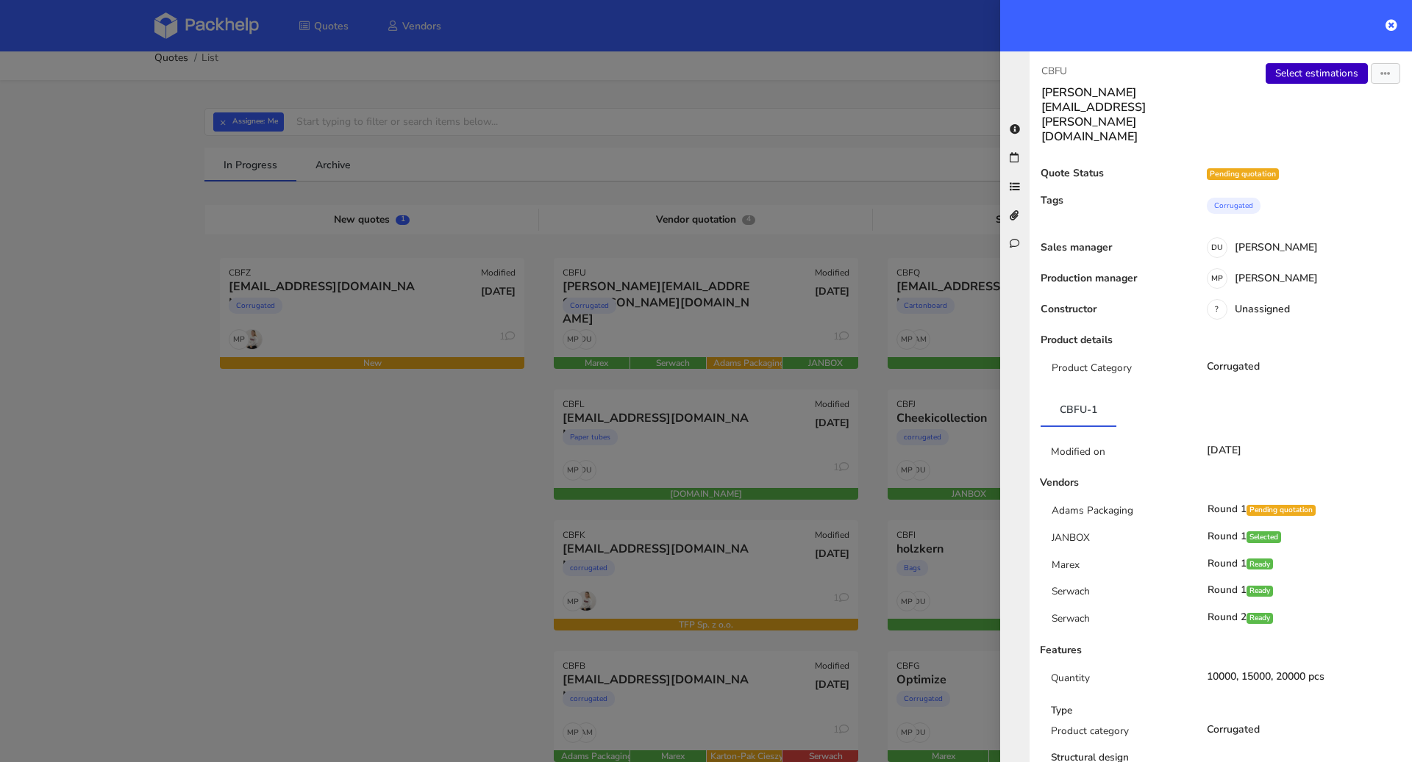
click at [1284, 78] on link "Select estimations" at bounding box center [1316, 73] width 102 height 21
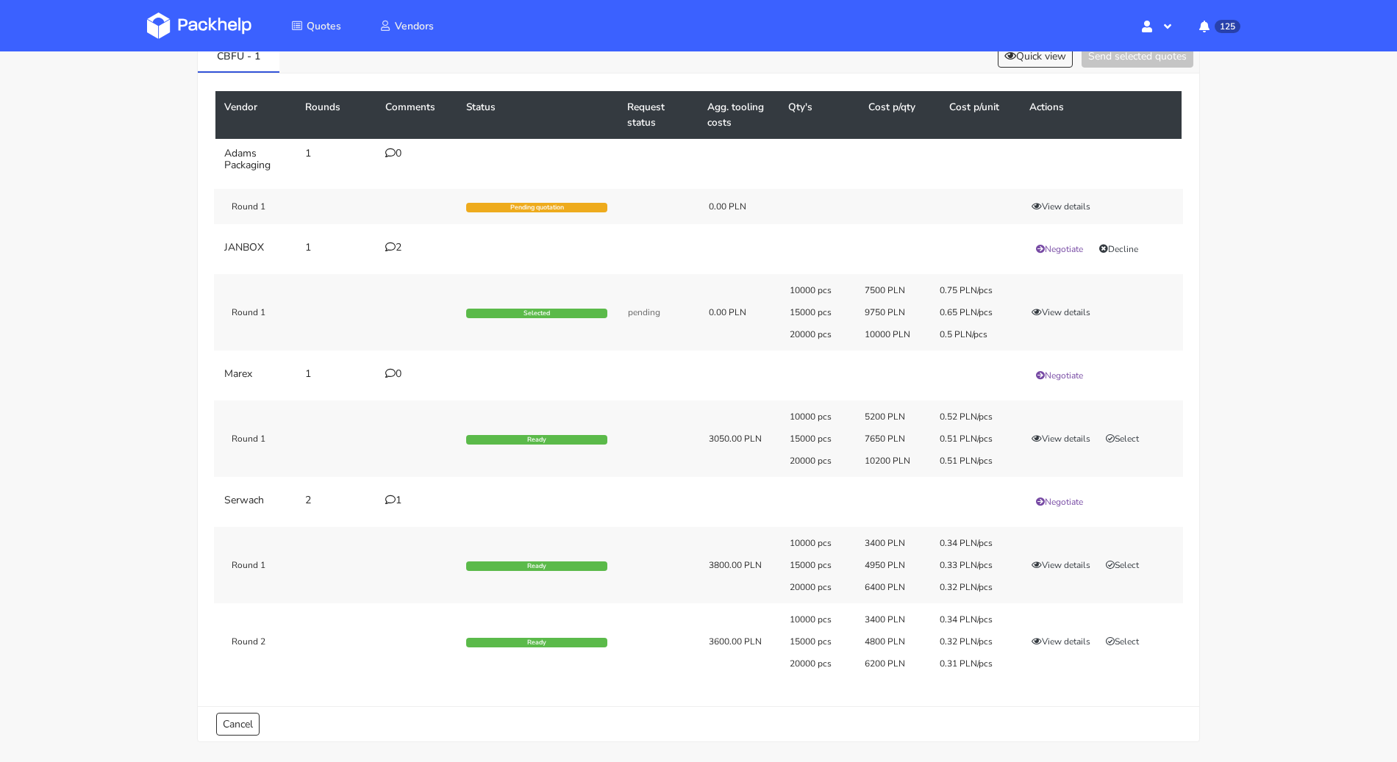
scroll to position [87, 0]
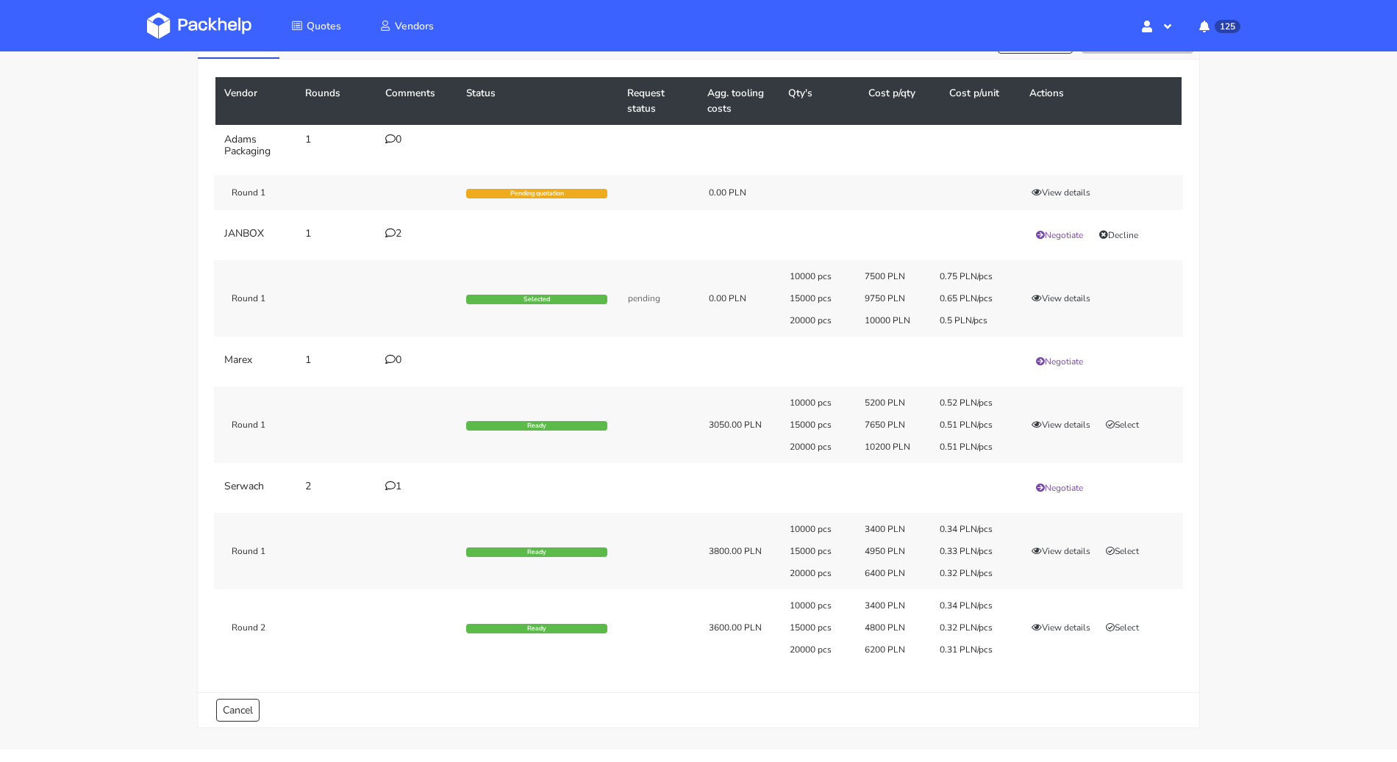
scroll to position [134, 0]
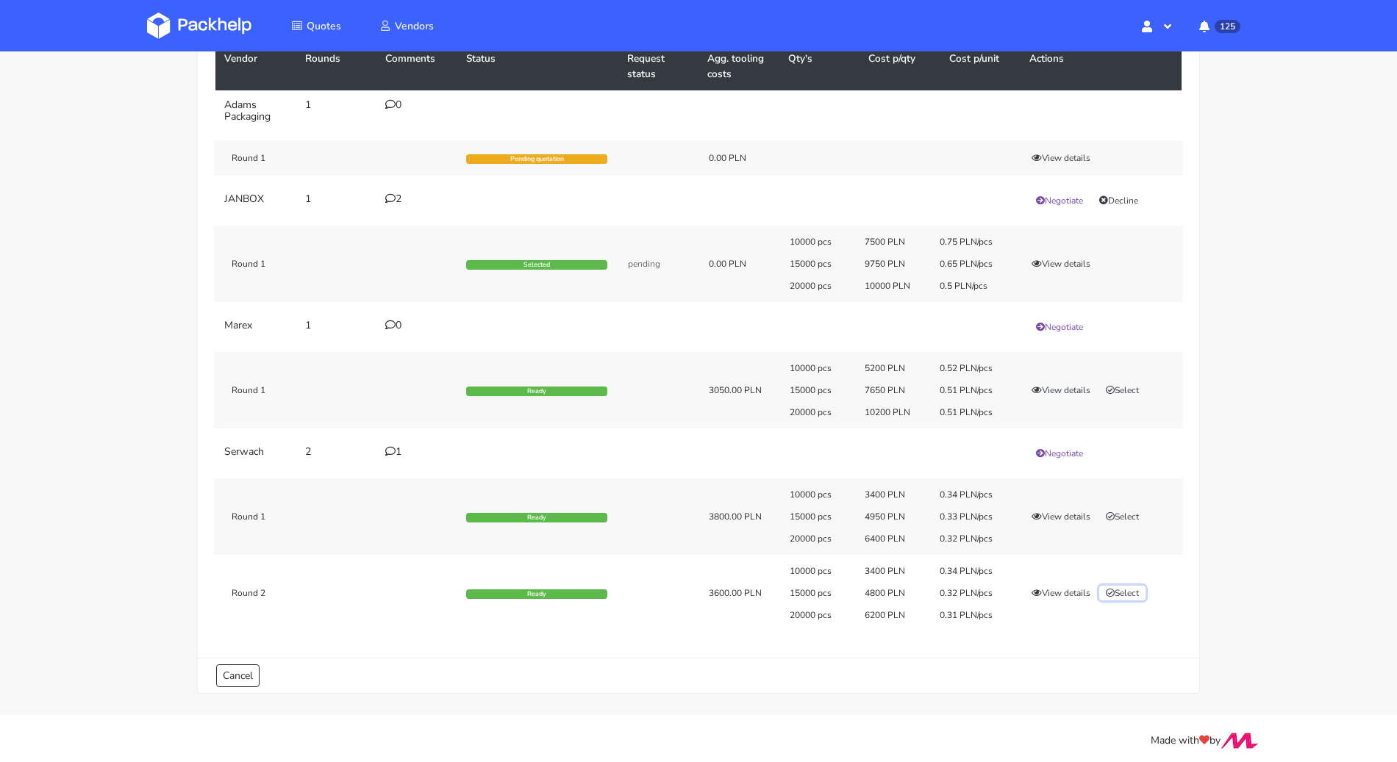
click at [1129, 590] on button "Select" at bounding box center [1122, 593] width 46 height 15
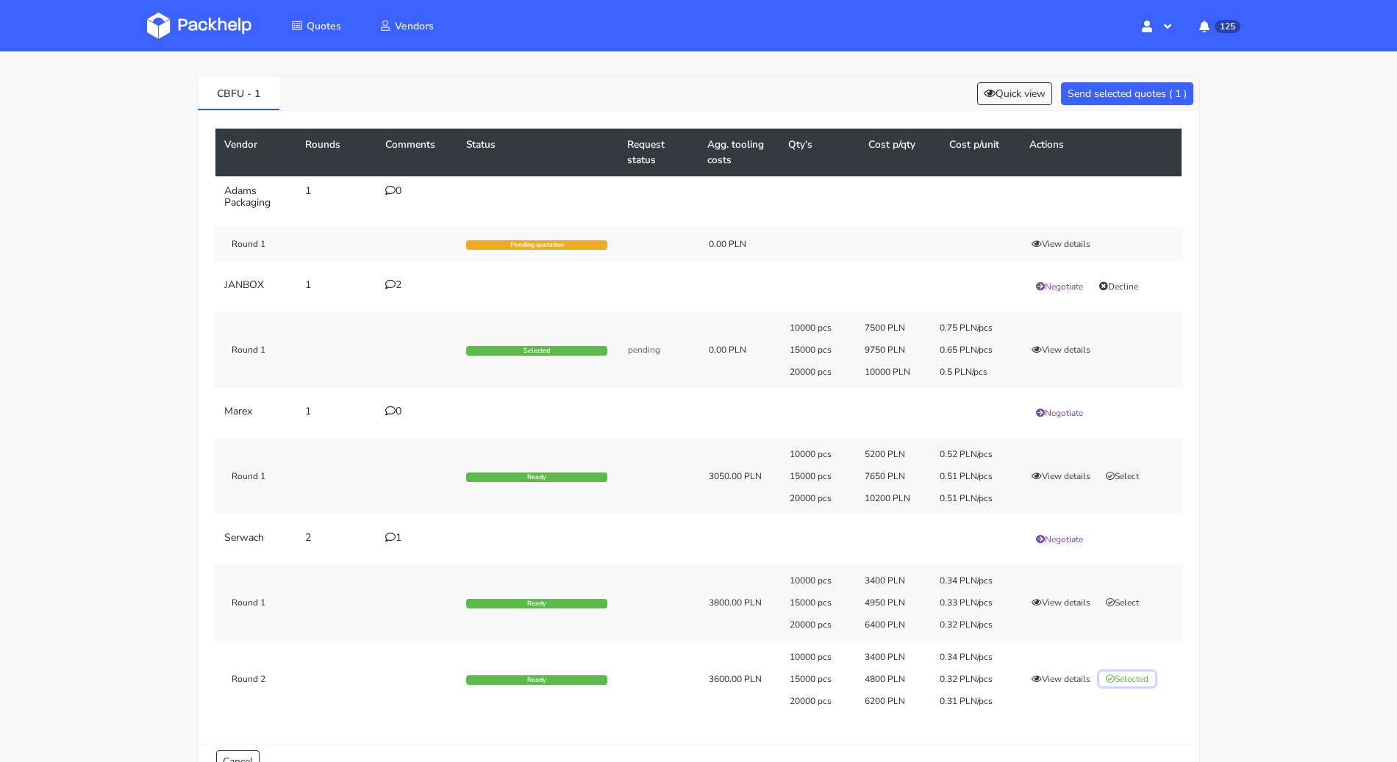
scroll to position [0, 0]
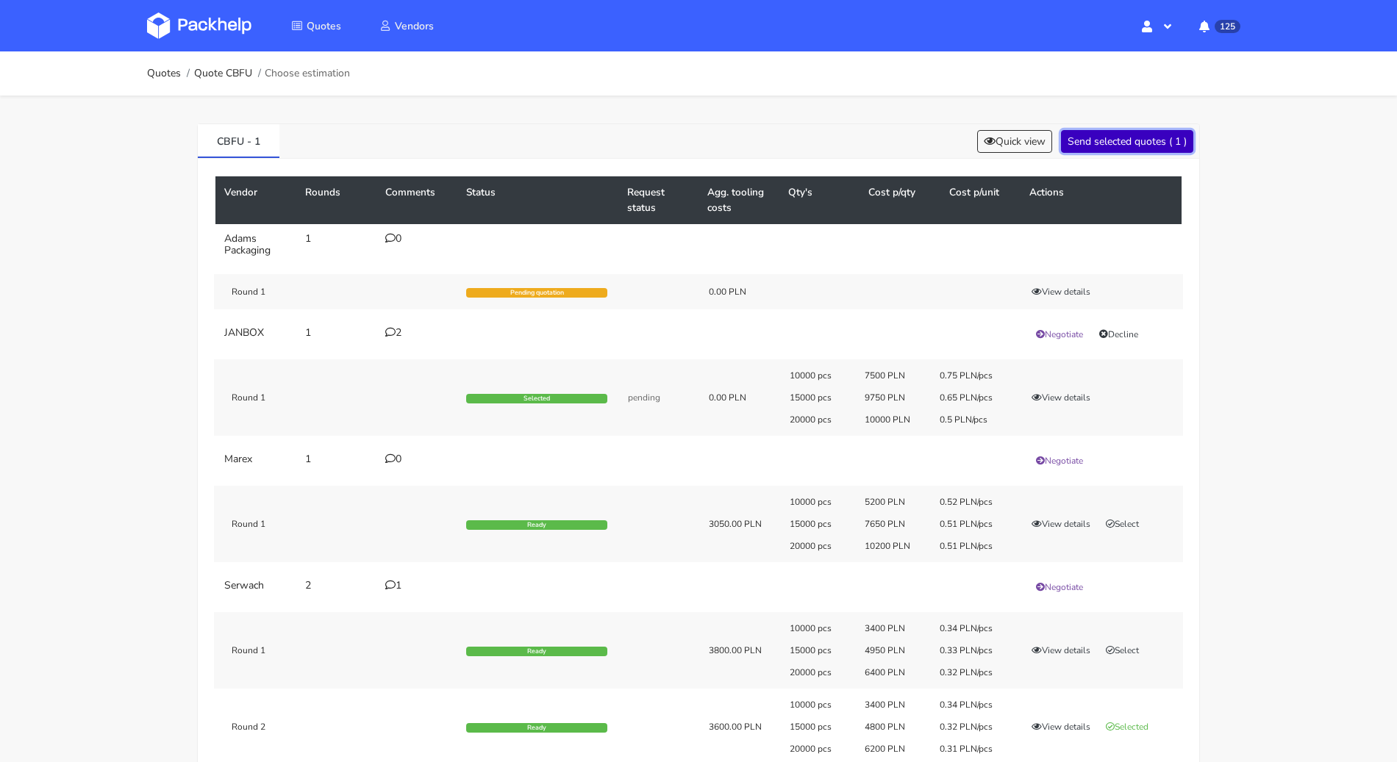
click at [1126, 144] on button "Send selected quotes ( 1 )" at bounding box center [1127, 141] width 132 height 23
click at [168, 74] on link "Quotes" at bounding box center [164, 74] width 34 height 12
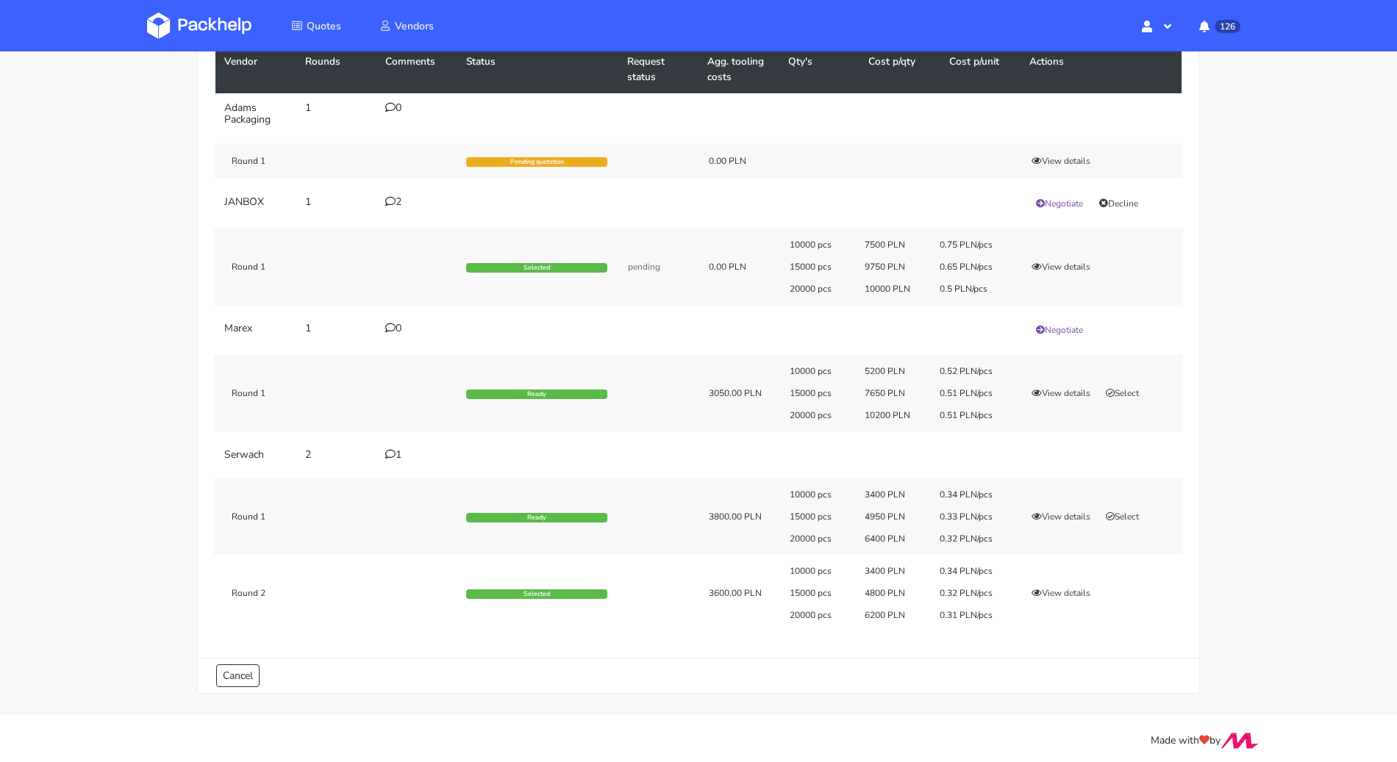
scroll to position [132, 0]
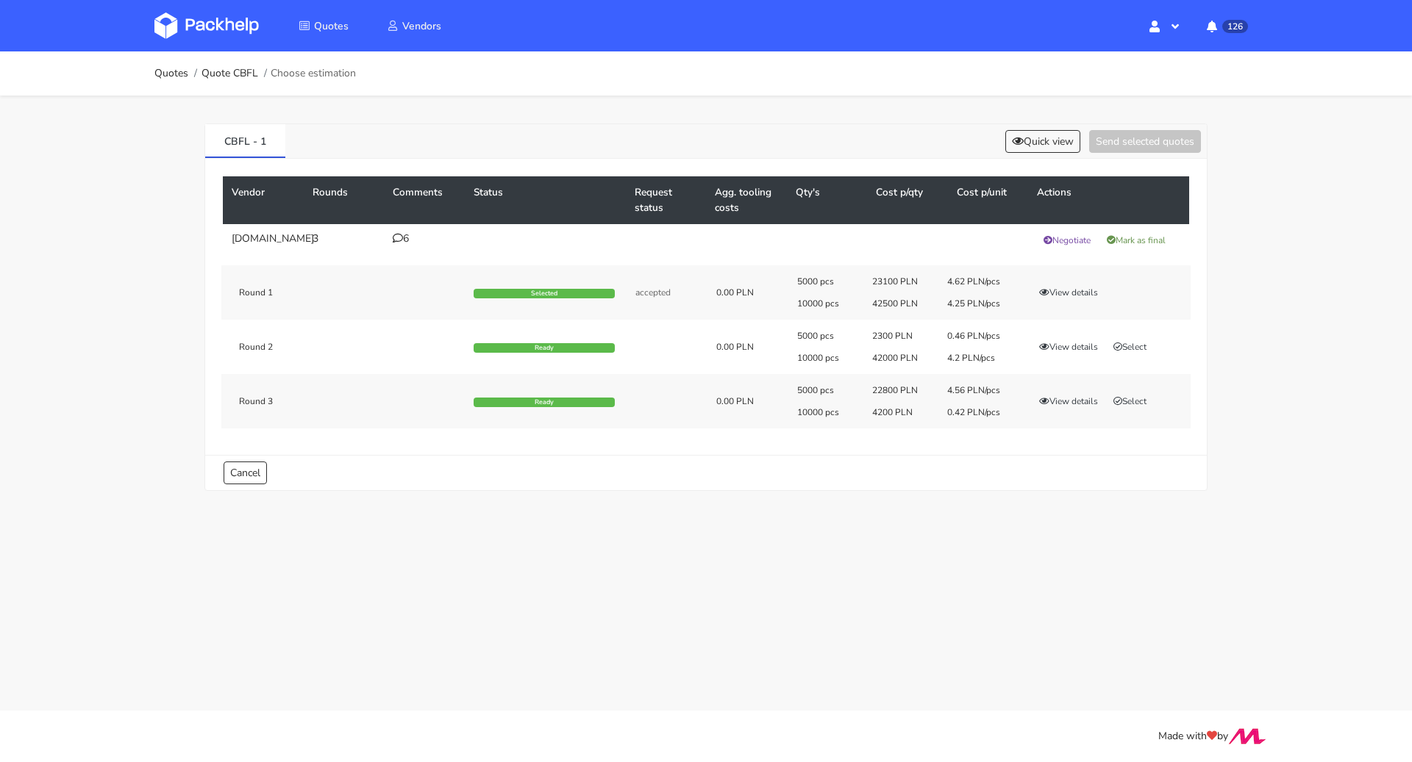
click at [1068, 156] on div "CBFL - 1 Quick view Send selected quotes" at bounding box center [705, 141] width 1001 height 35
click at [1059, 146] on button "Quick view" at bounding box center [1042, 141] width 75 height 23
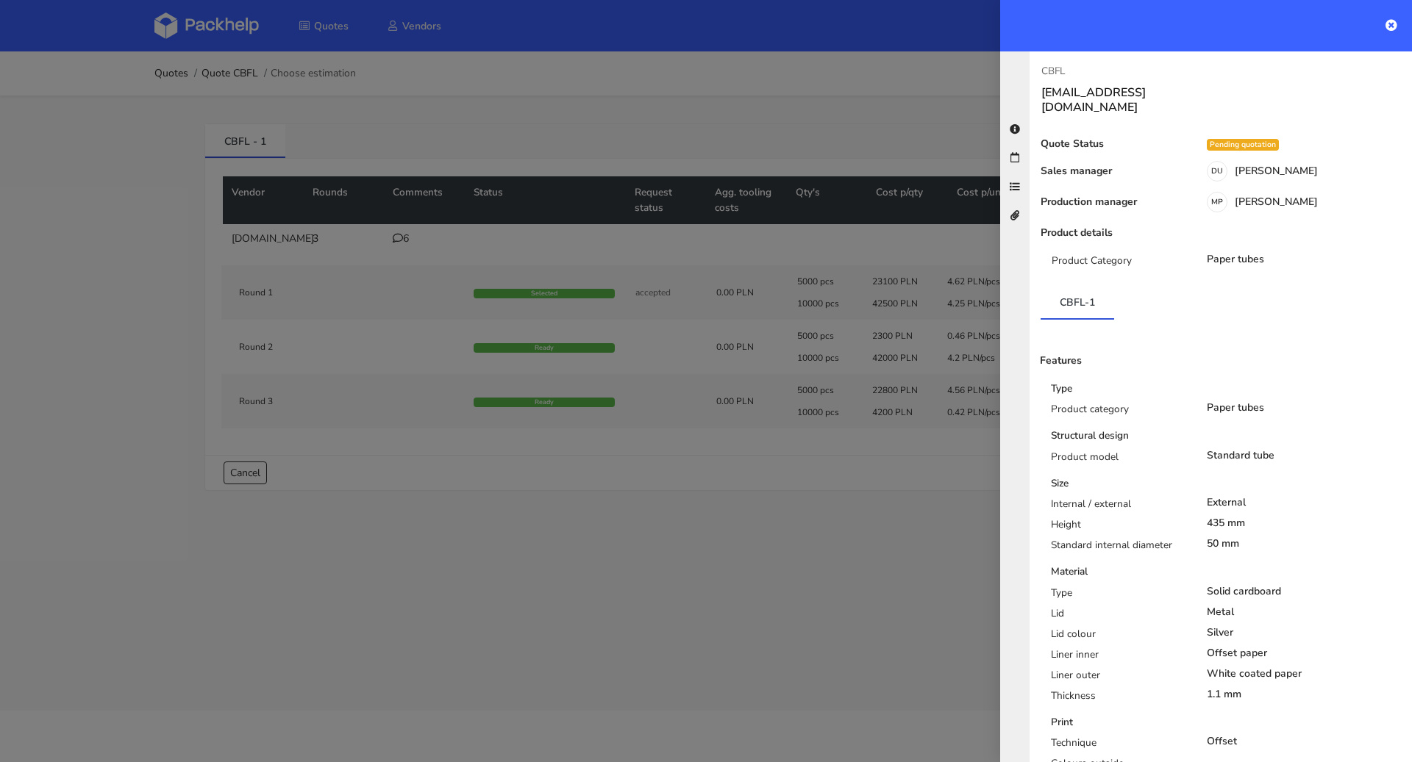
click at [866, 442] on div at bounding box center [706, 381] width 1412 height 762
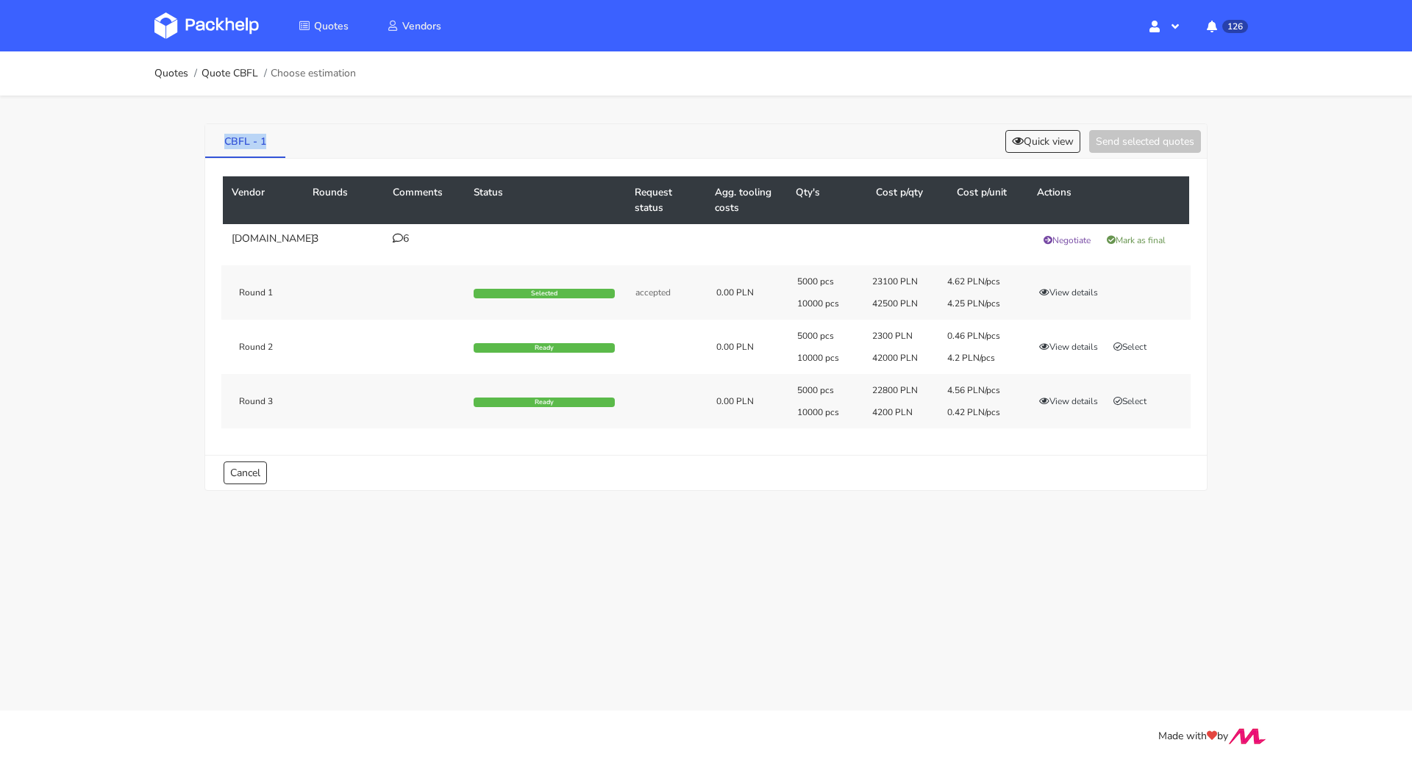
drag, startPoint x: 217, startPoint y: 143, endPoint x: 272, endPoint y: 144, distance: 55.2
click at [272, 144] on link "CBFL - 1" at bounding box center [245, 140] width 80 height 32
copy link "CBFL - 1"
drag, startPoint x: 945, startPoint y: 386, endPoint x: 1001, endPoint y: 388, distance: 56.7
click at [1001, 388] on div "4.56 PLN/pcs" at bounding box center [974, 391] width 75 height 12
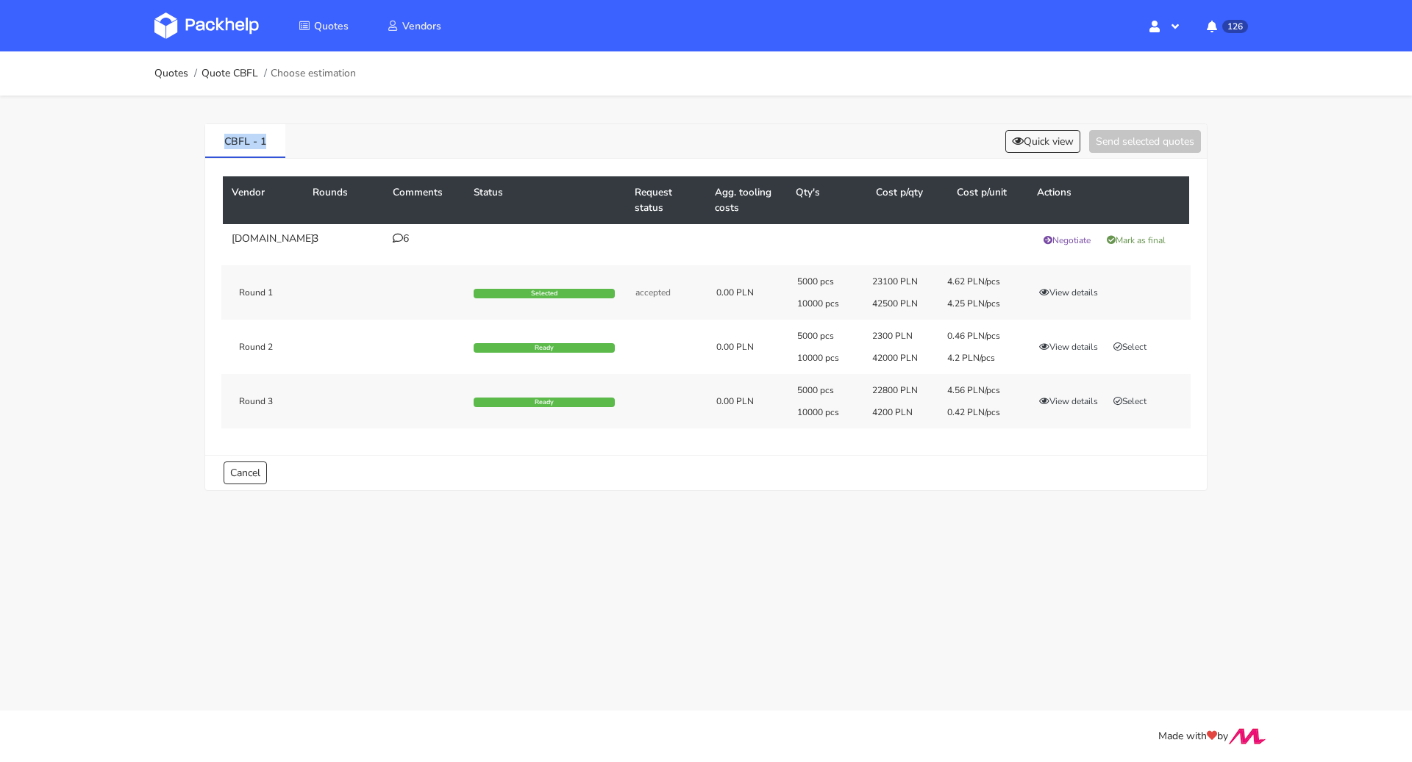
copy div "4.56 PLN/pcs"
drag, startPoint x: 946, startPoint y: 351, endPoint x: 1001, endPoint y: 360, distance: 55.8
click at [1001, 360] on div "4.2 PLN/pcs" at bounding box center [974, 358] width 75 height 12
copy div "4.2 PLN/pcs"
click at [1128, 396] on button "Select" at bounding box center [1129, 401] width 46 height 15
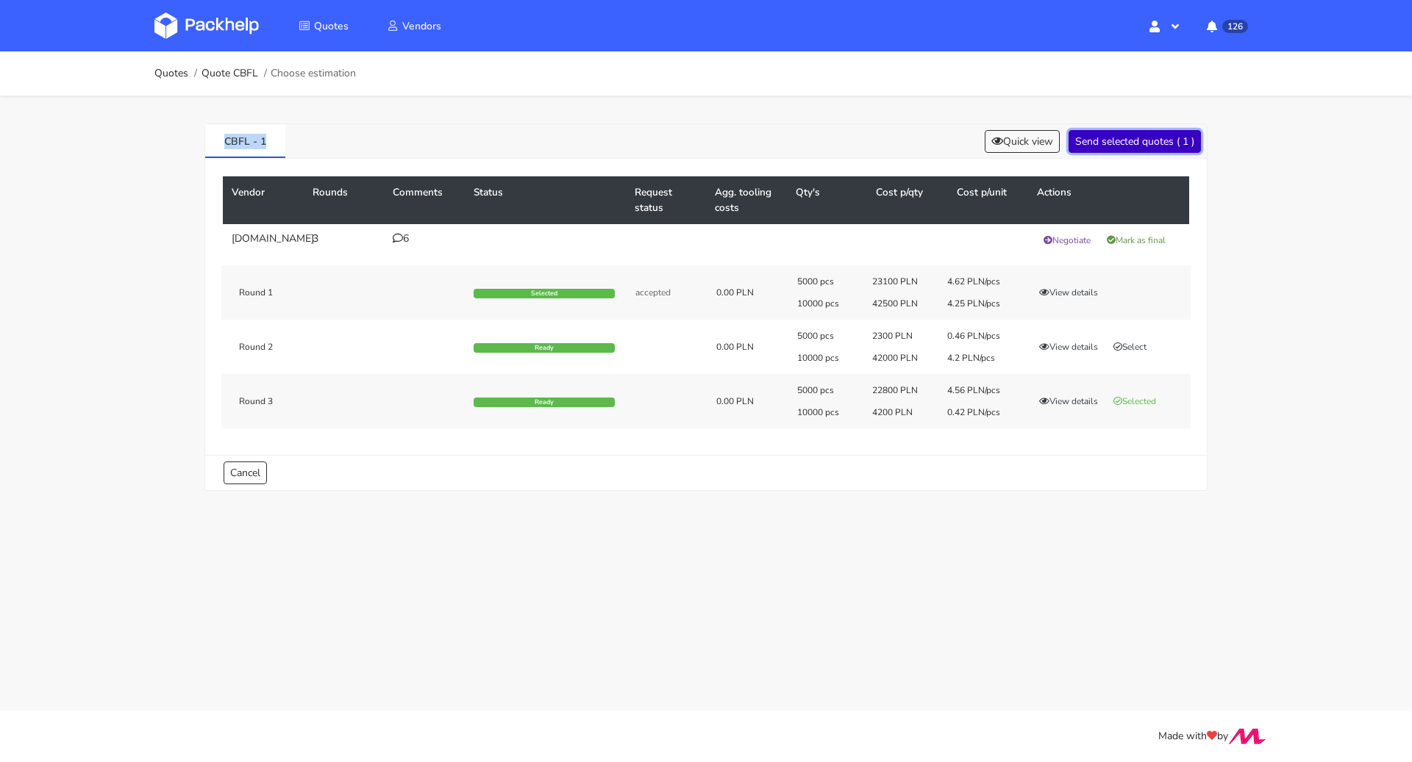
click at [1147, 147] on button "Send selected quotes ( 1 )" at bounding box center [1134, 141] width 132 height 23
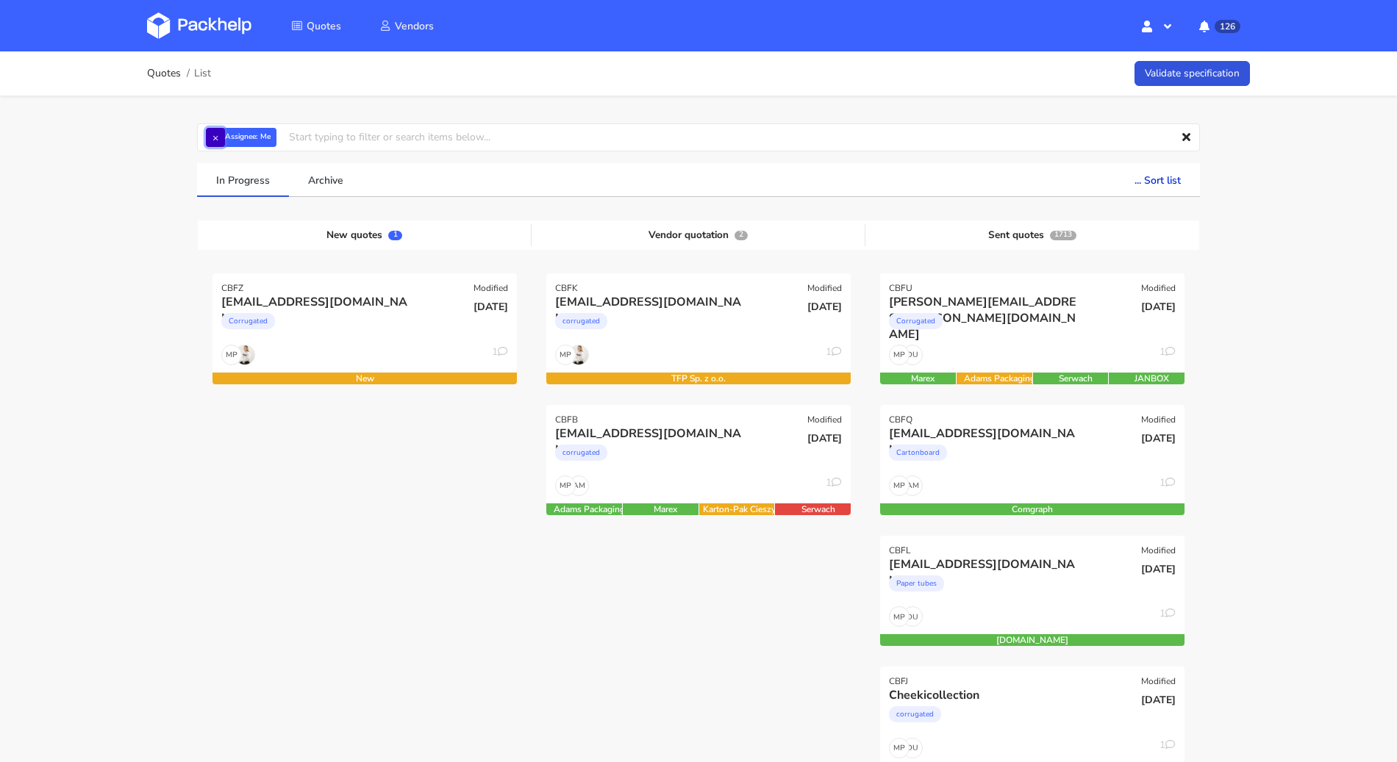
click at [214, 137] on button "×" at bounding box center [215, 137] width 19 height 19
click at [214, 137] on input "text" at bounding box center [698, 138] width 1003 height 28
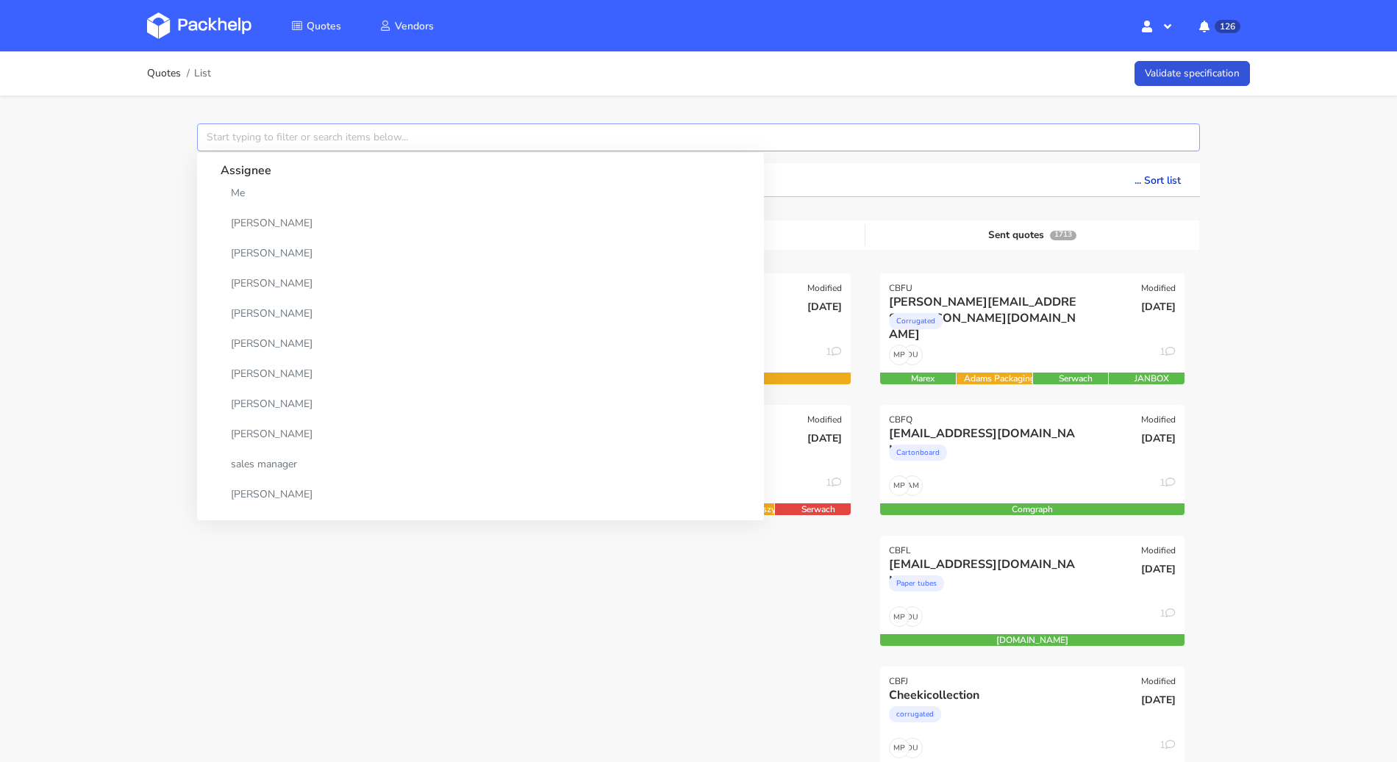
paste input "BYVN"
type input "BYVN"
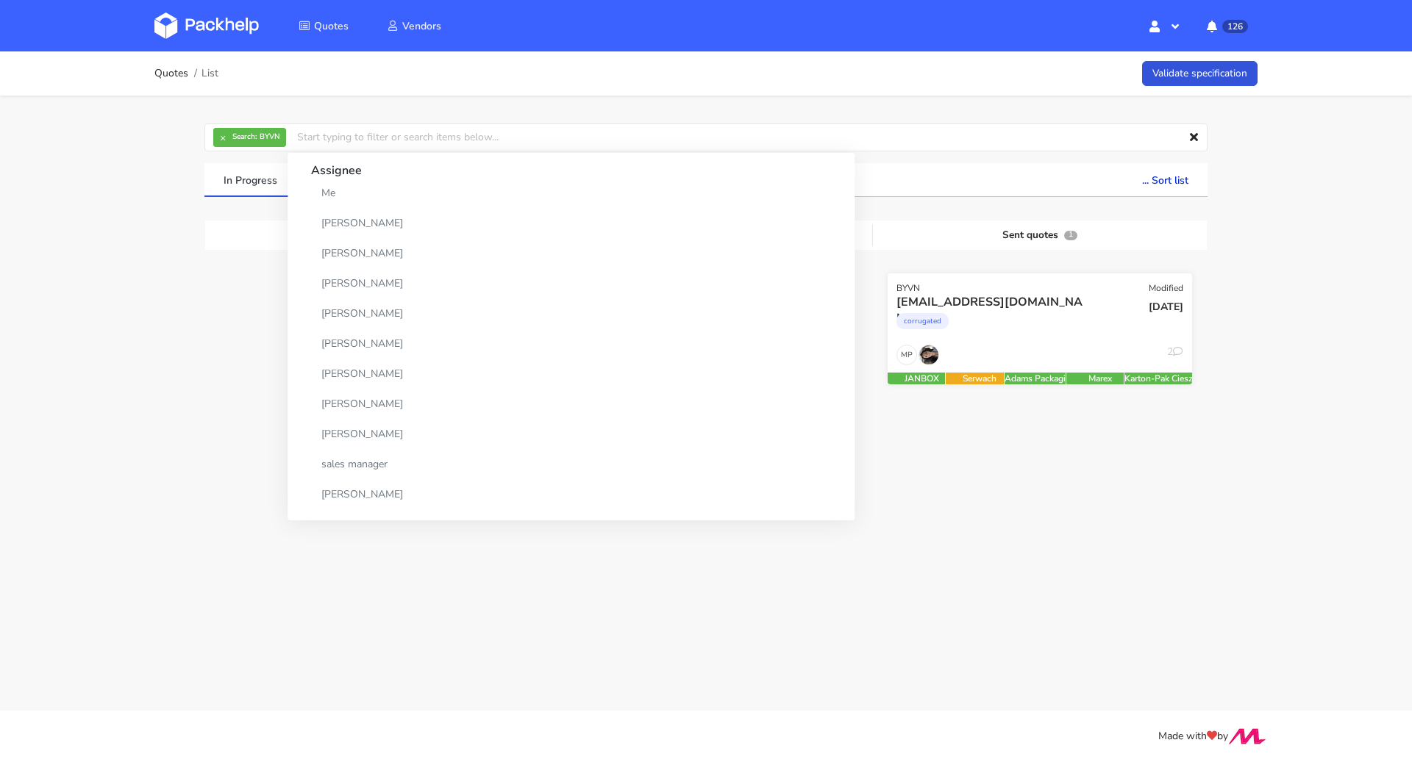
click at [986, 322] on div "corrugated" at bounding box center [993, 324] width 195 height 29
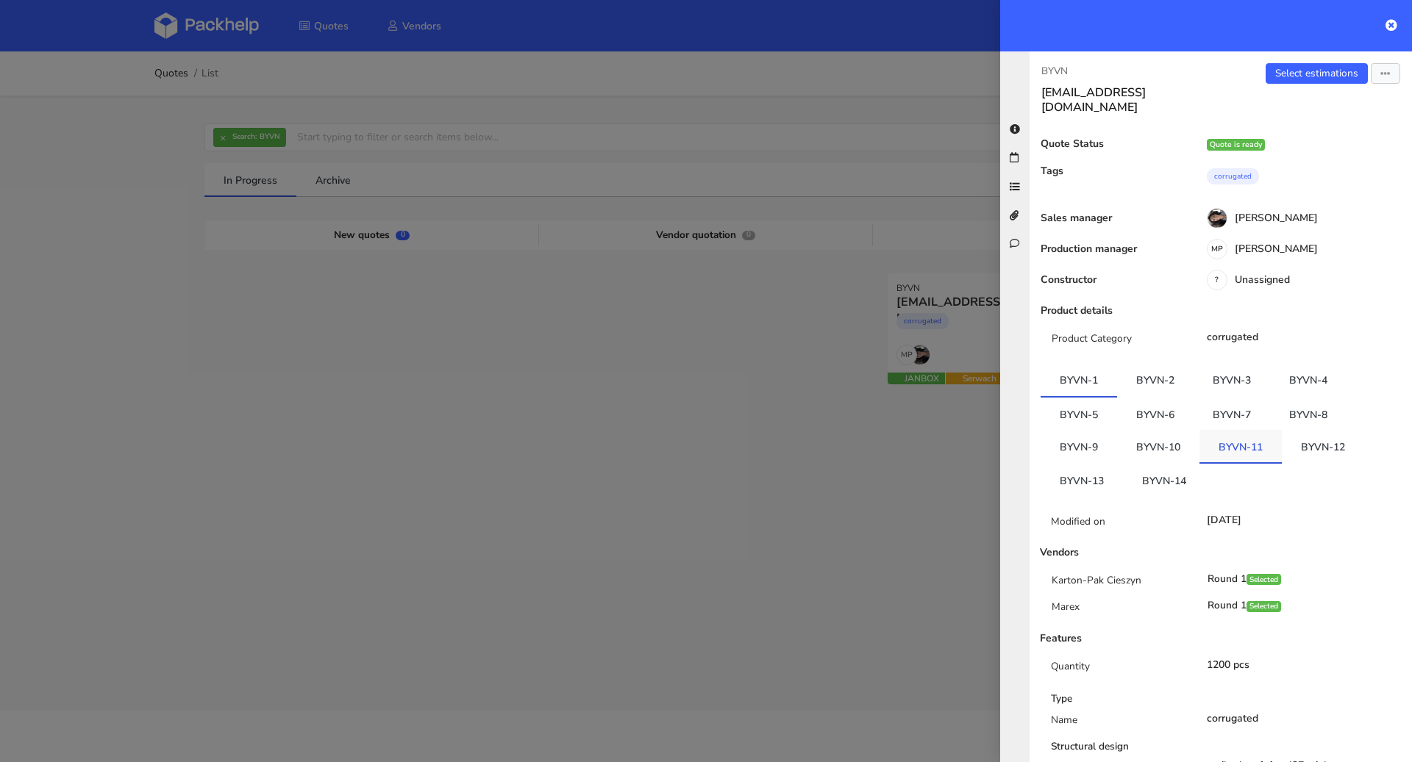
click at [1265, 432] on link "BYVN-11" at bounding box center [1240, 446] width 82 height 32
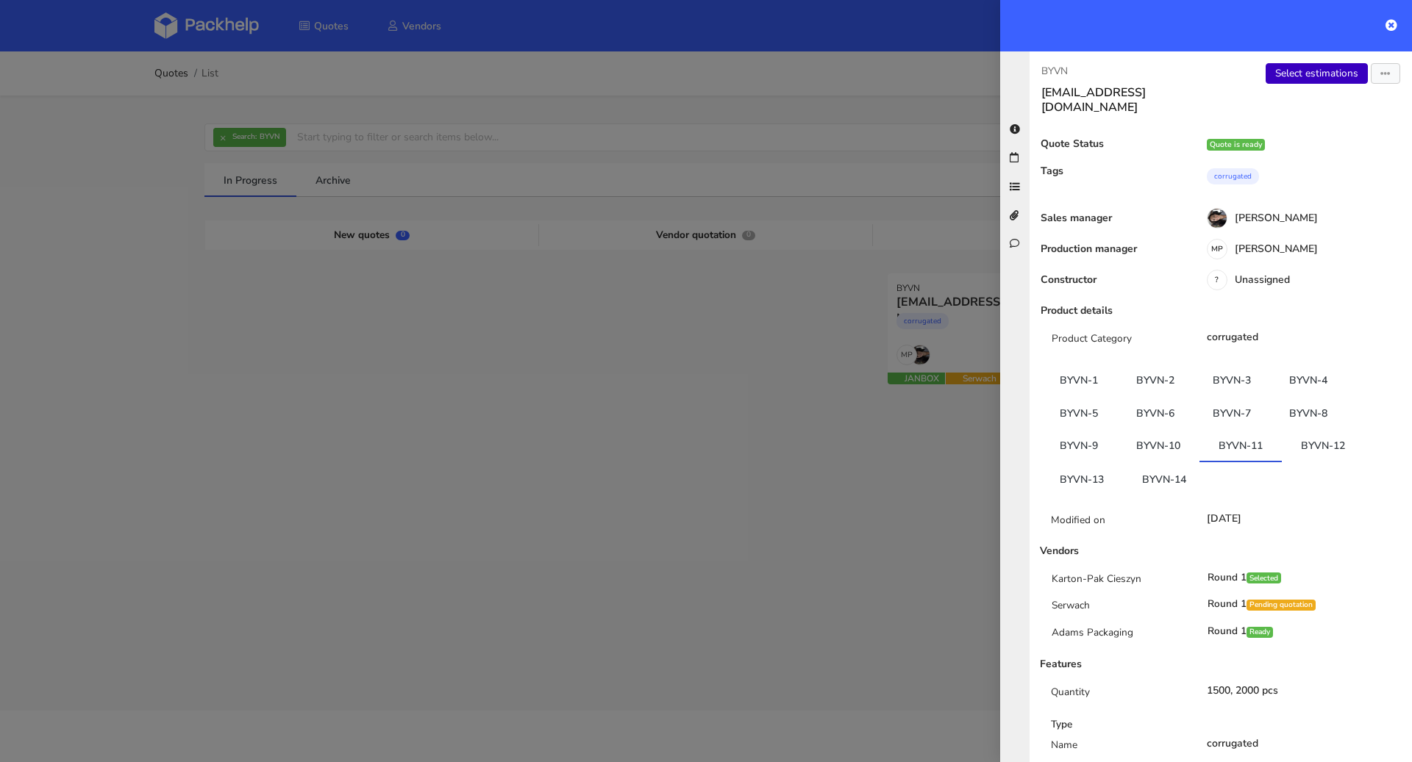
click at [1298, 77] on link "Select estimations" at bounding box center [1316, 73] width 102 height 21
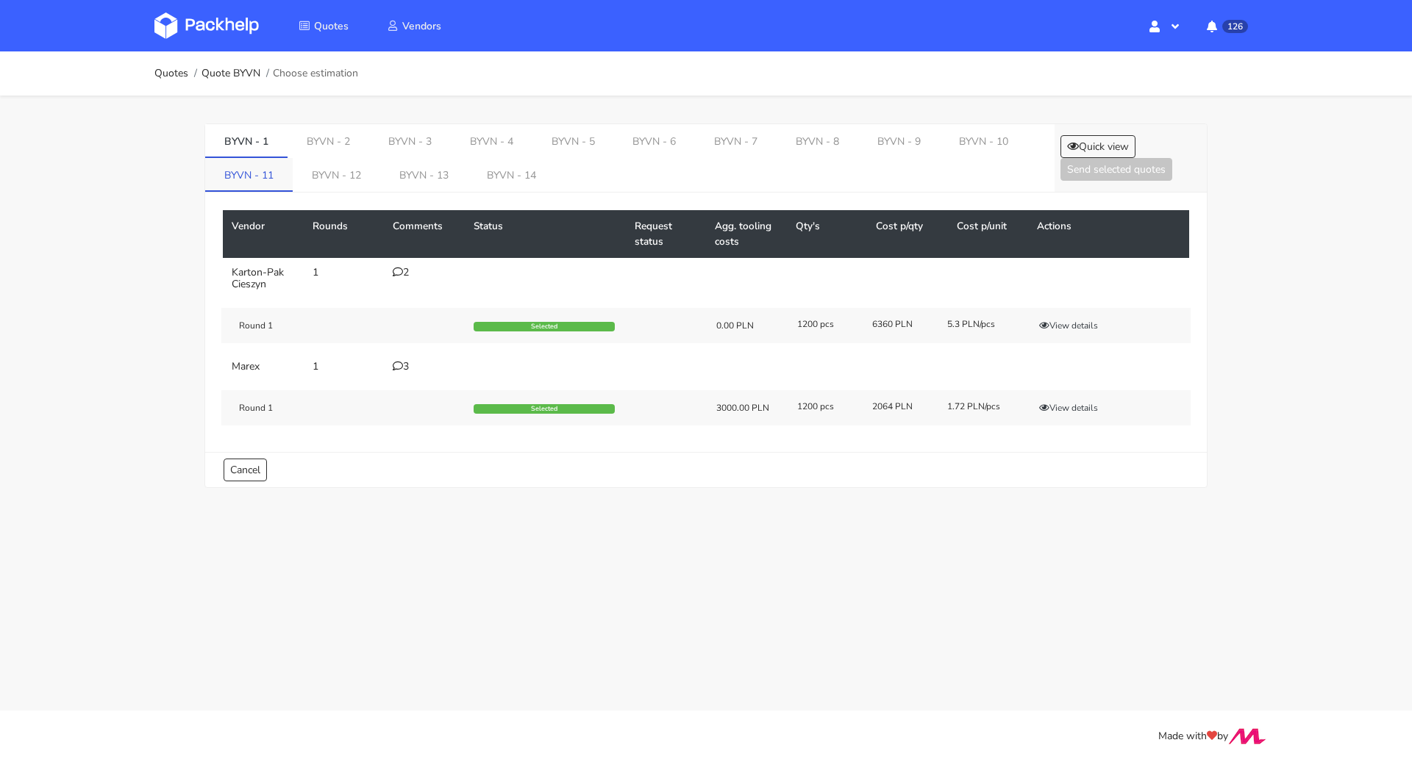
click at [258, 181] on link "BYVN - 11" at bounding box center [248, 174] width 87 height 32
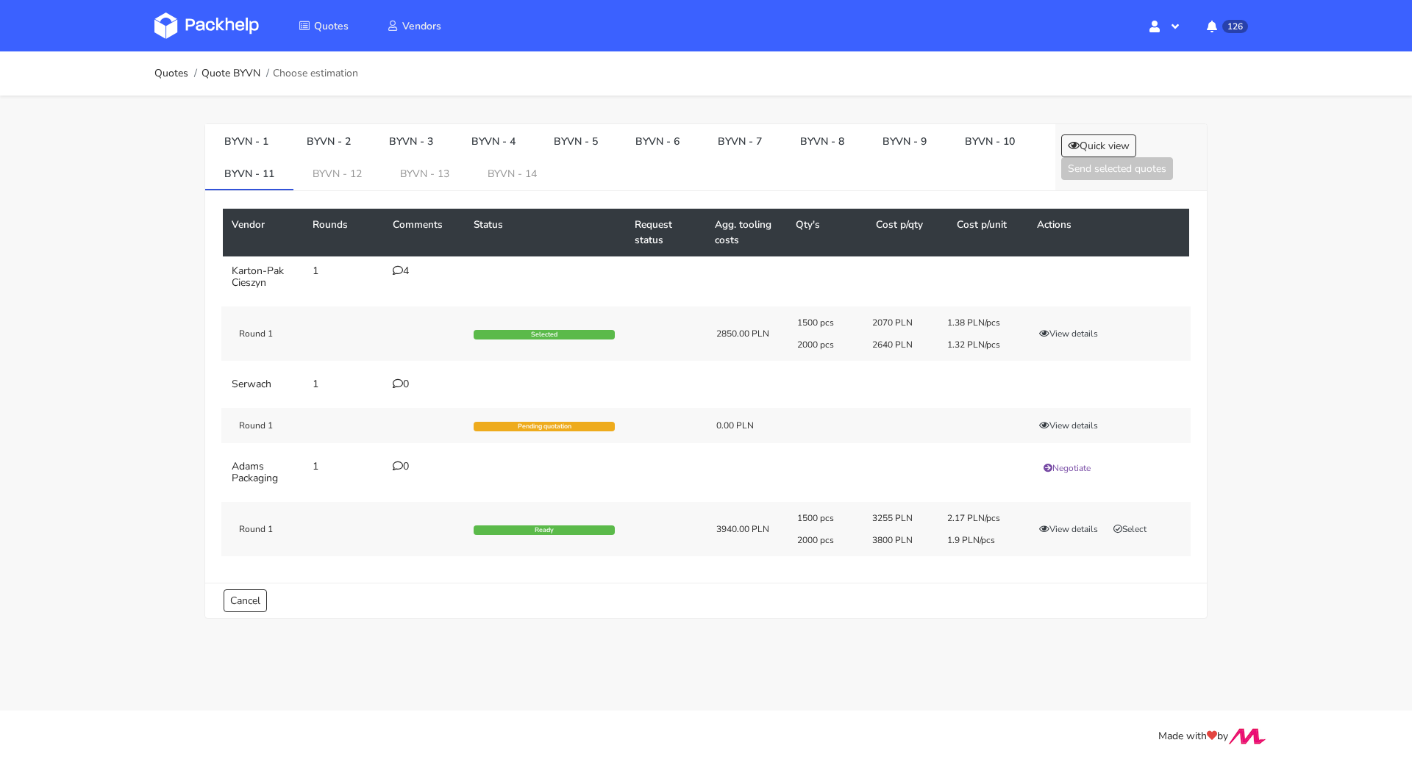
click at [405, 267] on div "4" at bounding box center [424, 271] width 63 height 12
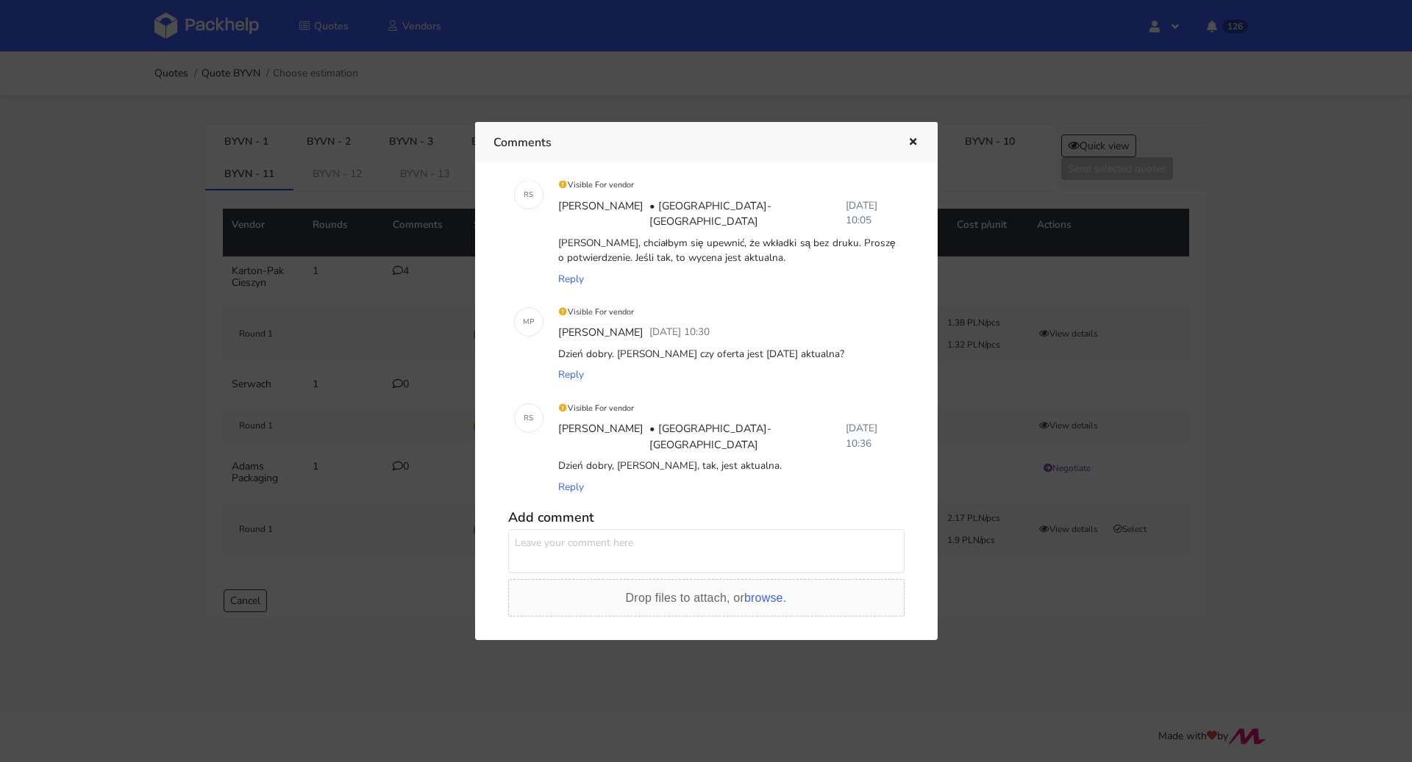
scroll to position [163, 0]
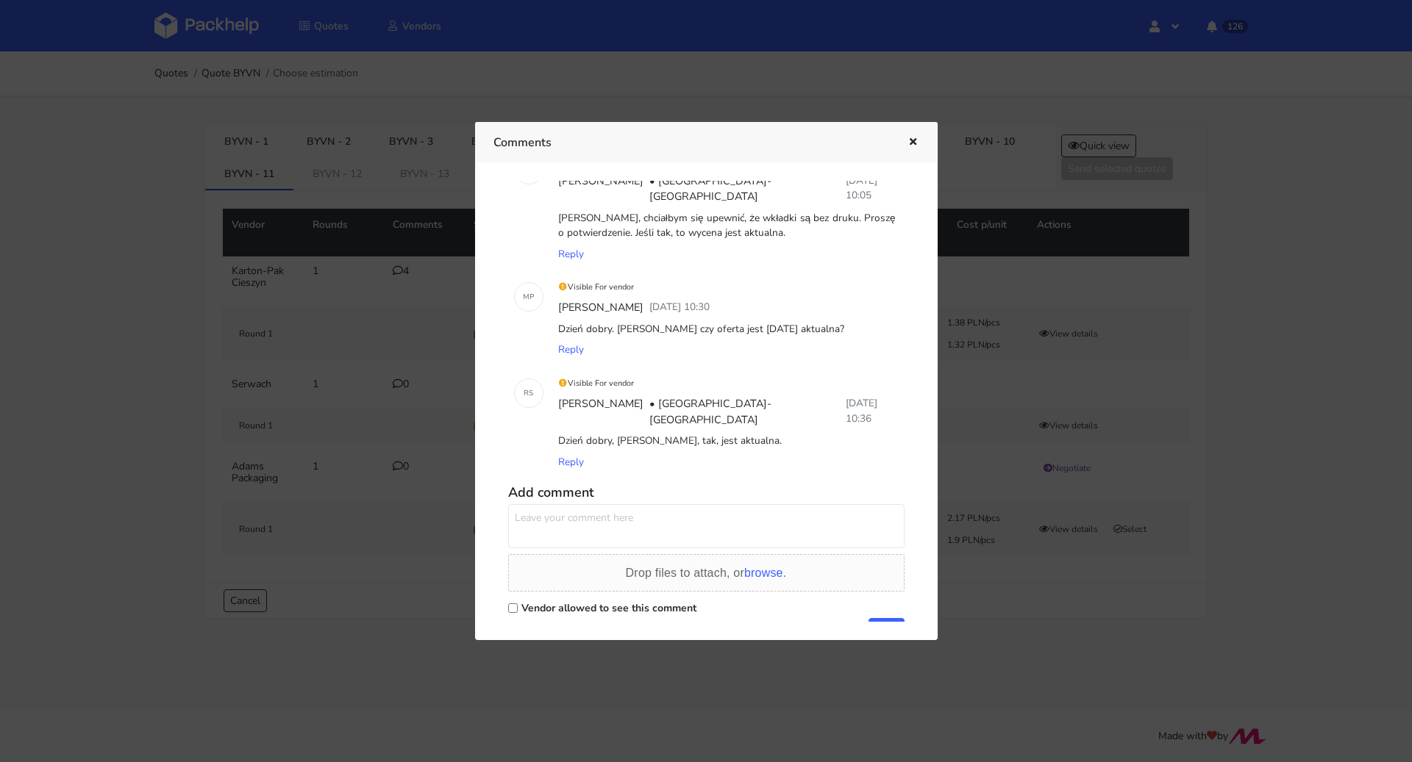
click at [576, 601] on label "Vendor allowed to see this comment" at bounding box center [608, 608] width 175 height 14
click at [518, 604] on input "Vendor allowed to see this comment" at bounding box center [513, 609] width 10 height 10
checkbox input "true"
click at [578, 504] on textarea at bounding box center [706, 526] width 396 height 44
type textarea "[PERSON_NAME] czy cena [DATE] jest aktualna?"
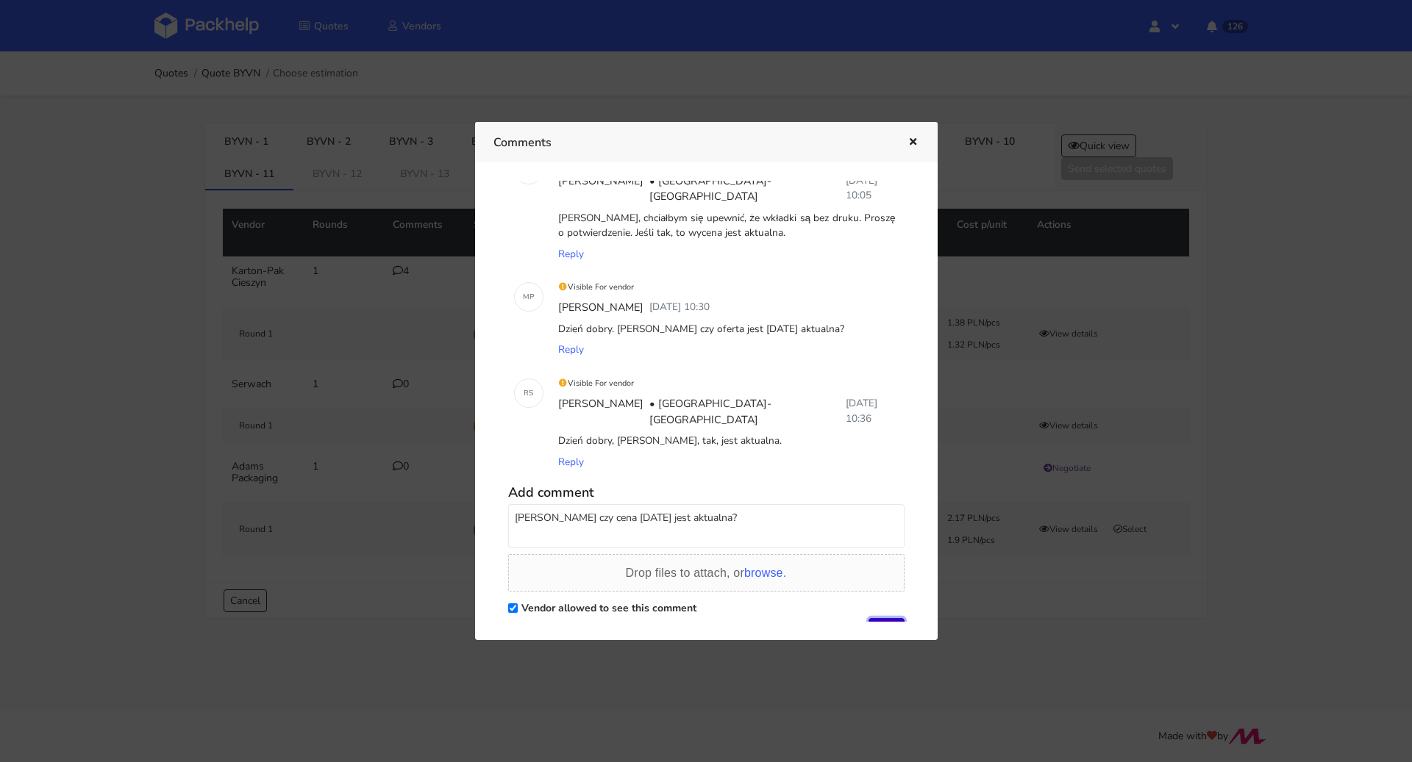
click at [878, 618] on button "Add" at bounding box center [886, 629] width 36 height 22
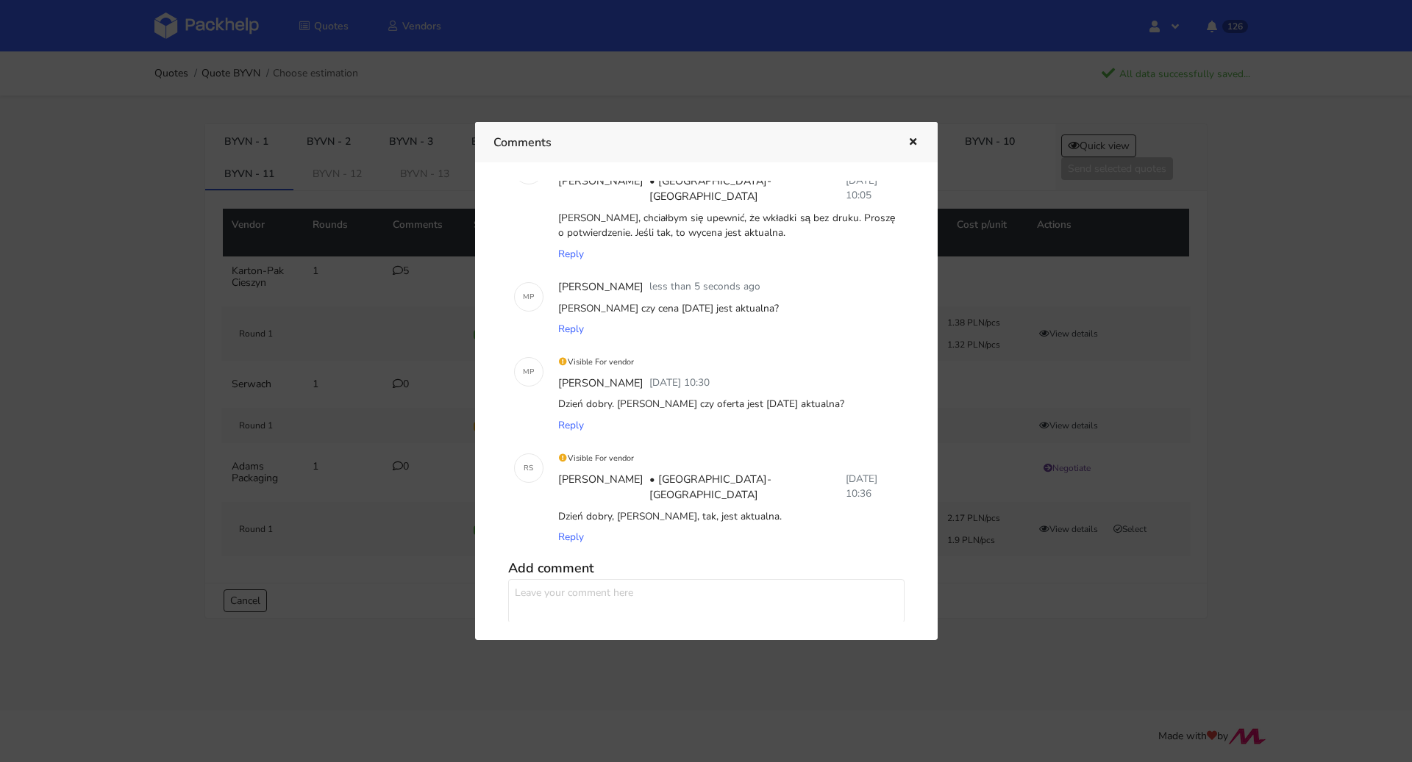
click at [914, 138] on icon "button" at bounding box center [912, 142] width 12 height 10
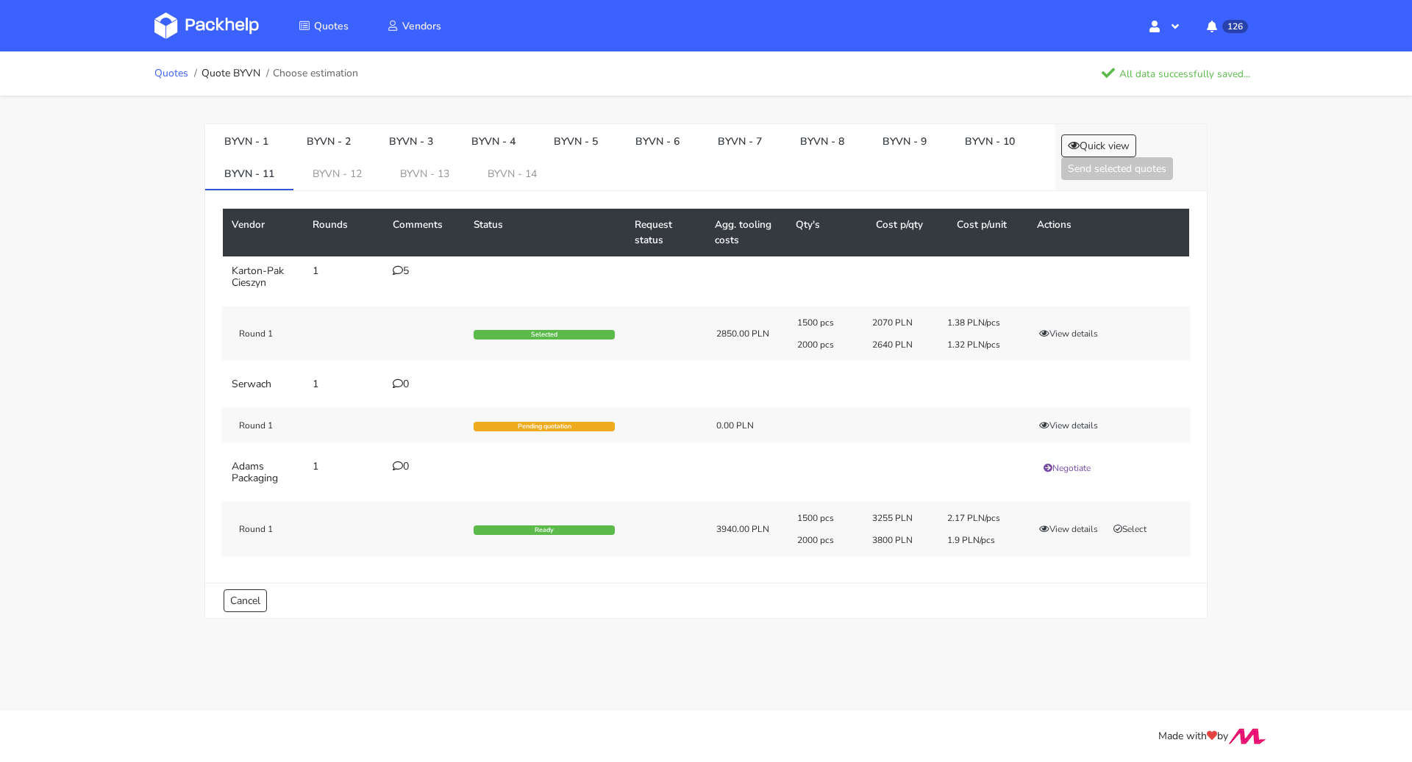
click at [158, 70] on link "Quotes" at bounding box center [171, 74] width 34 height 12
